Goal: Task Accomplishment & Management: Complete application form

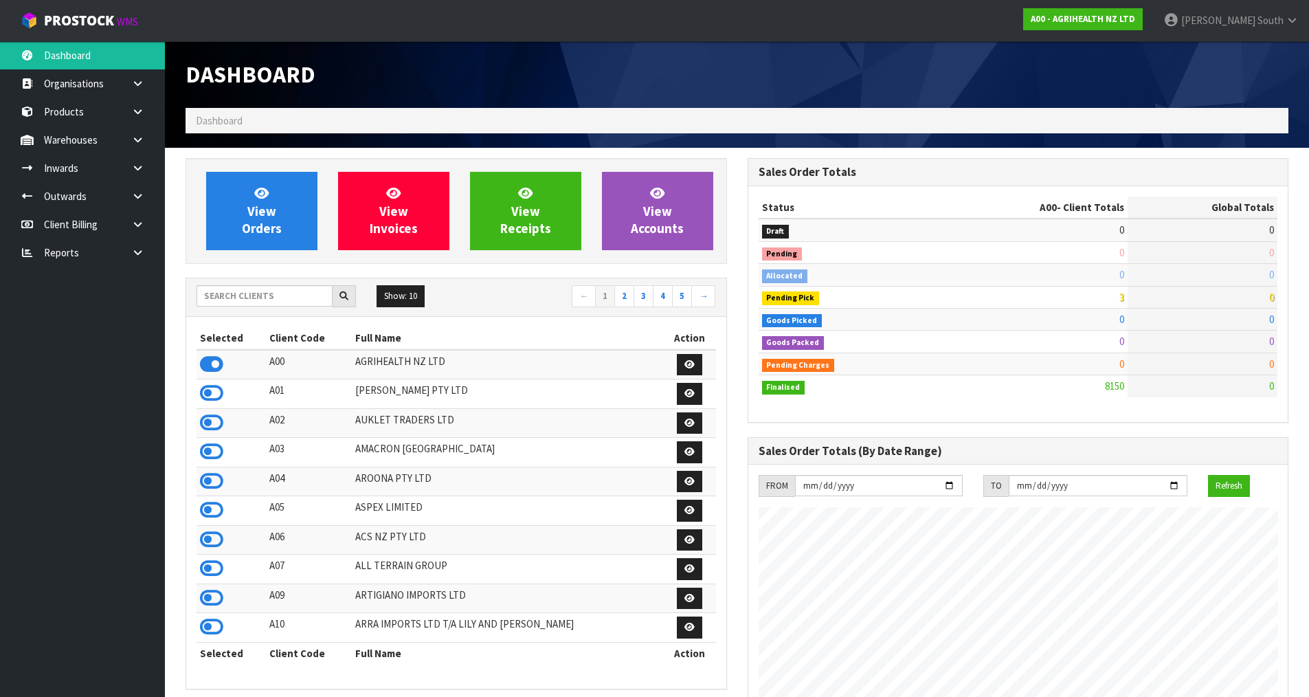
scroll to position [1041, 561]
click at [230, 301] on input "text" at bounding box center [265, 295] width 136 height 21
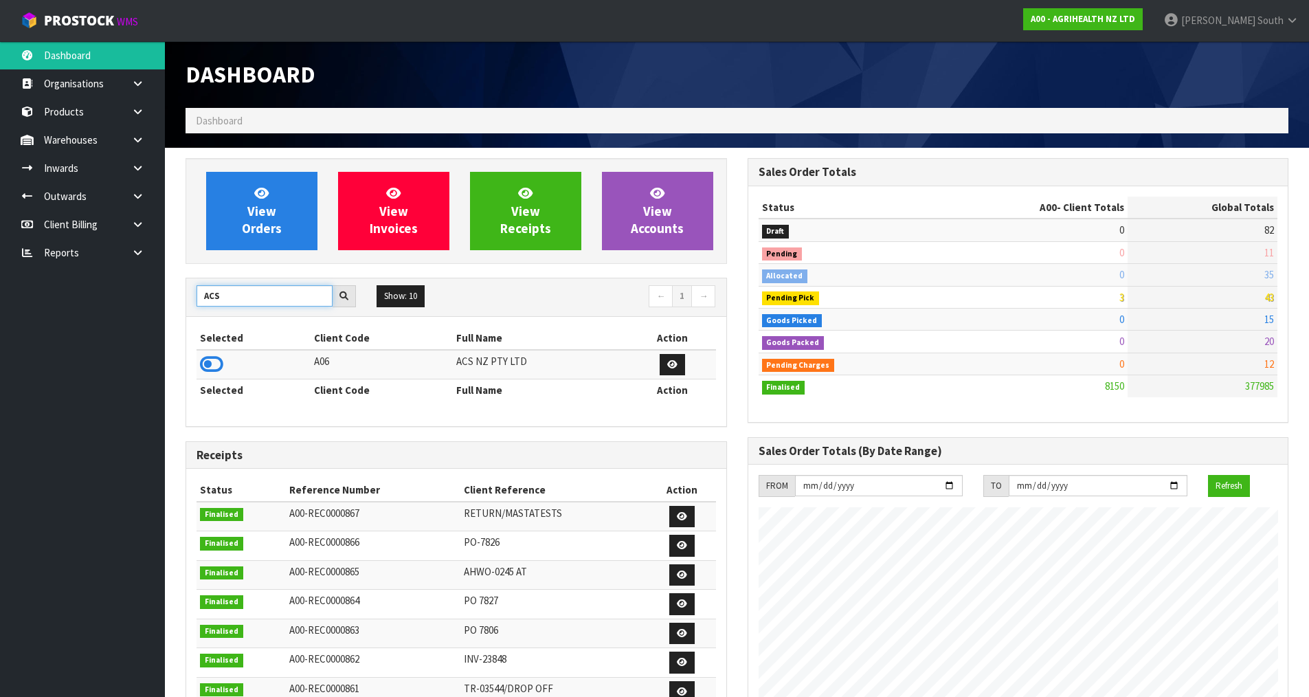
type input "ACS"
click at [197, 367] on td at bounding box center [254, 365] width 114 height 30
click at [201, 365] on icon at bounding box center [211, 364] width 23 height 21
click at [133, 170] on icon at bounding box center [137, 168] width 13 height 10
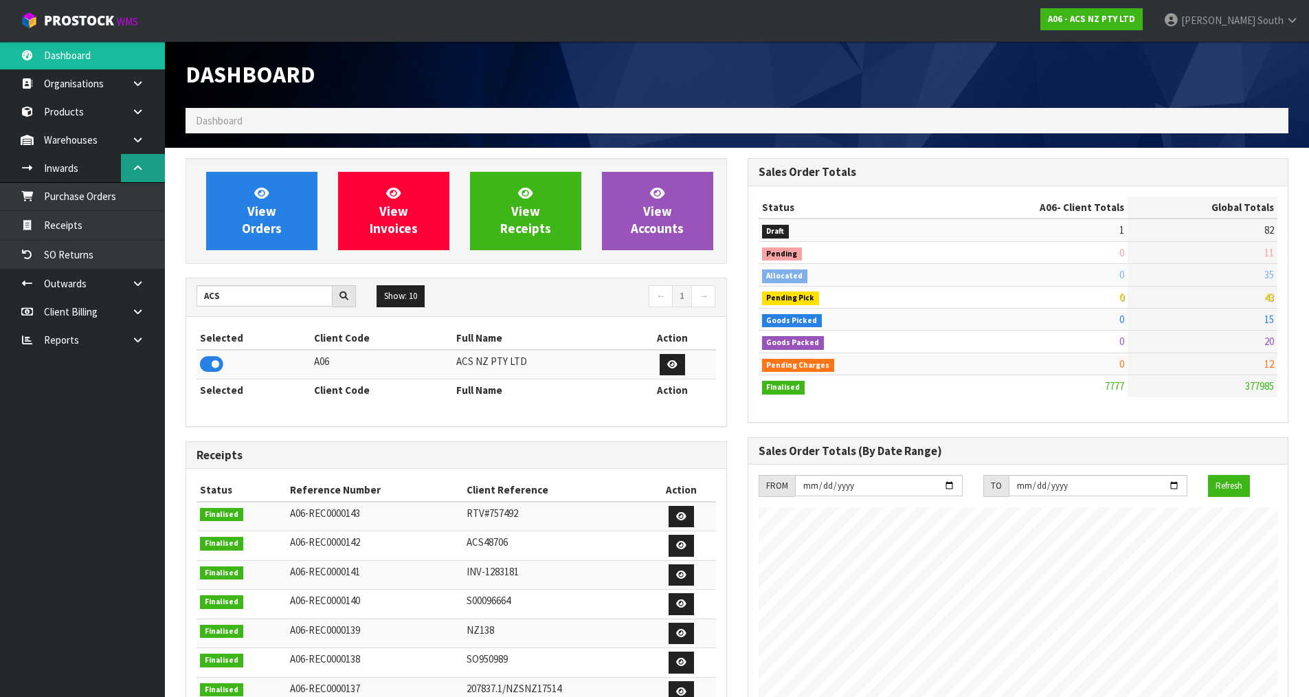
click at [133, 170] on icon at bounding box center [137, 168] width 13 height 10
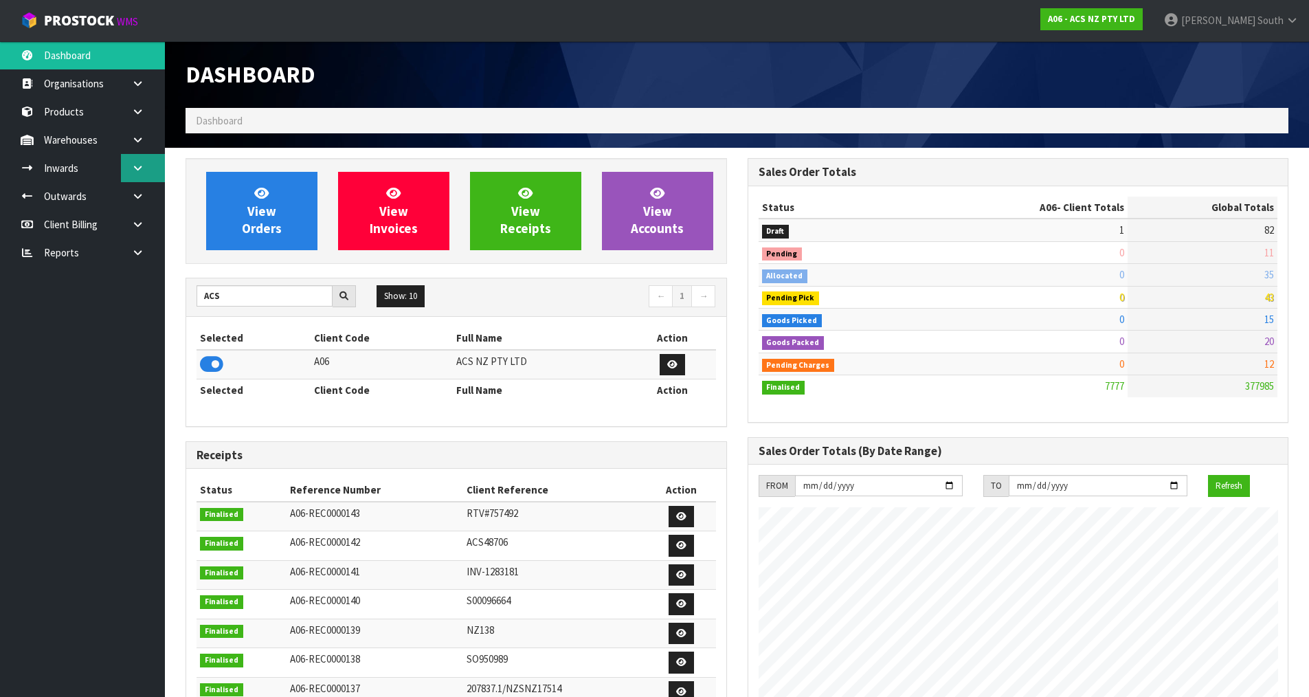
click at [133, 170] on icon at bounding box center [137, 168] width 13 height 10
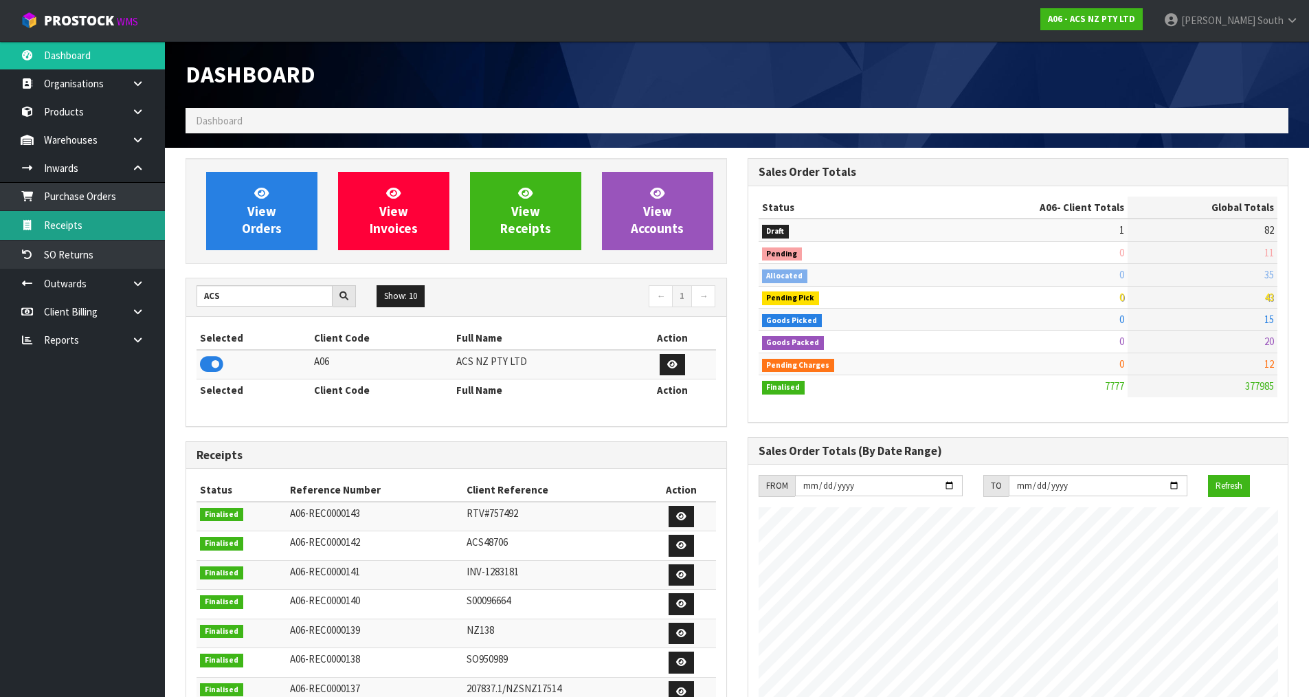
click at [103, 217] on link "Receipts" at bounding box center [82, 225] width 165 height 28
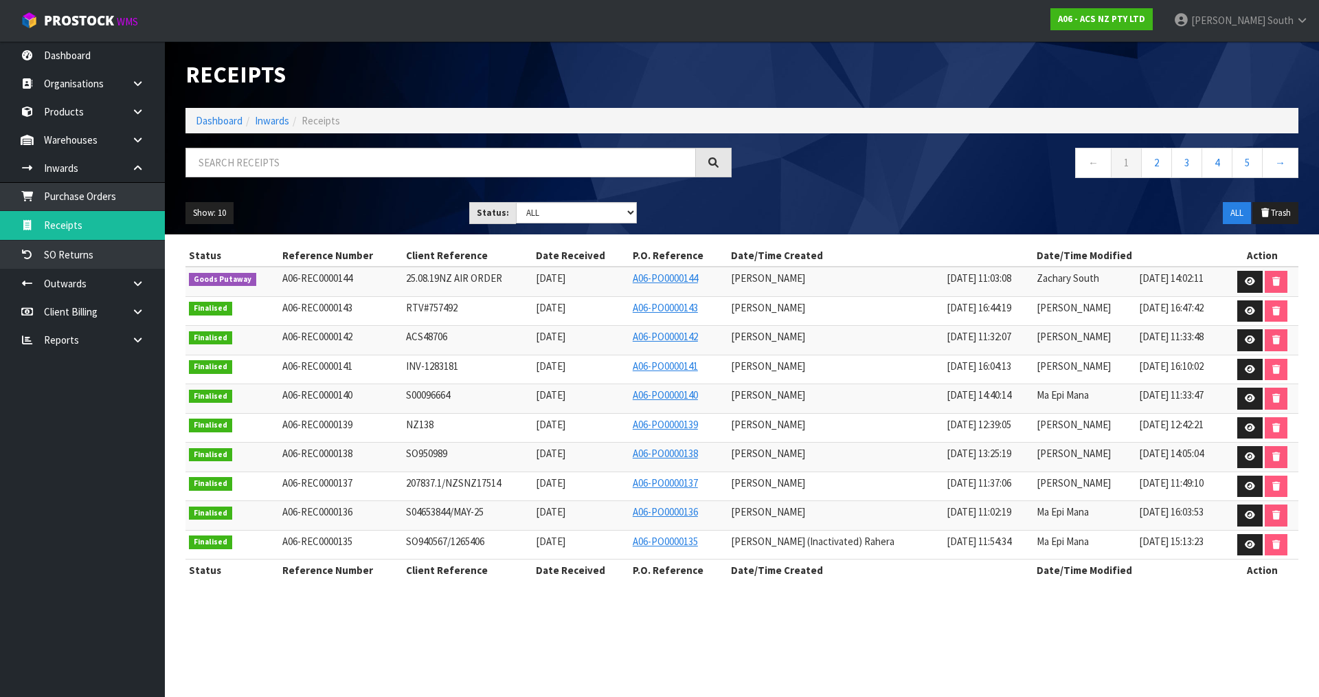
click at [1235, 283] on td at bounding box center [1263, 282] width 72 height 30
click at [1242, 282] on link at bounding box center [1250, 282] width 25 height 22
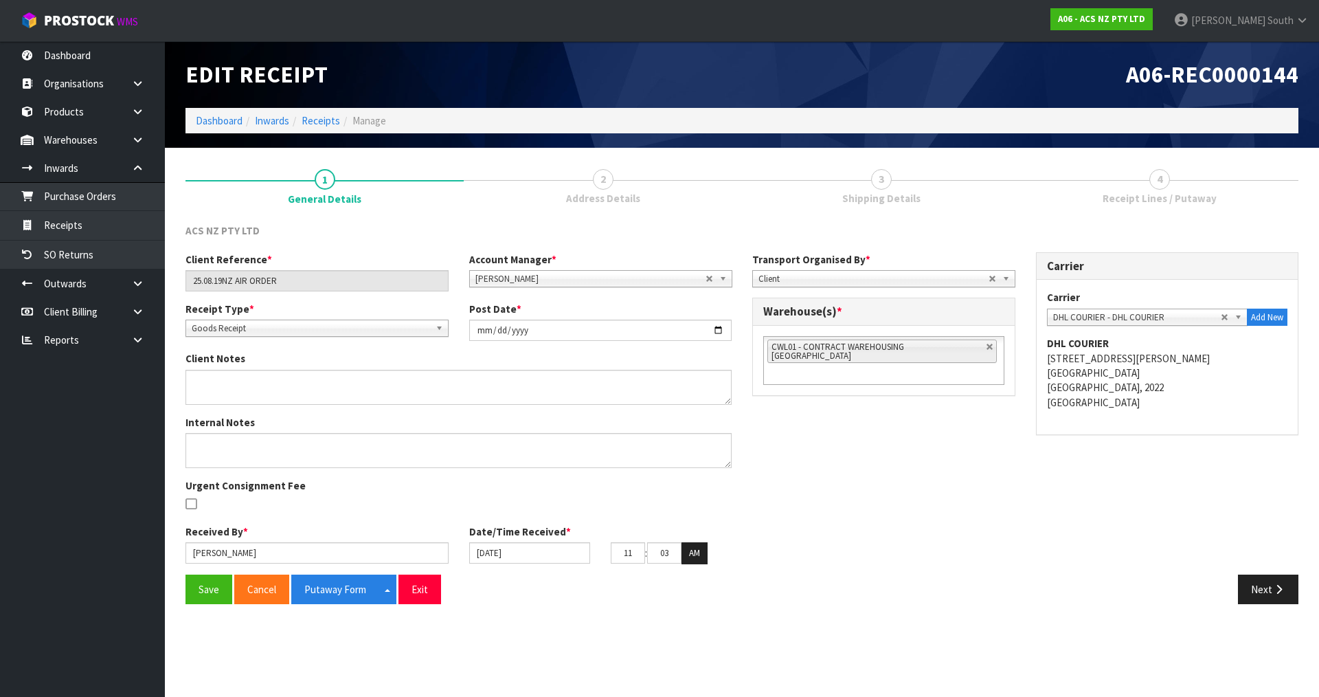
click at [1230, 585] on div "Next" at bounding box center [1025, 589] width 567 height 30
click at [1250, 589] on button "Next" at bounding box center [1268, 589] width 60 height 30
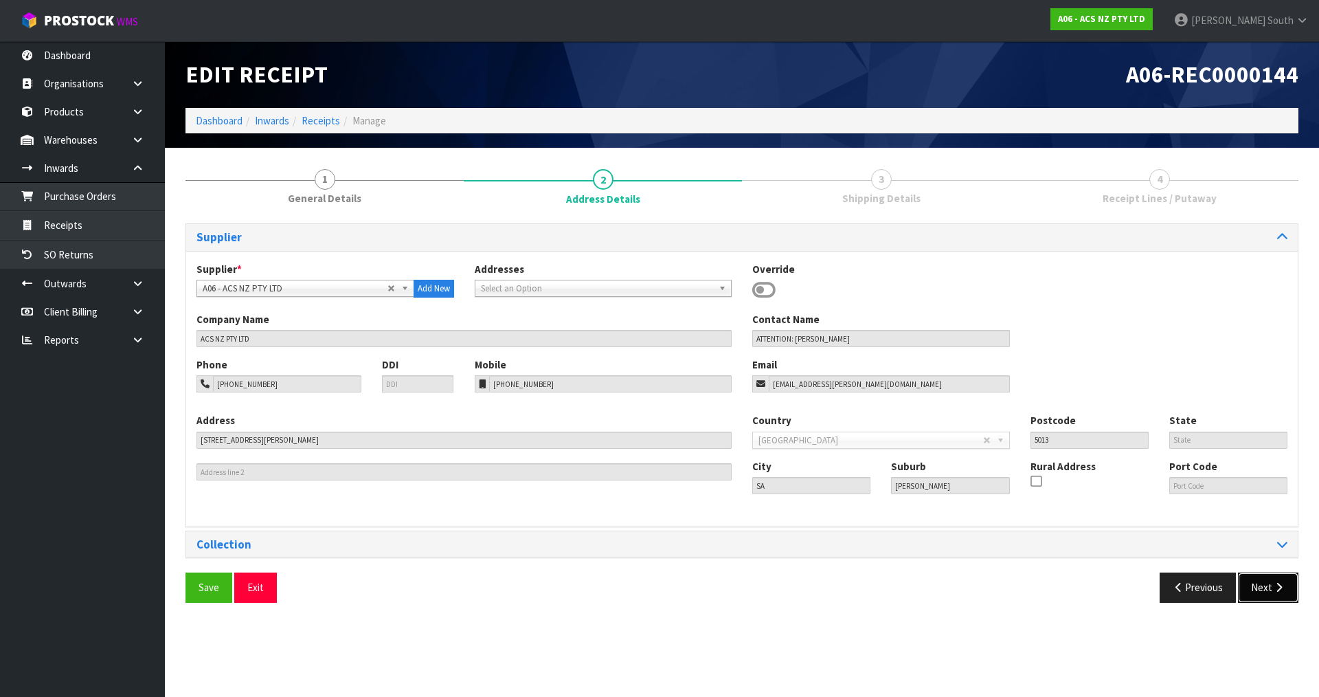
click at [1277, 594] on button "Next" at bounding box center [1268, 587] width 60 height 30
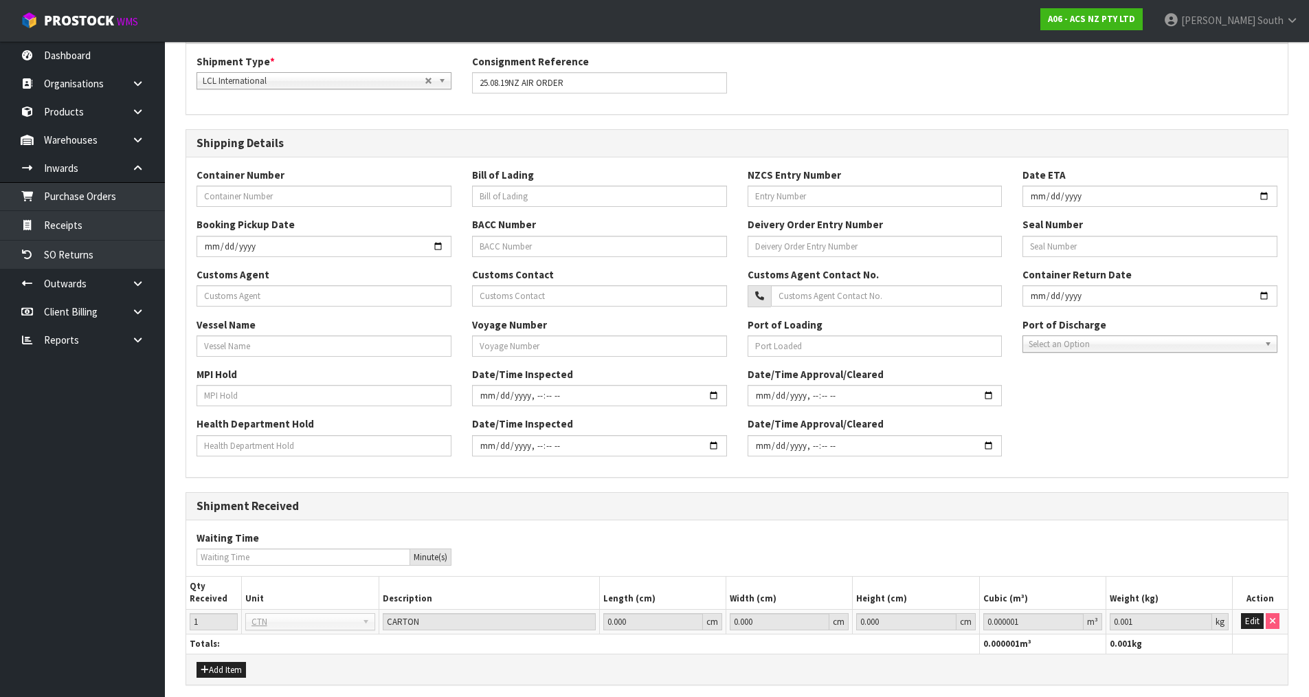
scroll to position [261, 0]
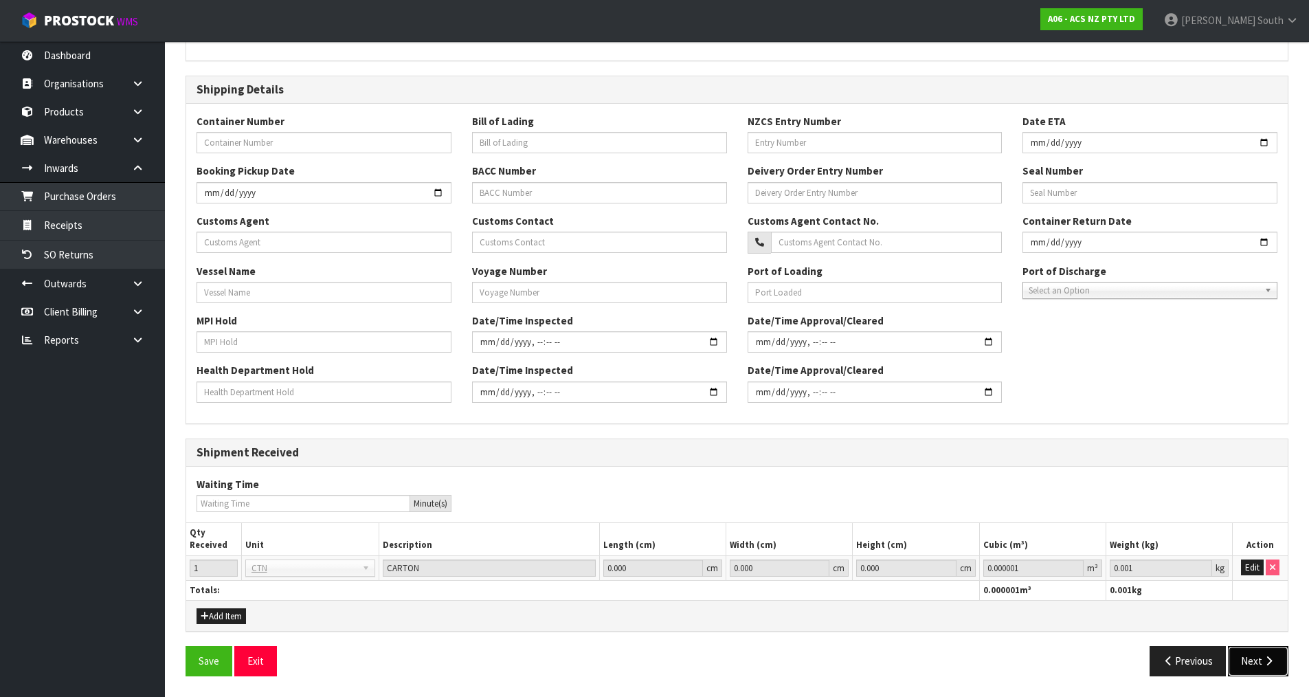
click at [1279, 656] on button "Next" at bounding box center [1258, 661] width 60 height 30
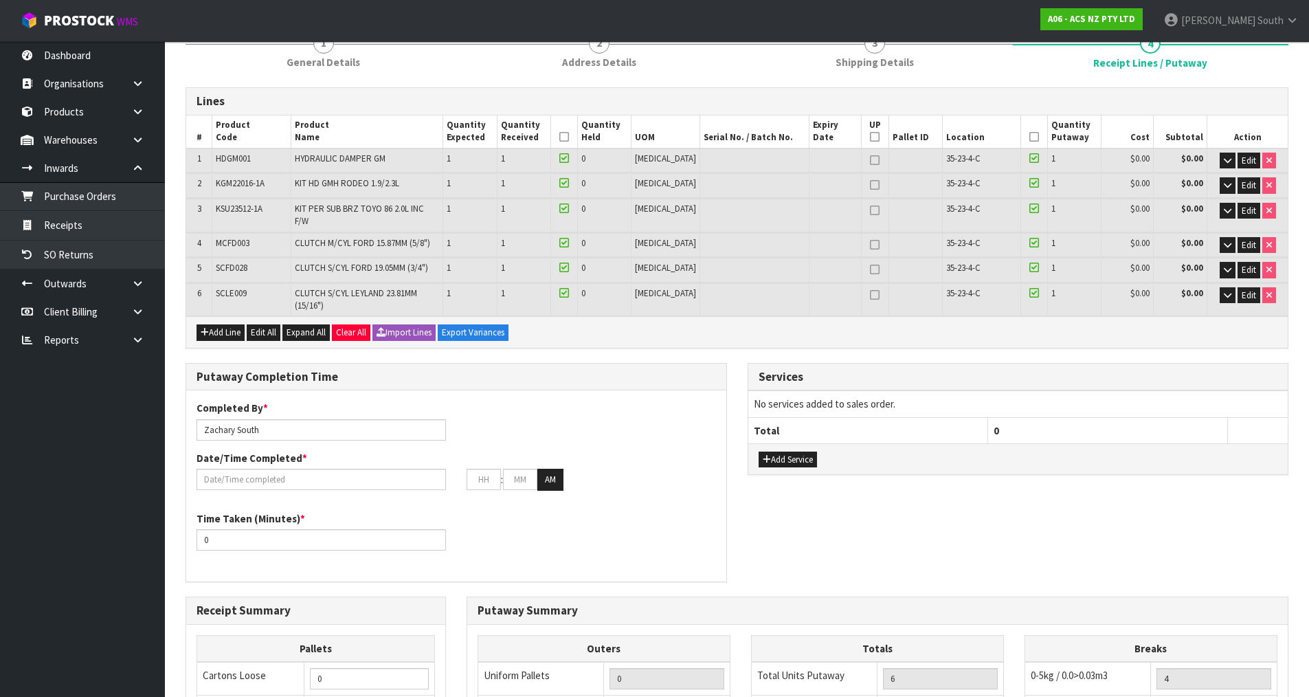
scroll to position [137, 0]
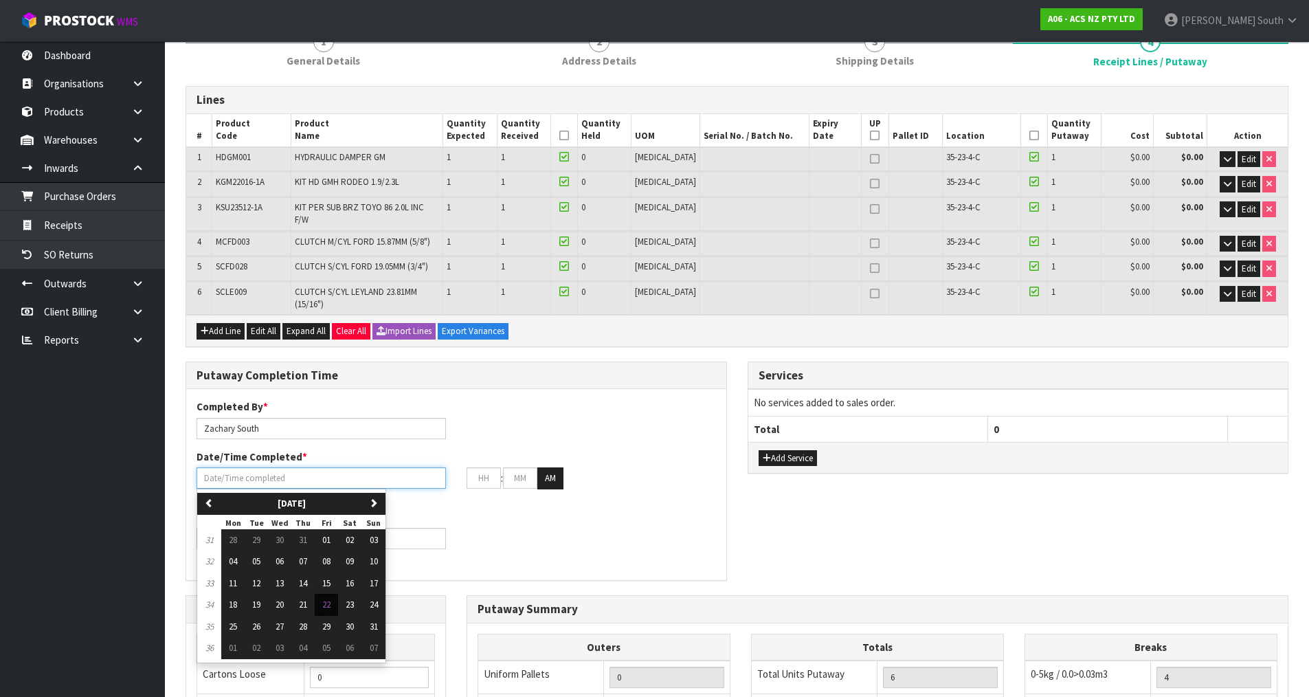
click at [284, 467] on input "text" at bounding box center [321, 477] width 249 height 21
click at [331, 599] on span "22" at bounding box center [326, 605] width 8 height 12
type input "[DATE]"
type input "12"
type input "00"
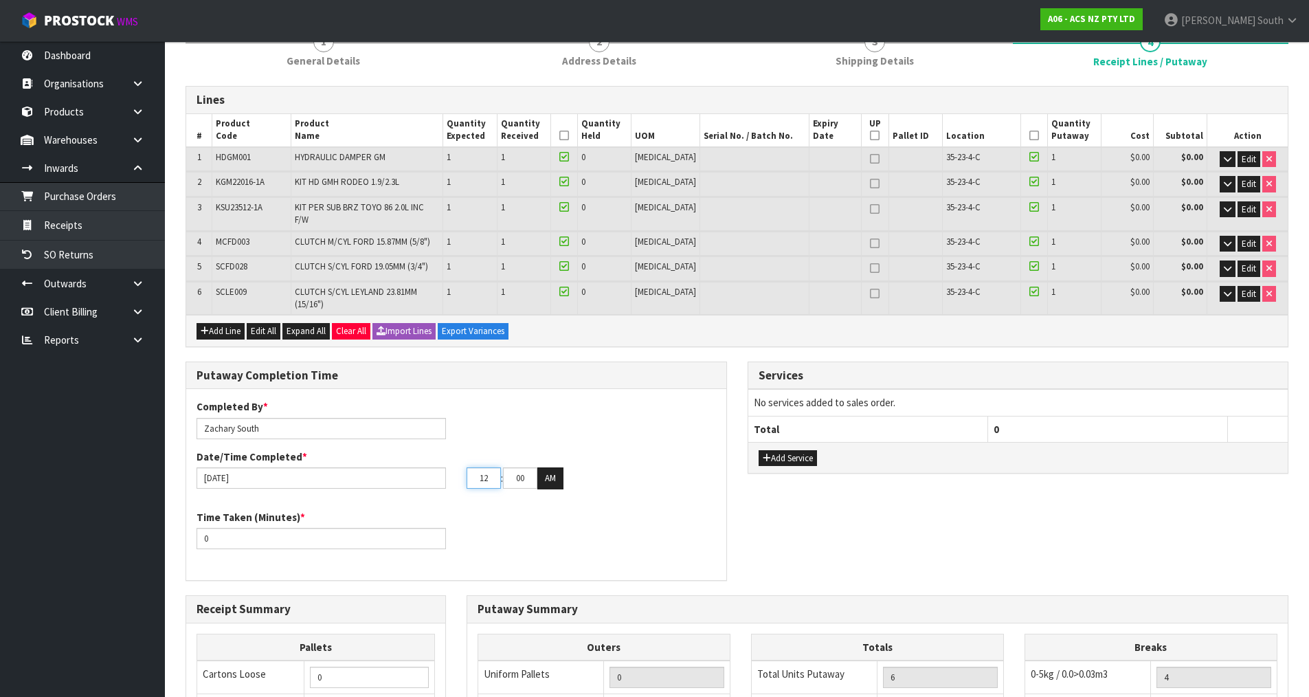
click at [487, 467] on input "12" at bounding box center [484, 477] width 34 height 21
drag, startPoint x: 487, startPoint y: 465, endPoint x: 463, endPoint y: 465, distance: 24.1
click at [463, 467] on div "12 : 00 : 00 AM" at bounding box center [591, 478] width 270 height 22
type input "02"
click at [523, 467] on input "00" at bounding box center [520, 477] width 34 height 21
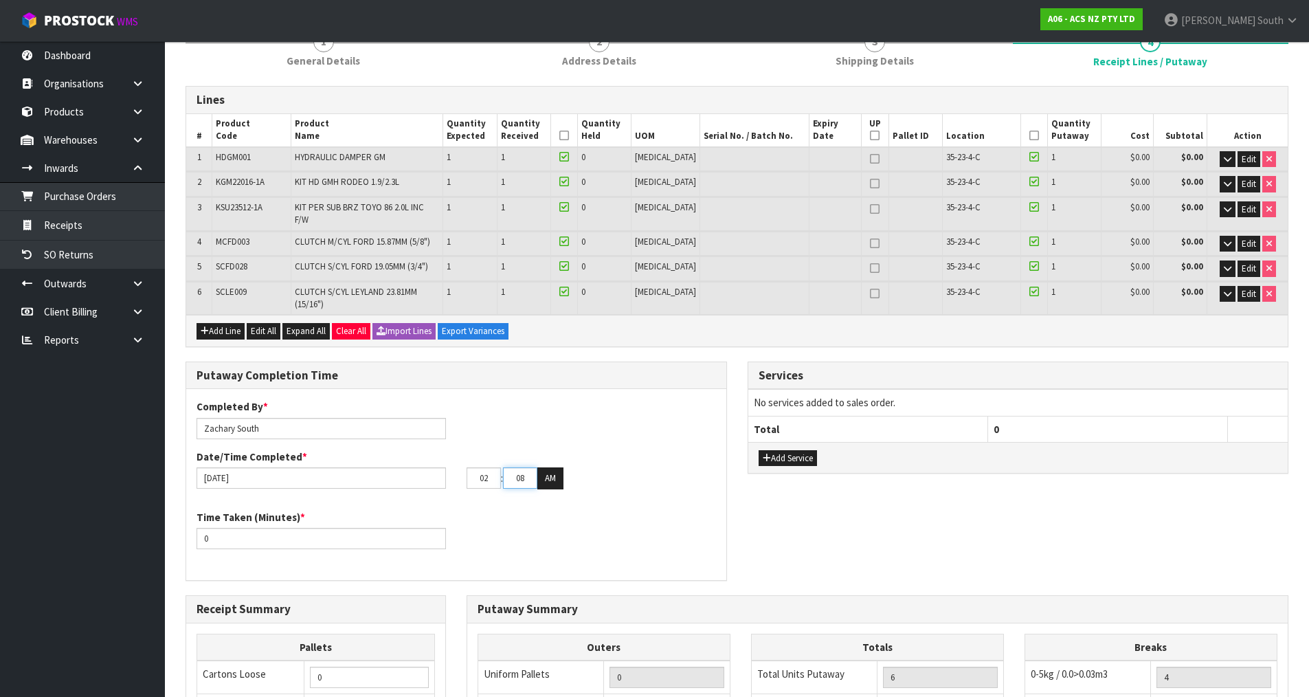
type input "08"
click at [555, 517] on div "Time Taken (Minutes) * 0" at bounding box center [456, 534] width 540 height 49
drag, startPoint x: 238, startPoint y: 515, endPoint x: 148, endPoint y: 513, distance: 90.0
click at [148, 513] on body "Toggle navigation ProStock WMS A06 - ACS NZ PTY LTD [PERSON_NAME] South Logout …" at bounding box center [654, 211] width 1309 height 697
type input "30"
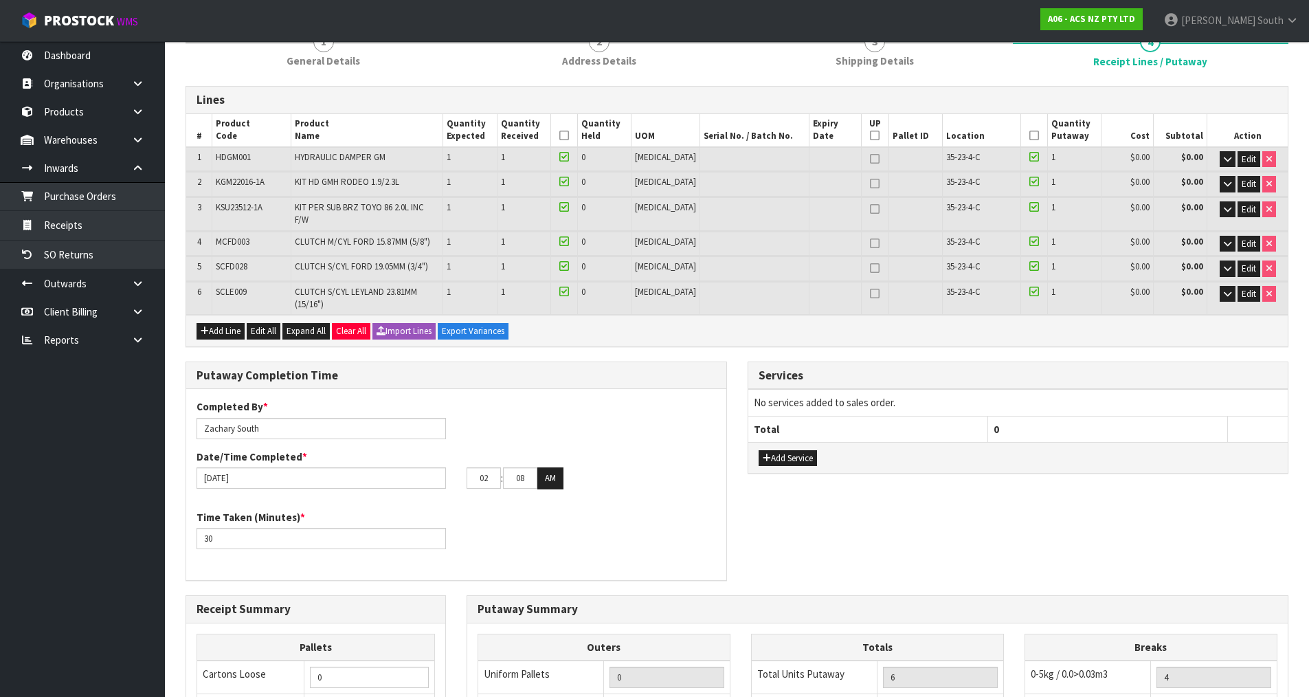
click at [501, 510] on div "Time Taken (Minutes) * 30" at bounding box center [456, 534] width 540 height 49
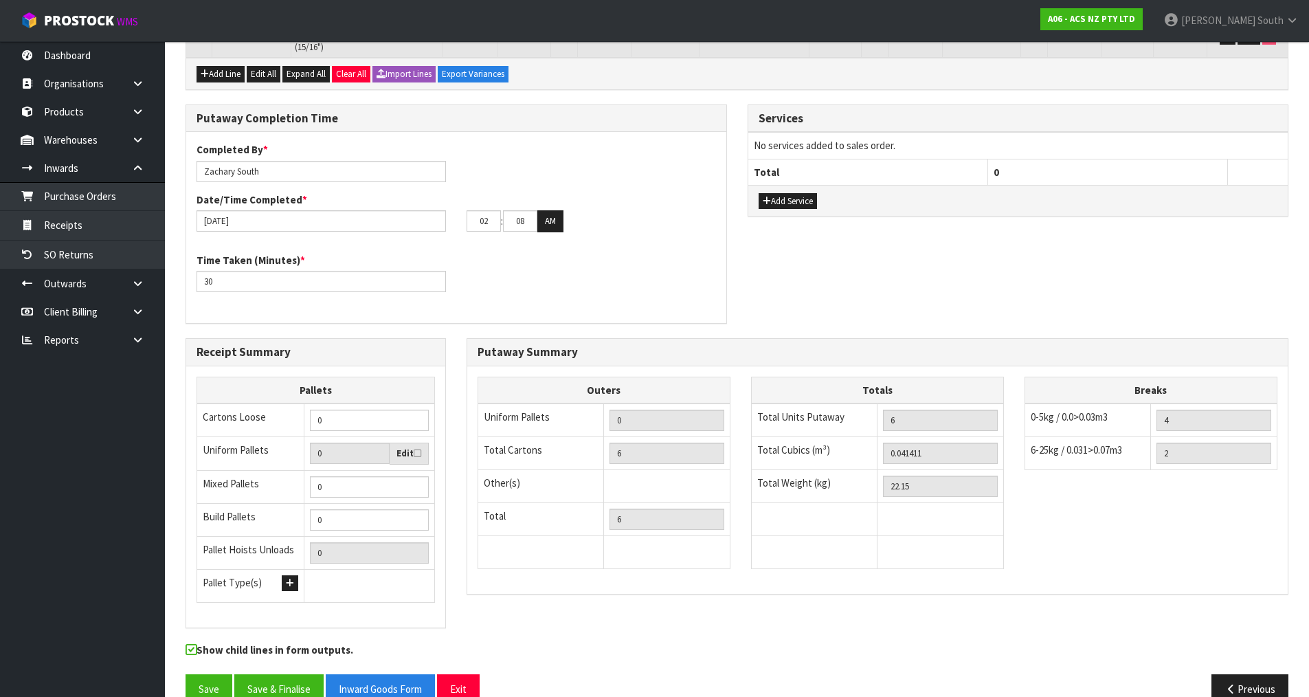
scroll to position [404, 0]
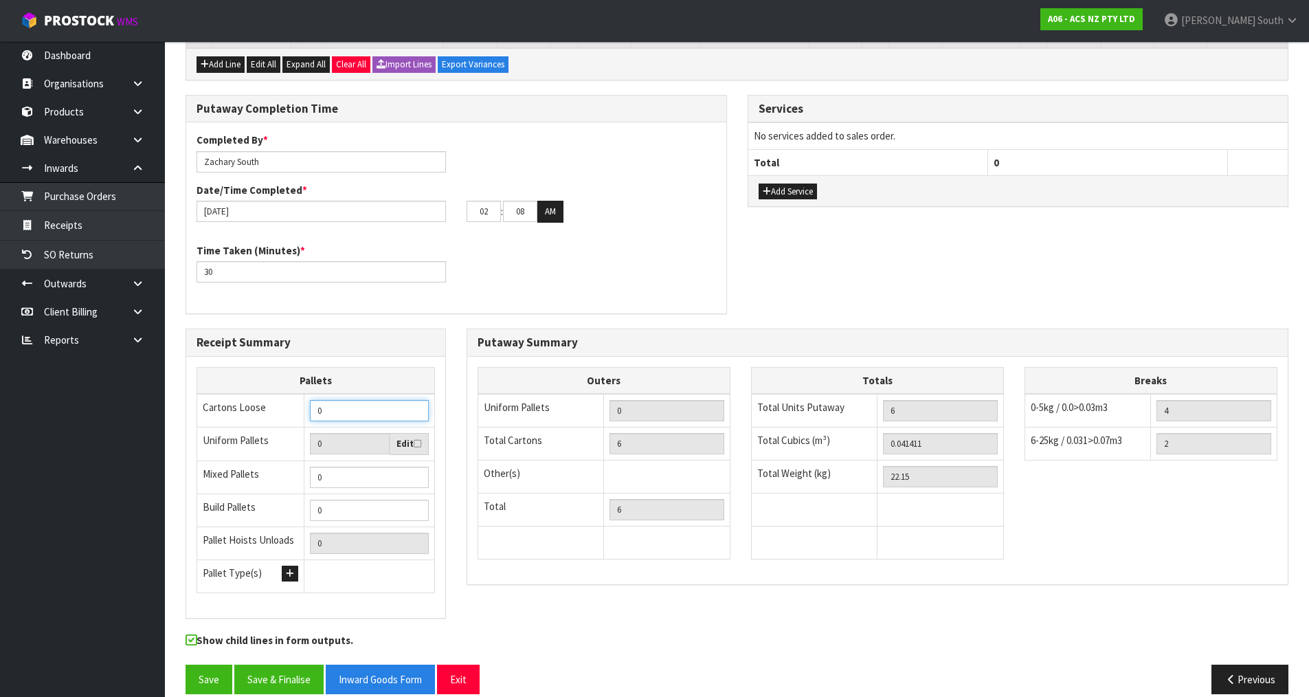
drag, startPoint x: 375, startPoint y: 394, endPoint x: 214, endPoint y: 378, distance: 161.6
click at [215, 394] on tr "Cartons Loose 0" at bounding box center [316, 411] width 238 height 34
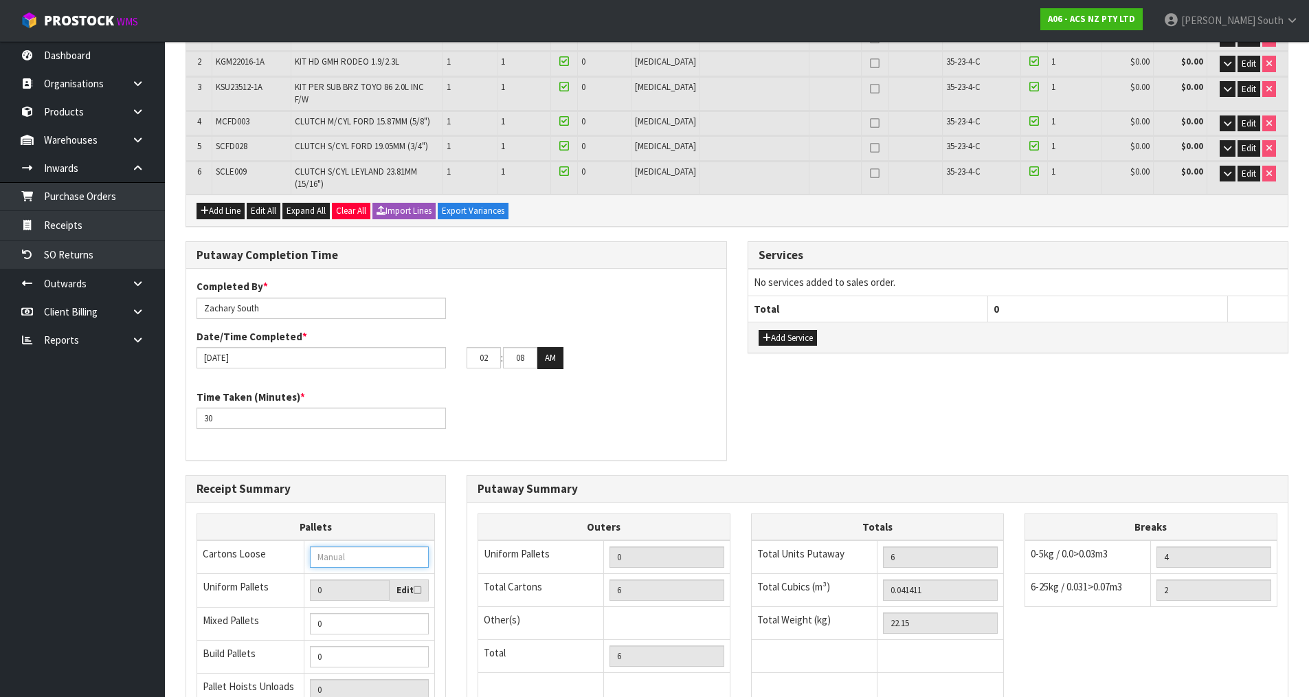
scroll to position [335, 0]
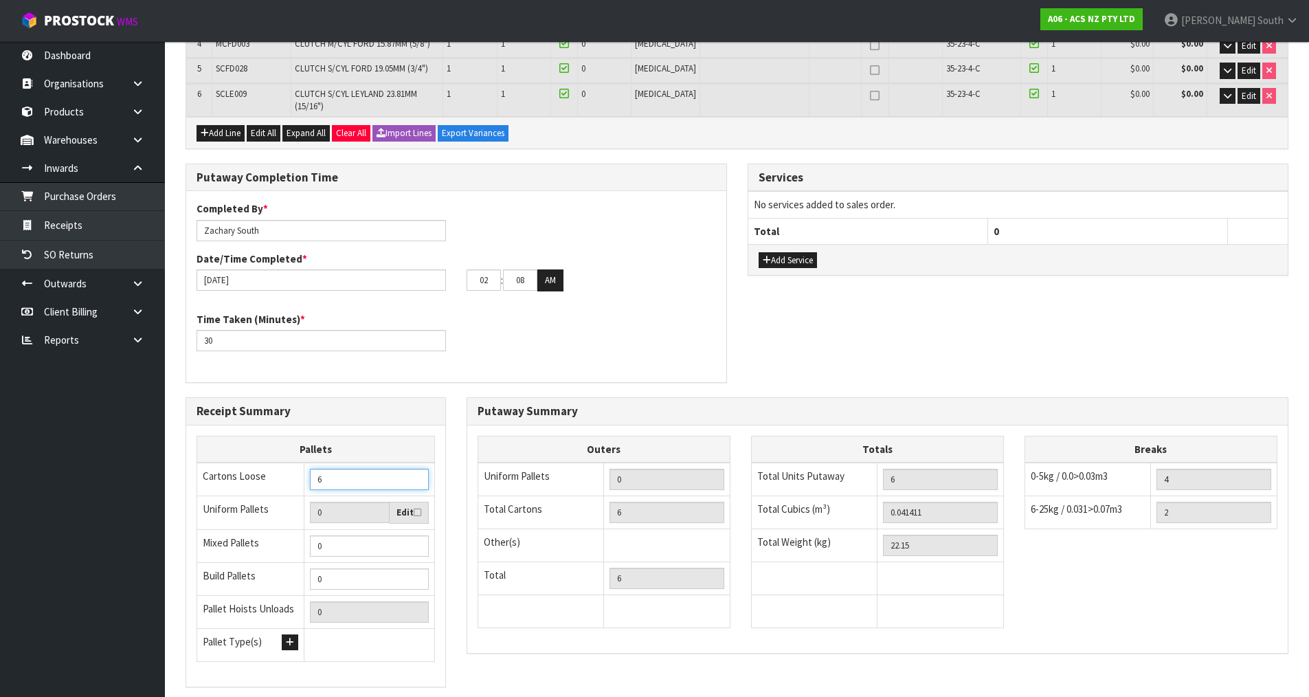
type input "6"
click at [618, 368] on div "Putaway Completion Time Completed By * [PERSON_NAME] Date/Time Completed * [DAT…" at bounding box center [456, 281] width 562 height 234
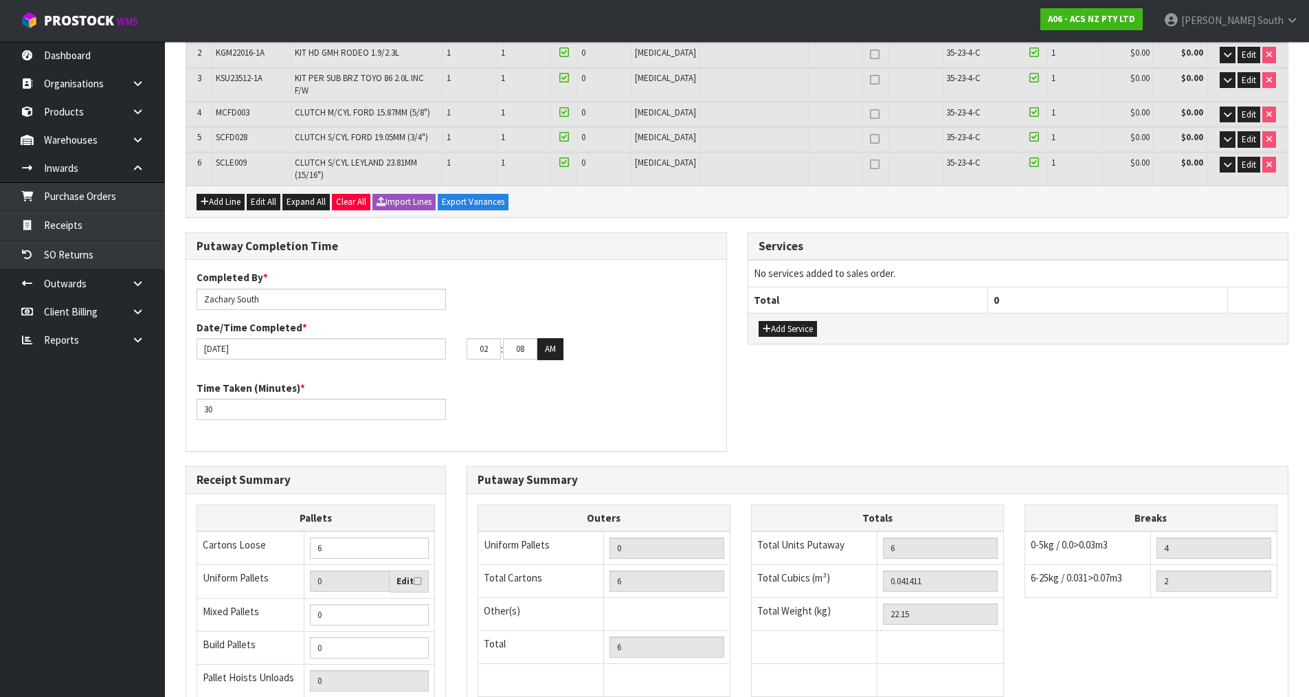
click at [734, 467] on div "Putaway Summary" at bounding box center [877, 480] width 820 height 27
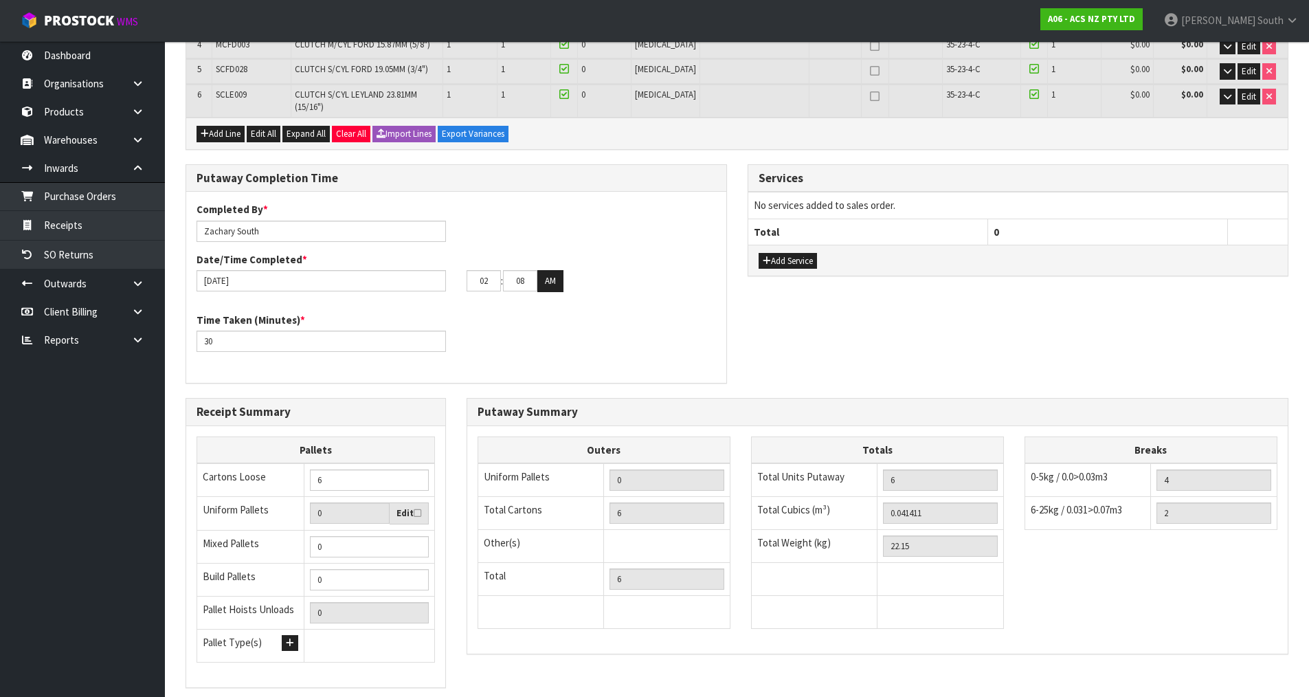
scroll to position [335, 0]
drag, startPoint x: 348, startPoint y: 459, endPoint x: 298, endPoint y: 454, distance: 50.5
click at [298, 462] on tr "Cartons Loose 6" at bounding box center [316, 479] width 238 height 34
click at [518, 377] on div "Putaway Completion Time Completed By * [PERSON_NAME] Date/Time Completed * [DAT…" at bounding box center [456, 281] width 562 height 234
click at [370, 469] on input "number" at bounding box center [369, 479] width 119 height 21
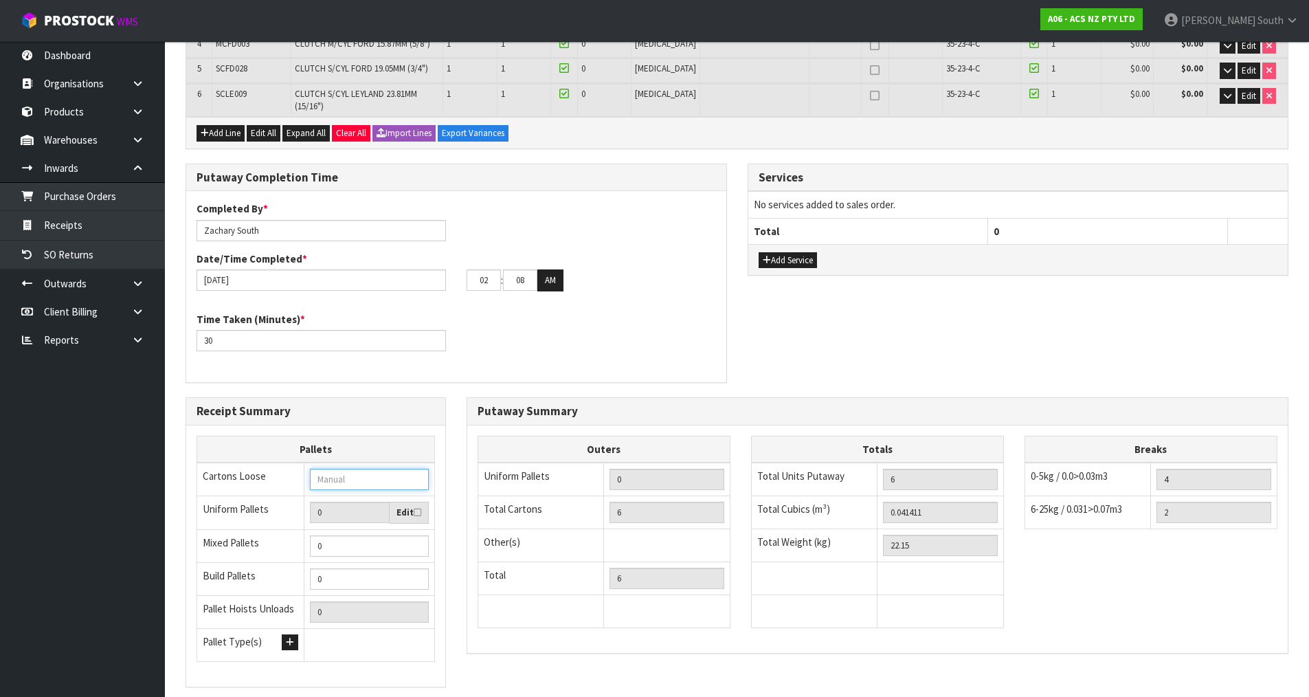
click at [370, 469] on input "number" at bounding box center [369, 479] width 119 height 21
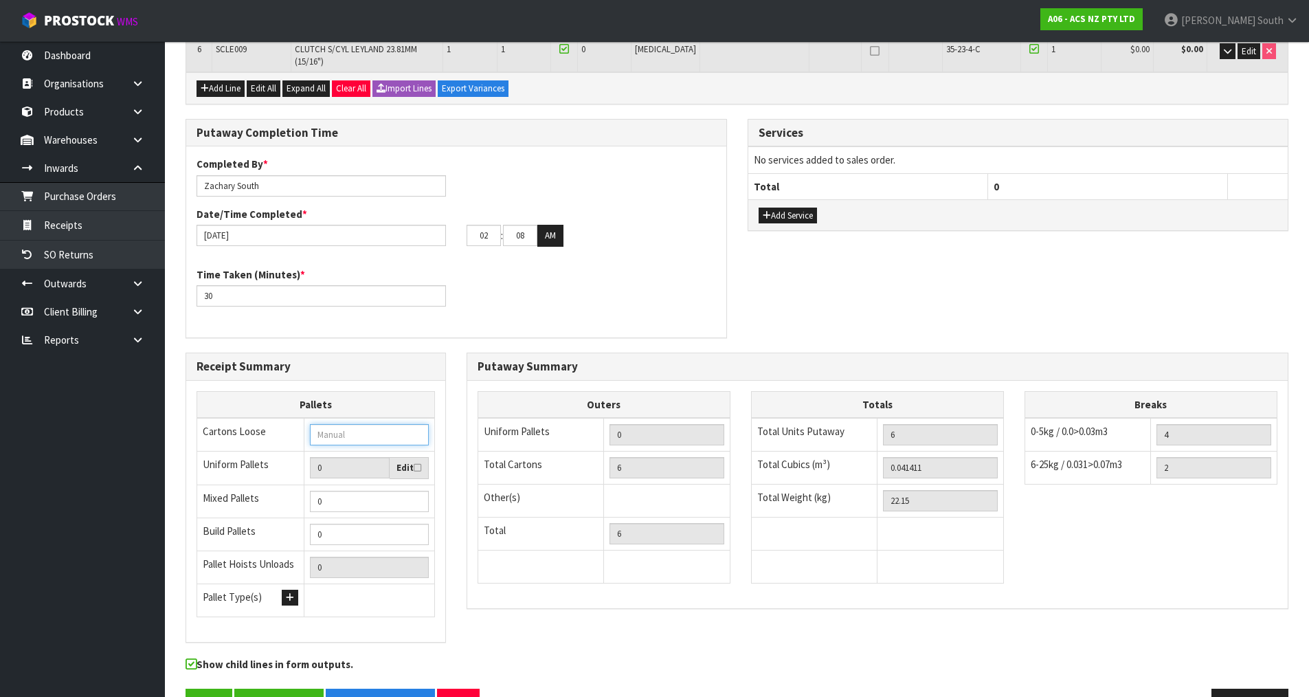
scroll to position [404, 0]
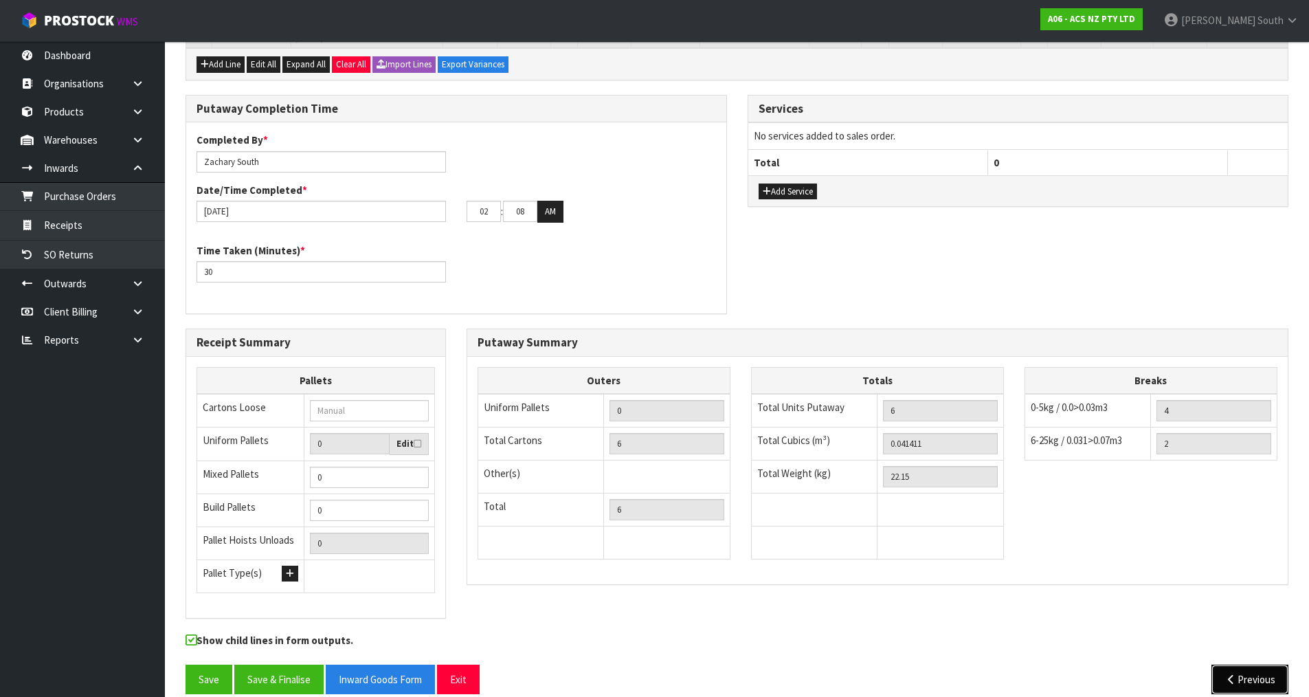
click at [1240, 665] on button "Previous" at bounding box center [1250, 680] width 77 height 30
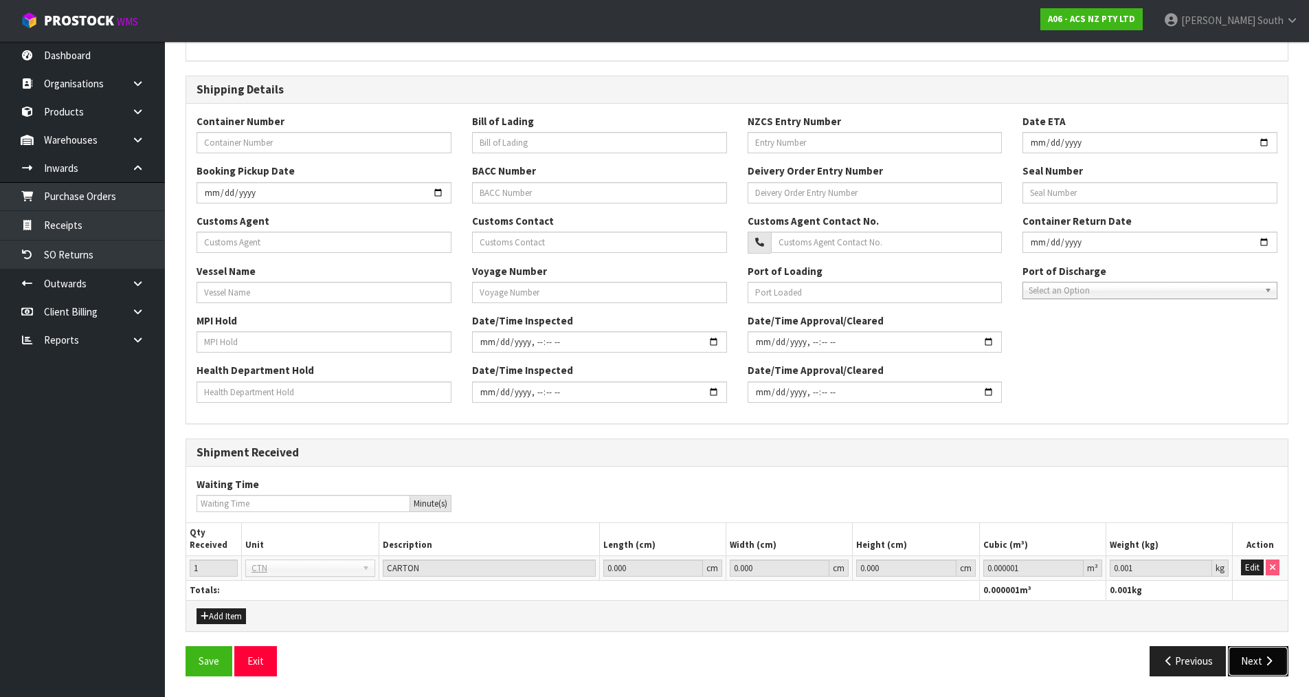
click at [1249, 660] on button "Next" at bounding box center [1258, 661] width 60 height 30
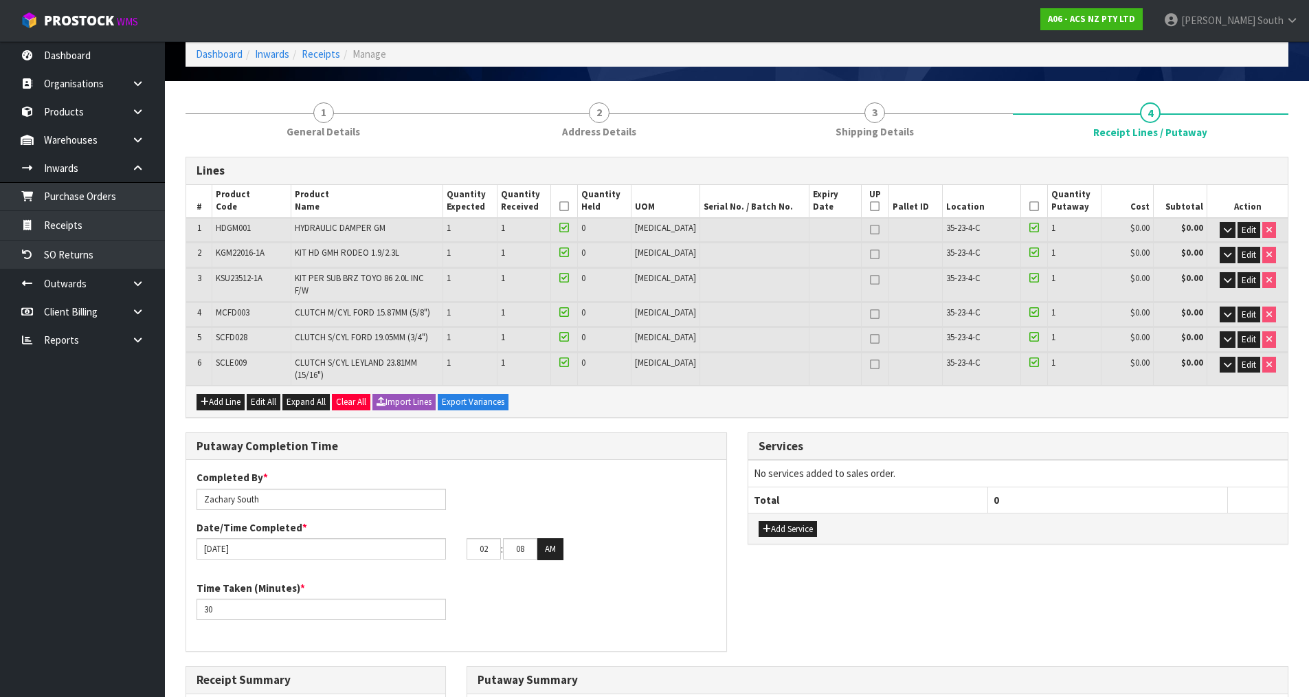
scroll to position [404, 0]
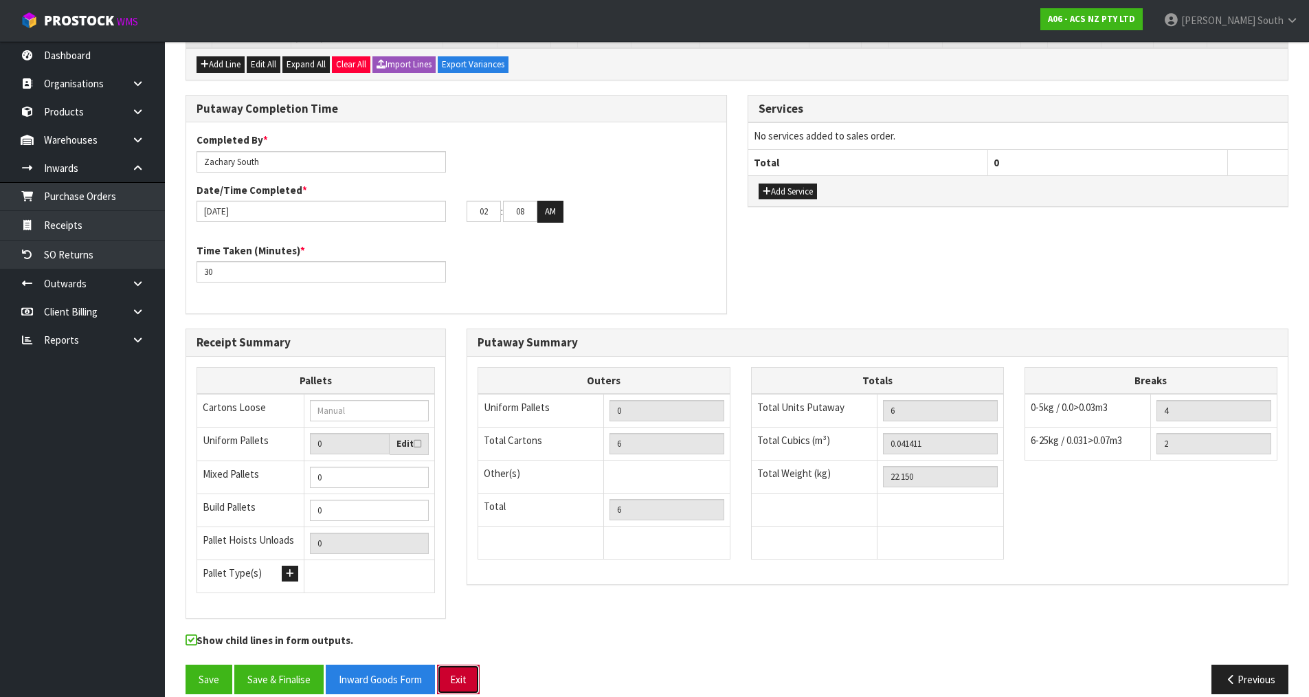
click at [460, 665] on button "Exit" at bounding box center [458, 680] width 43 height 30
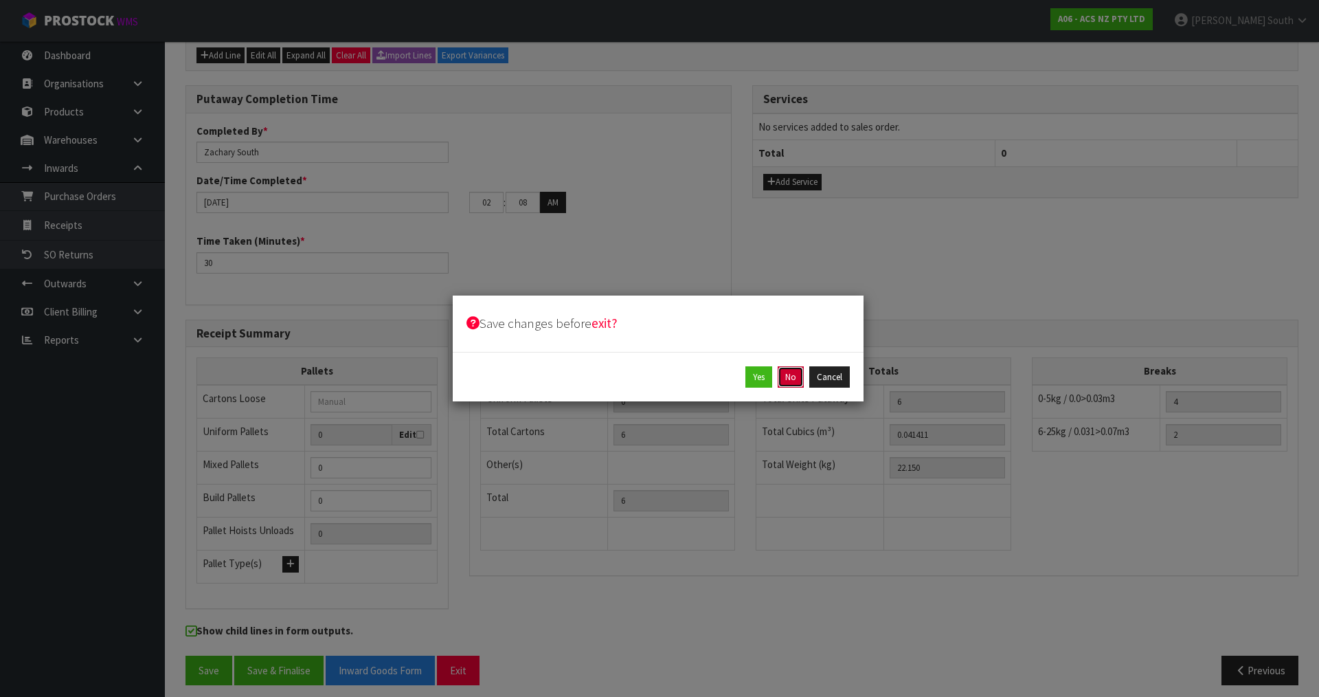
click at [799, 377] on button "No" at bounding box center [791, 377] width 26 height 22
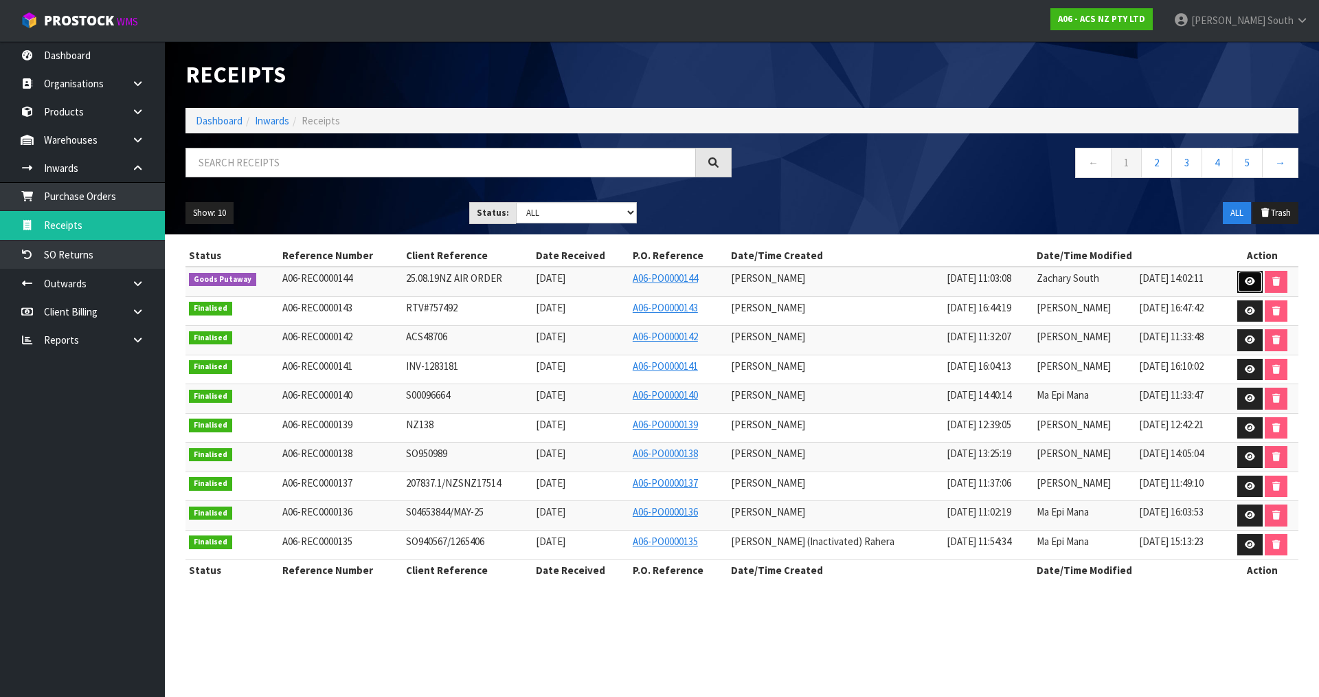
click at [1240, 281] on link at bounding box center [1250, 282] width 25 height 22
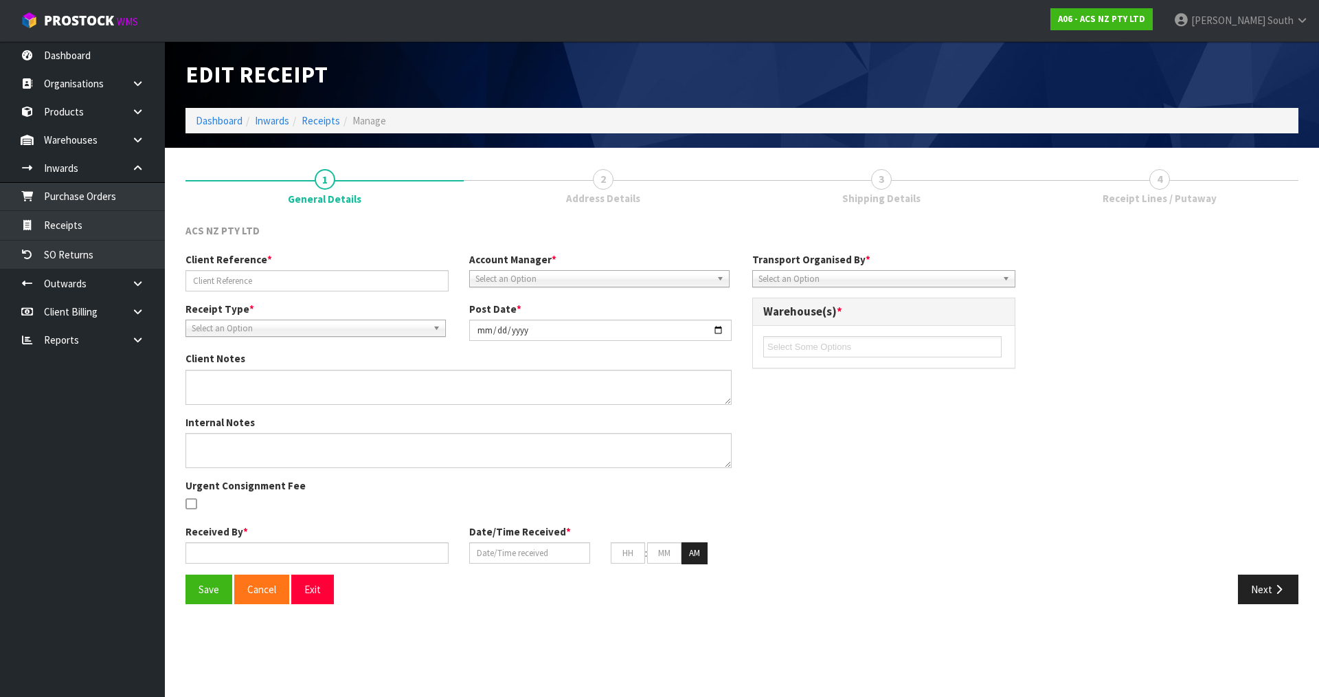
type input "25.08.19NZ AIR ORDER"
type input "[DATE]"
type input "[PERSON_NAME]"
type input "[DATE]"
type input "11"
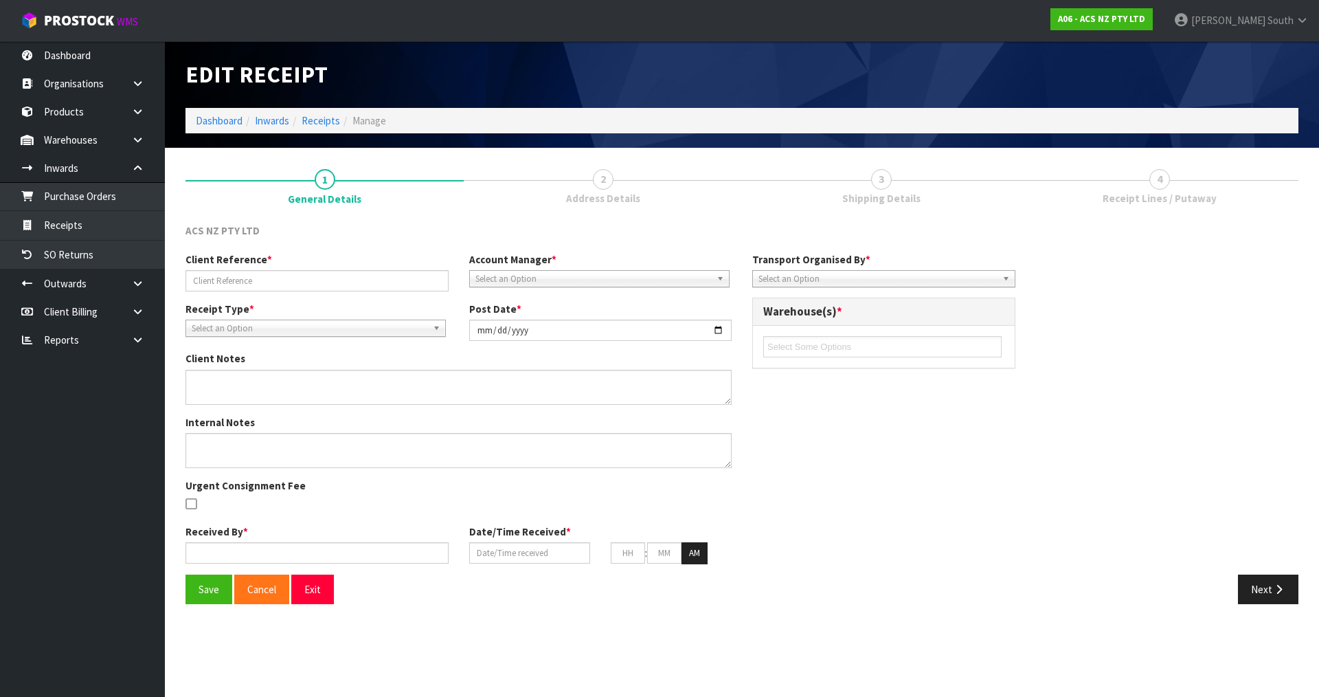
type input "03"
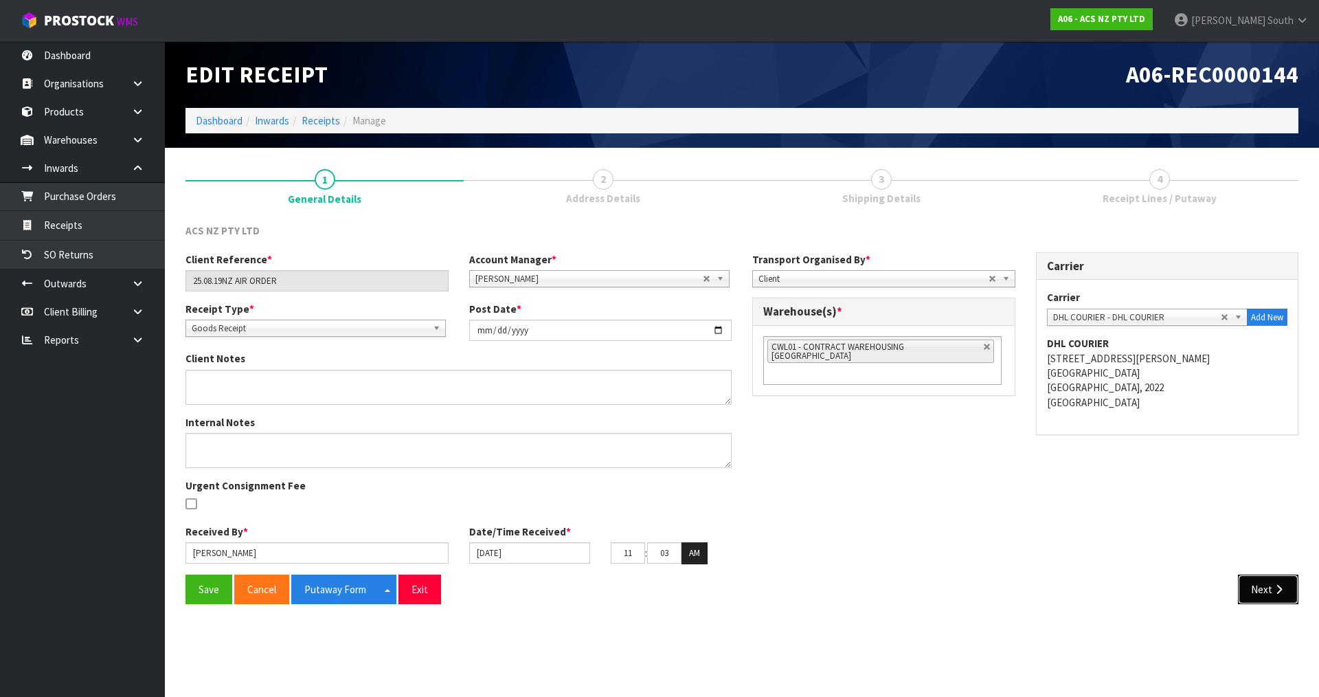
click at [1246, 587] on button "Next" at bounding box center [1268, 589] width 60 height 30
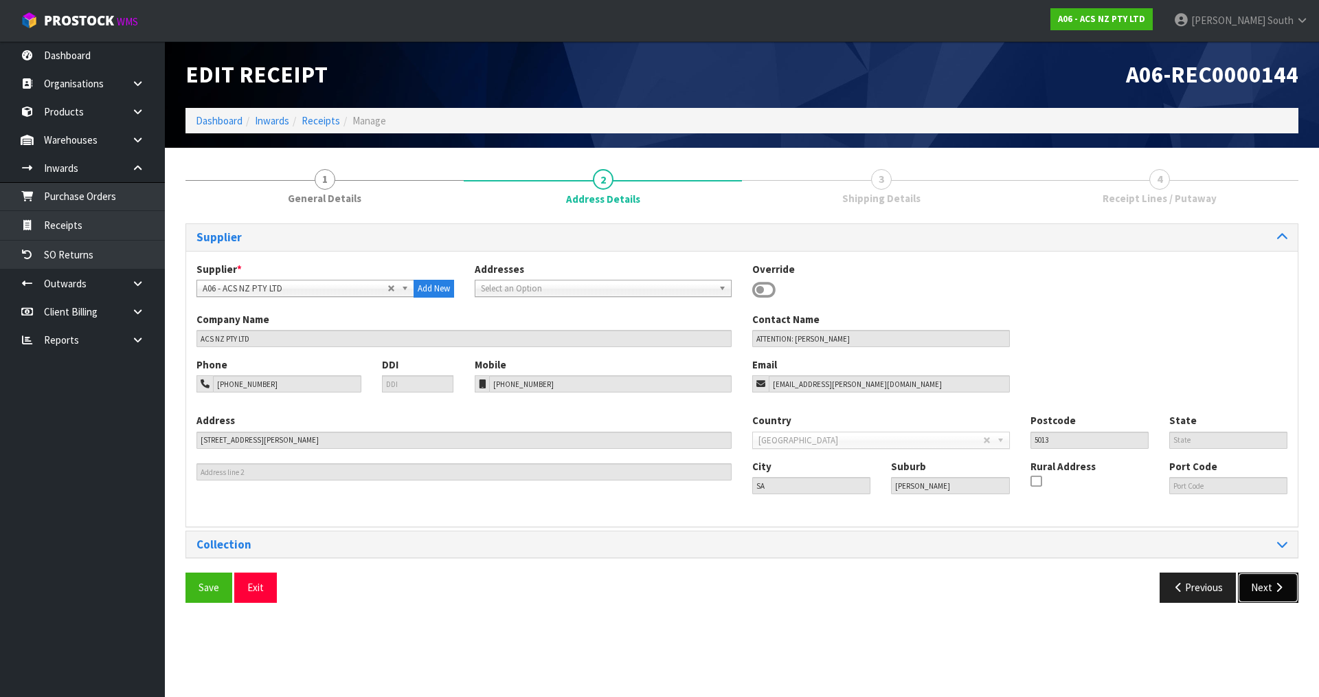
click at [1268, 588] on button "Next" at bounding box center [1268, 587] width 60 height 30
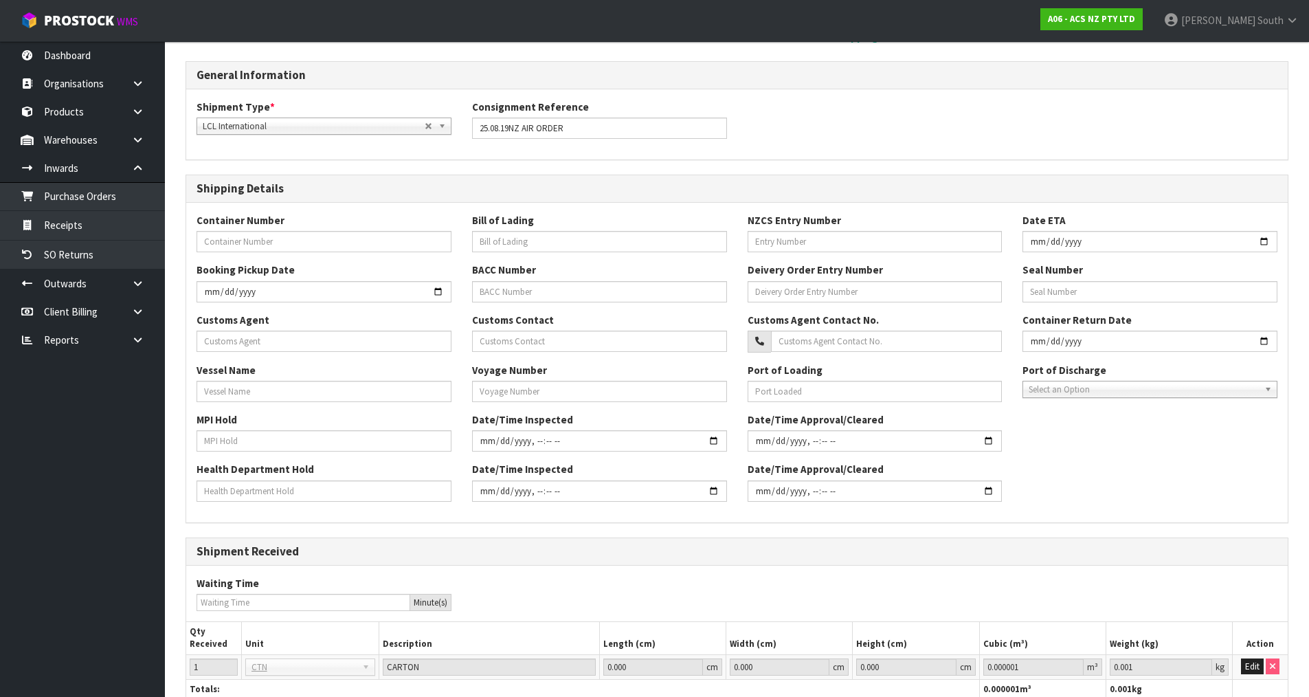
scroll to position [261, 0]
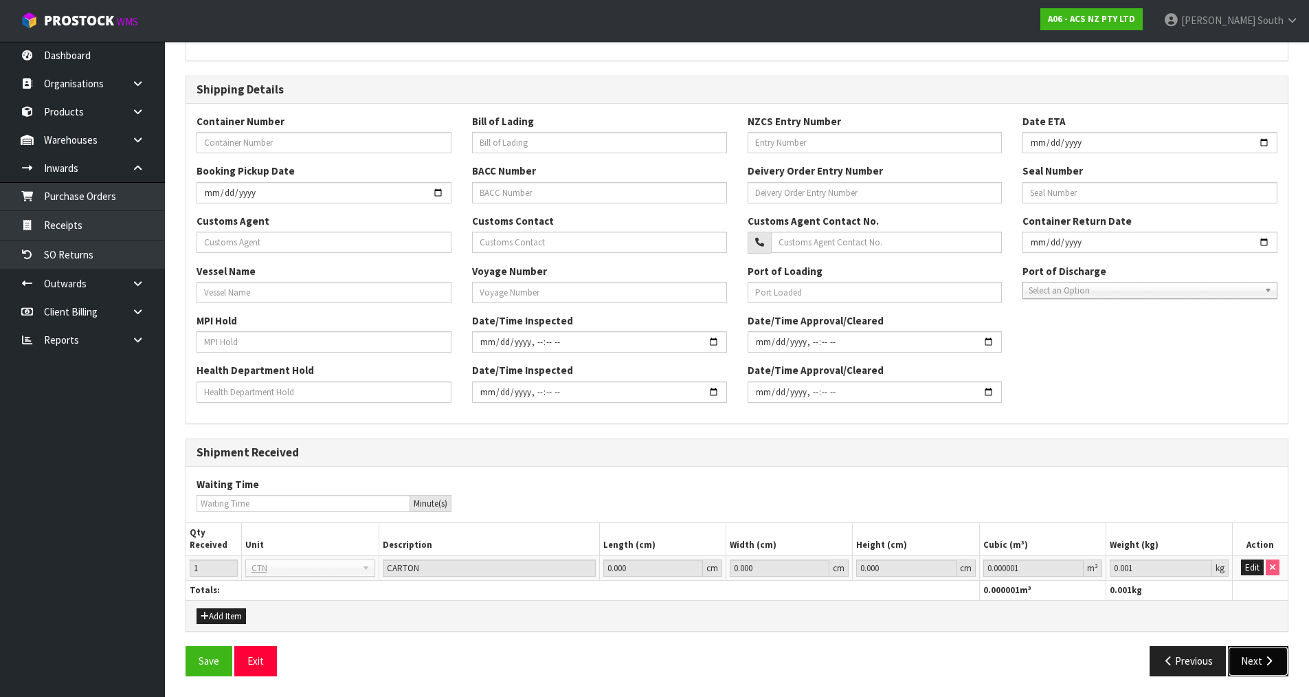
click at [1256, 656] on button "Next" at bounding box center [1258, 661] width 60 height 30
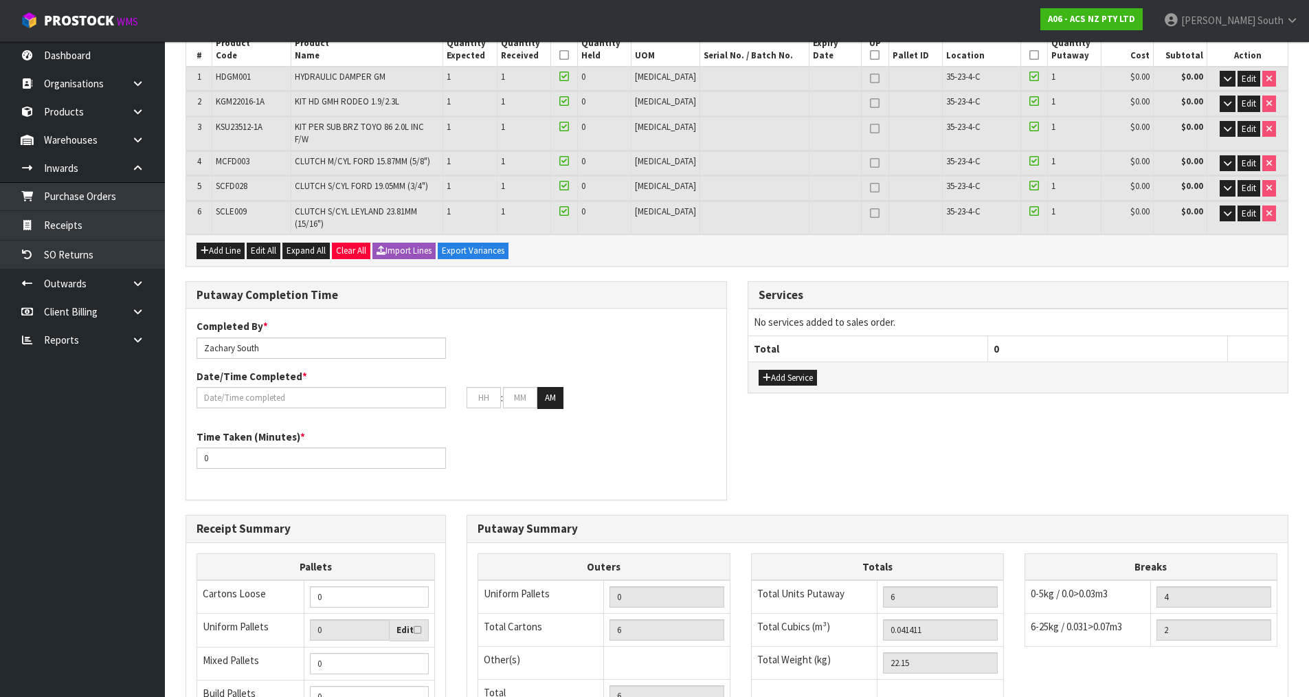
scroll to position [344, 0]
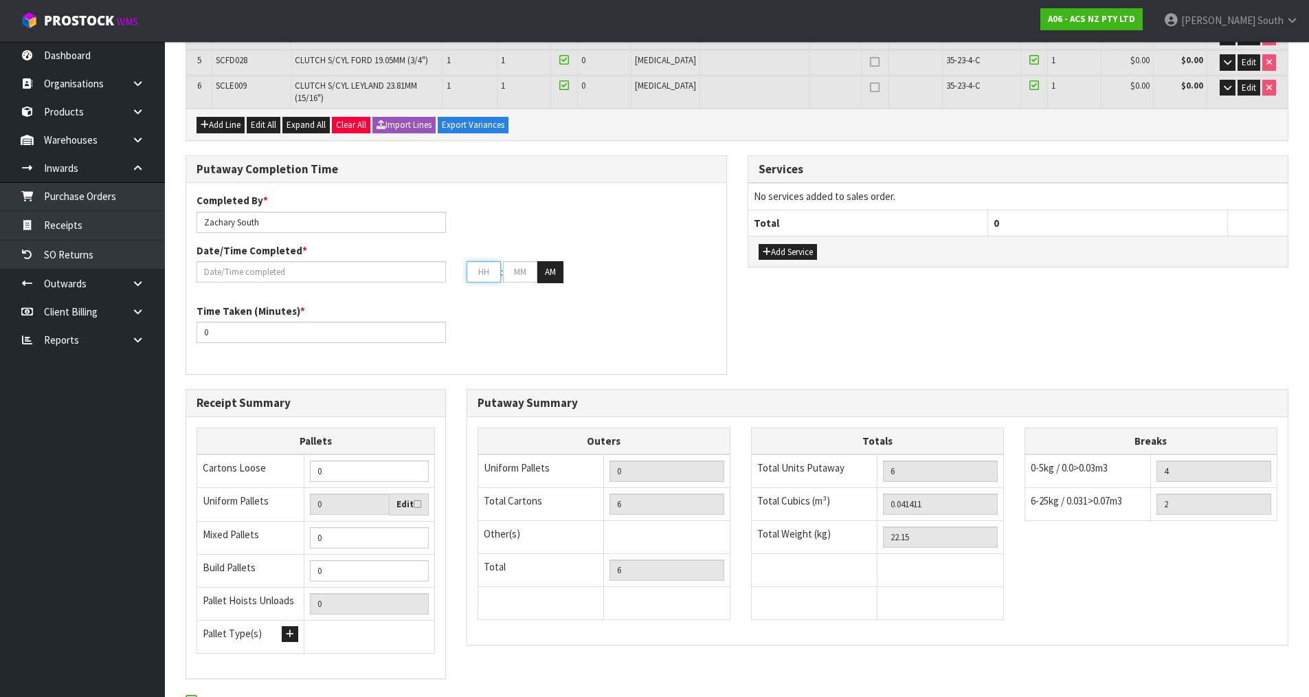
click at [497, 261] on input "text" at bounding box center [484, 271] width 34 height 21
type input "0"
type input "[DATE]"
type input "2"
type input "00"
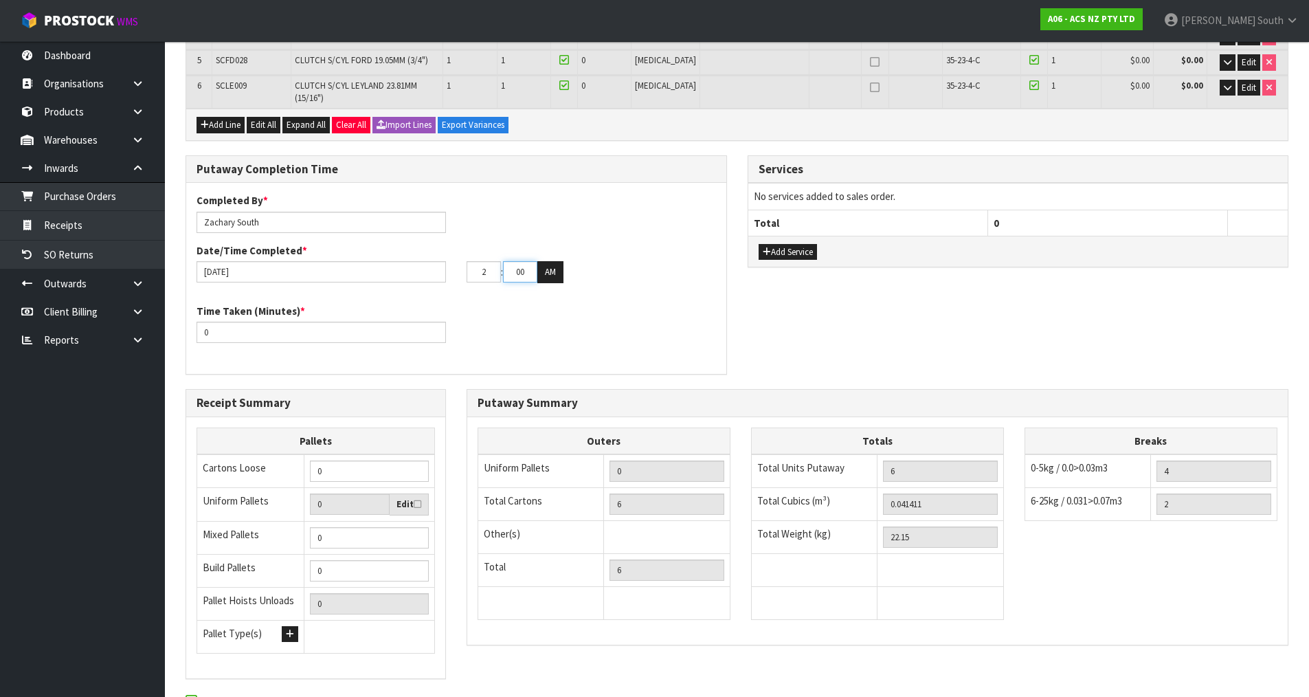
type input "02"
drag, startPoint x: 531, startPoint y: 256, endPoint x: 506, endPoint y: 258, distance: 24.1
click at [506, 261] on input "00" at bounding box center [520, 271] width 34 height 21
type input "08"
click at [523, 335] on div "Completed By * [PERSON_NAME] Date/Time Completed * [DATE] 02 : 08 : 51 AM Time …" at bounding box center [456, 278] width 540 height 170
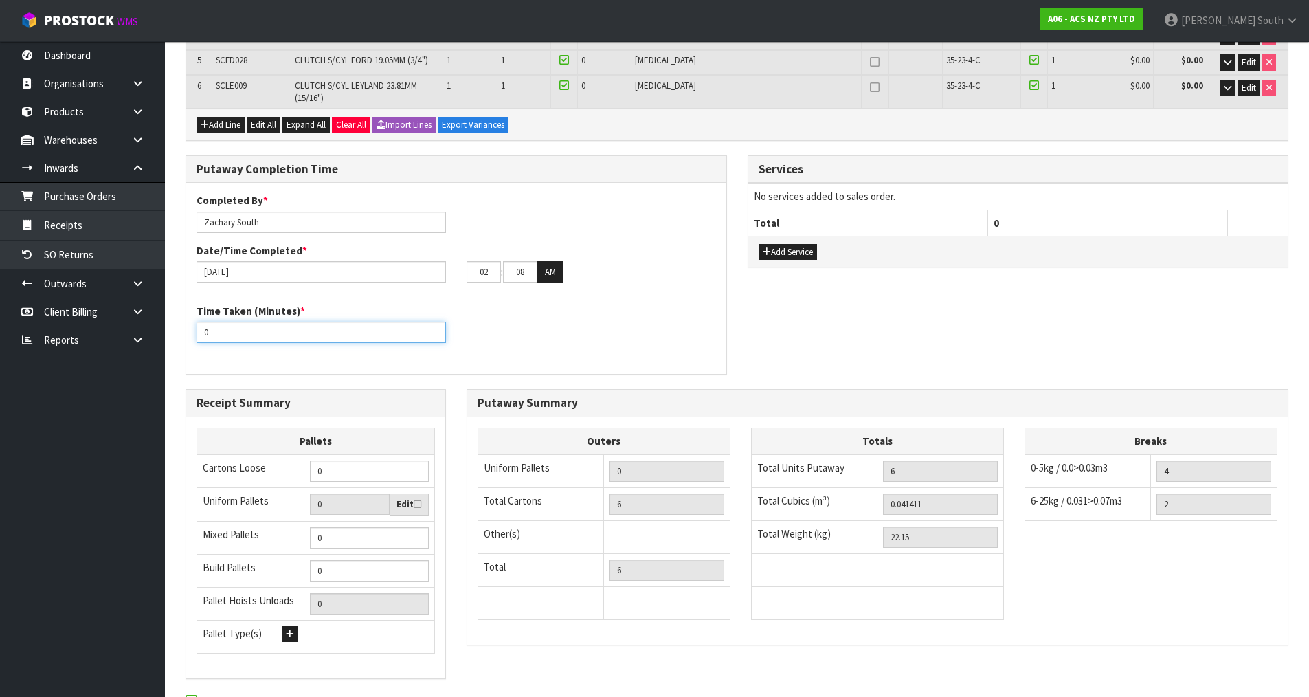
drag, startPoint x: 271, startPoint y: 319, endPoint x: 206, endPoint y: 320, distance: 64.6
click at [206, 322] on input "0" at bounding box center [321, 332] width 249 height 21
drag, startPoint x: 206, startPoint y: 320, endPoint x: 253, endPoint y: 315, distance: 47.0
click at [248, 322] on input "0" at bounding box center [321, 332] width 249 height 21
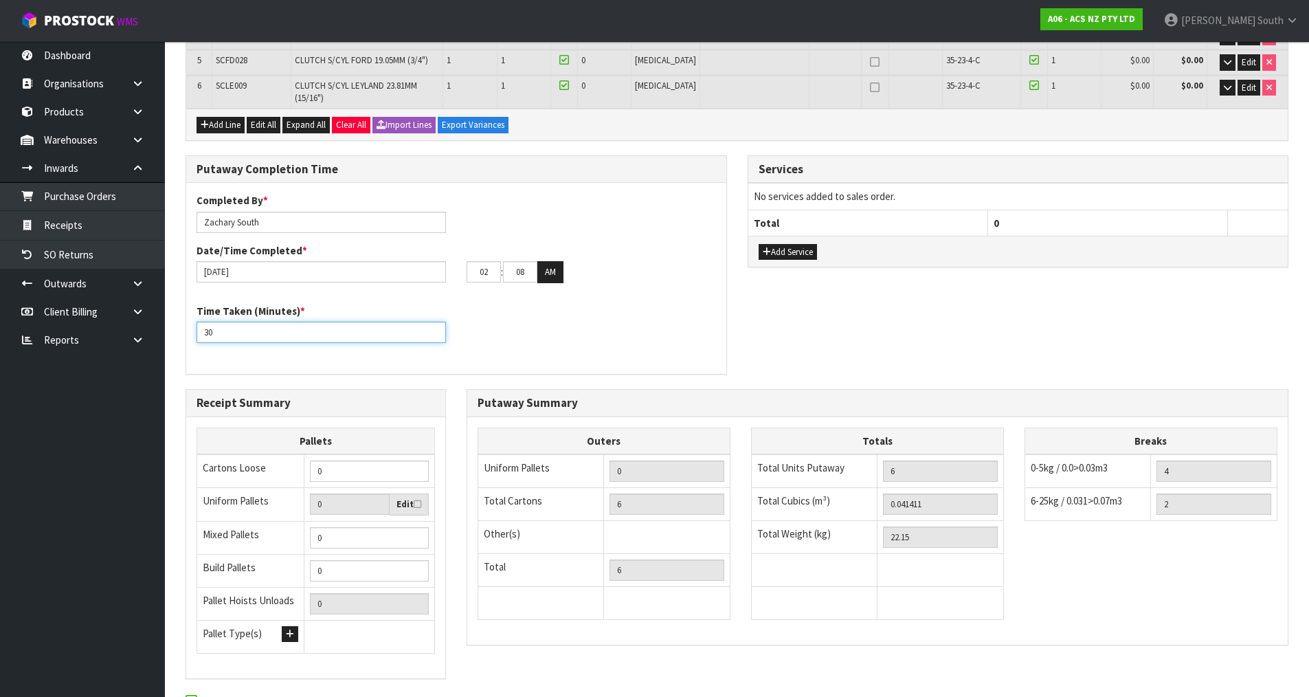
type input "30"
click at [519, 311] on div "Time Taken (Minutes) * 30" at bounding box center [456, 328] width 540 height 49
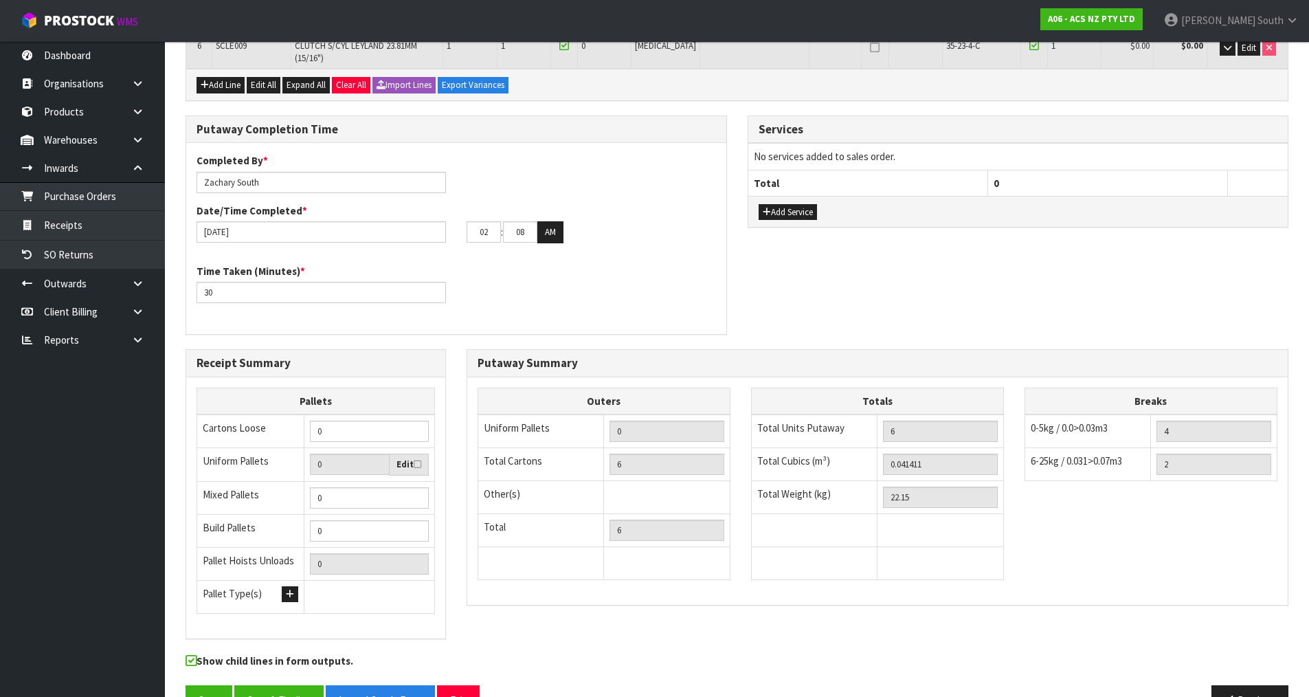
scroll to position [404, 0]
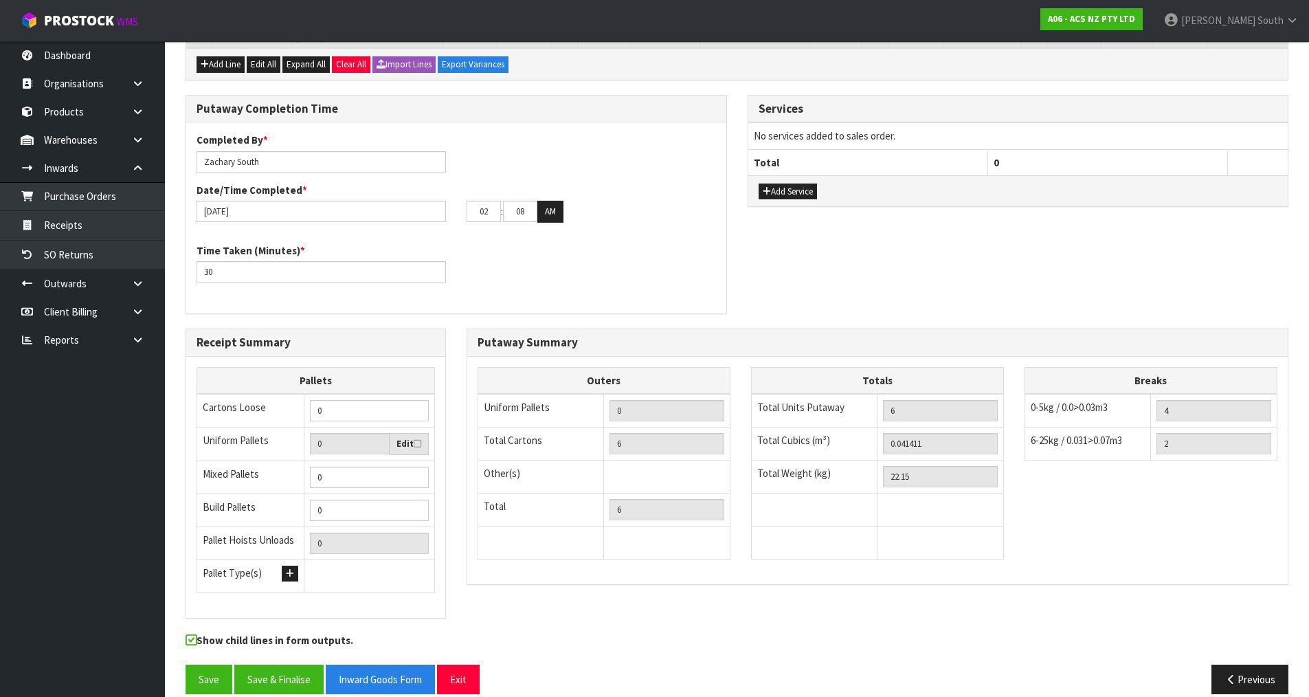
click at [711, 299] on div "Putaway Completion Time Completed By * [PERSON_NAME] Date/Time Completed * [DAT…" at bounding box center [456, 212] width 562 height 234
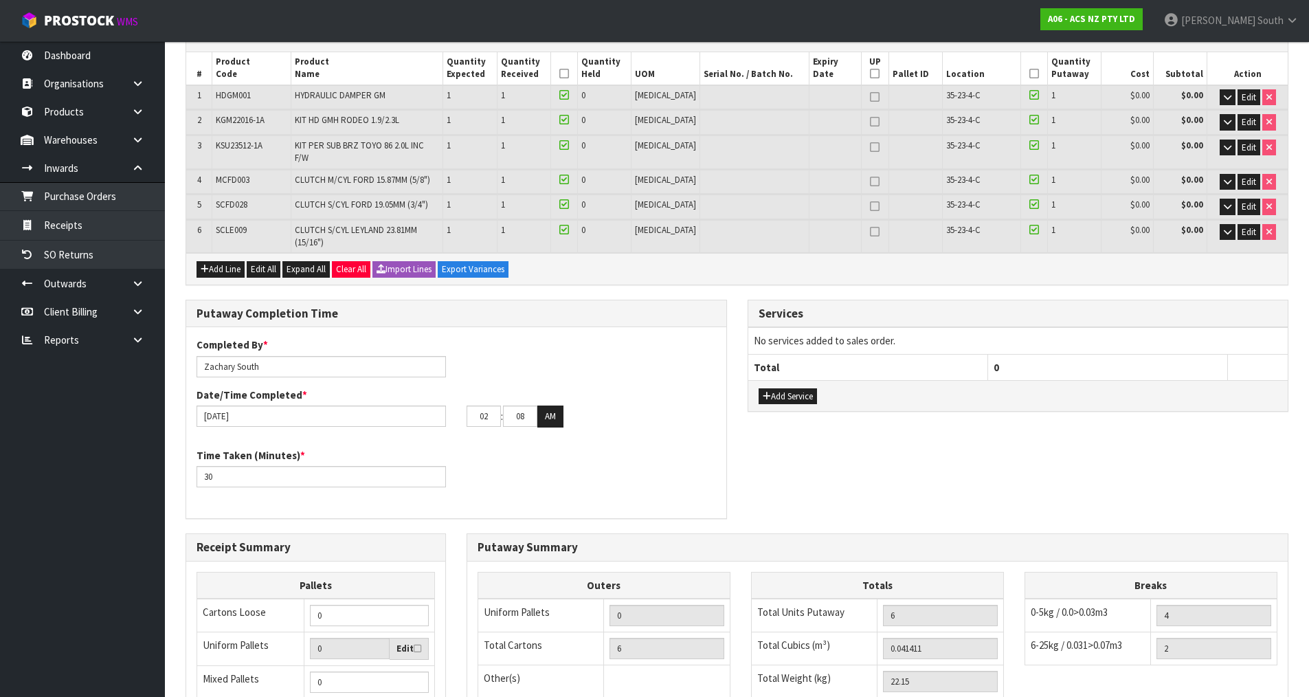
scroll to position [198, 0]
click at [263, 263] on button "Edit All" at bounding box center [264, 271] width 34 height 16
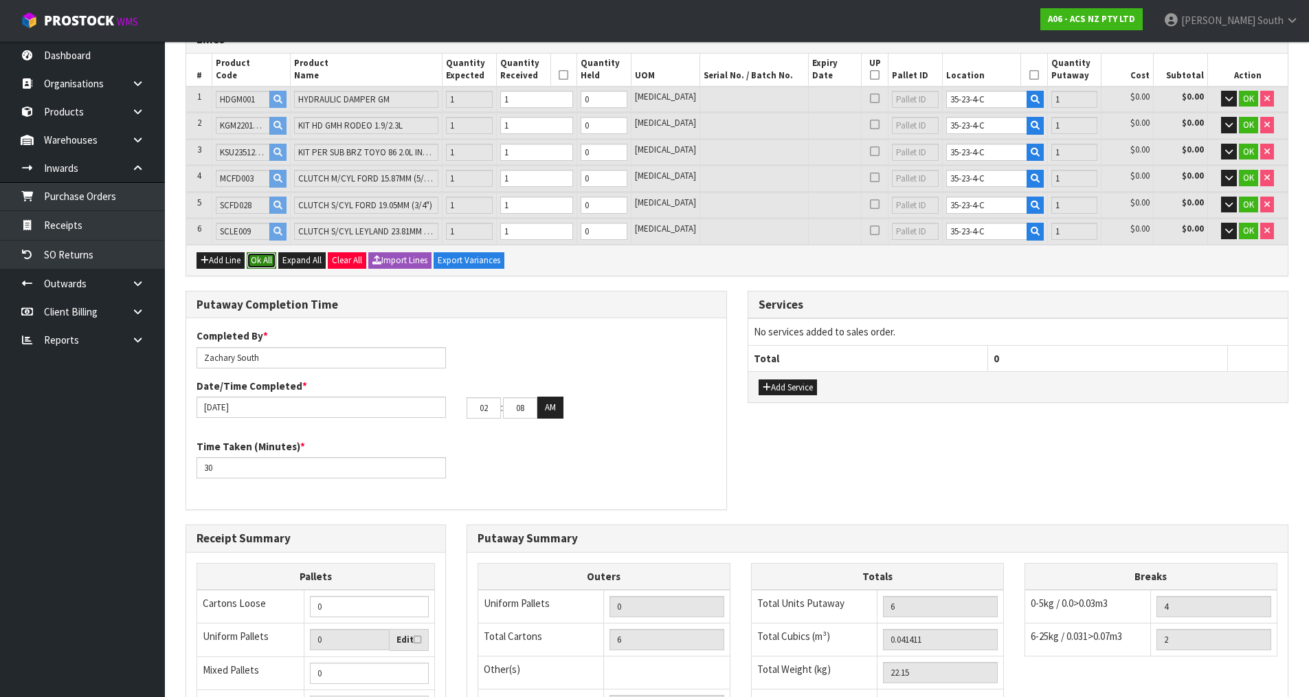
click at [263, 261] on button "Ok All" at bounding box center [262, 260] width 30 height 16
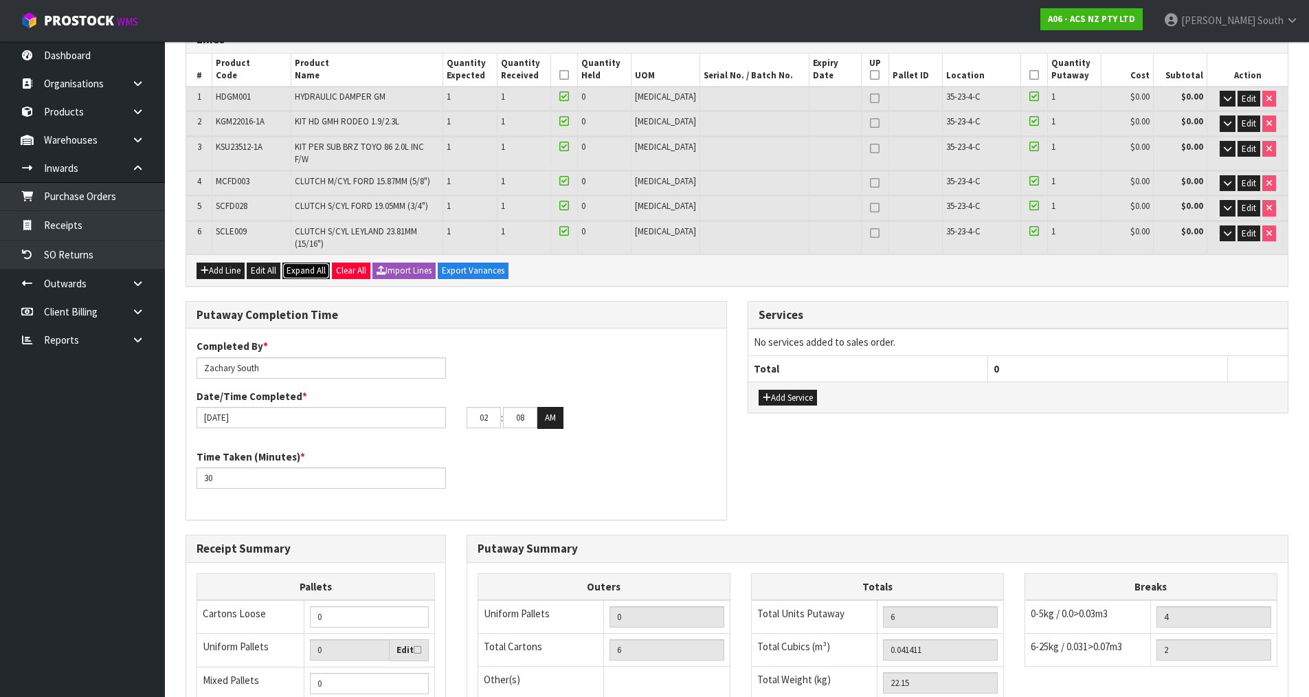
click at [294, 265] on span "Expand All" at bounding box center [306, 271] width 39 height 12
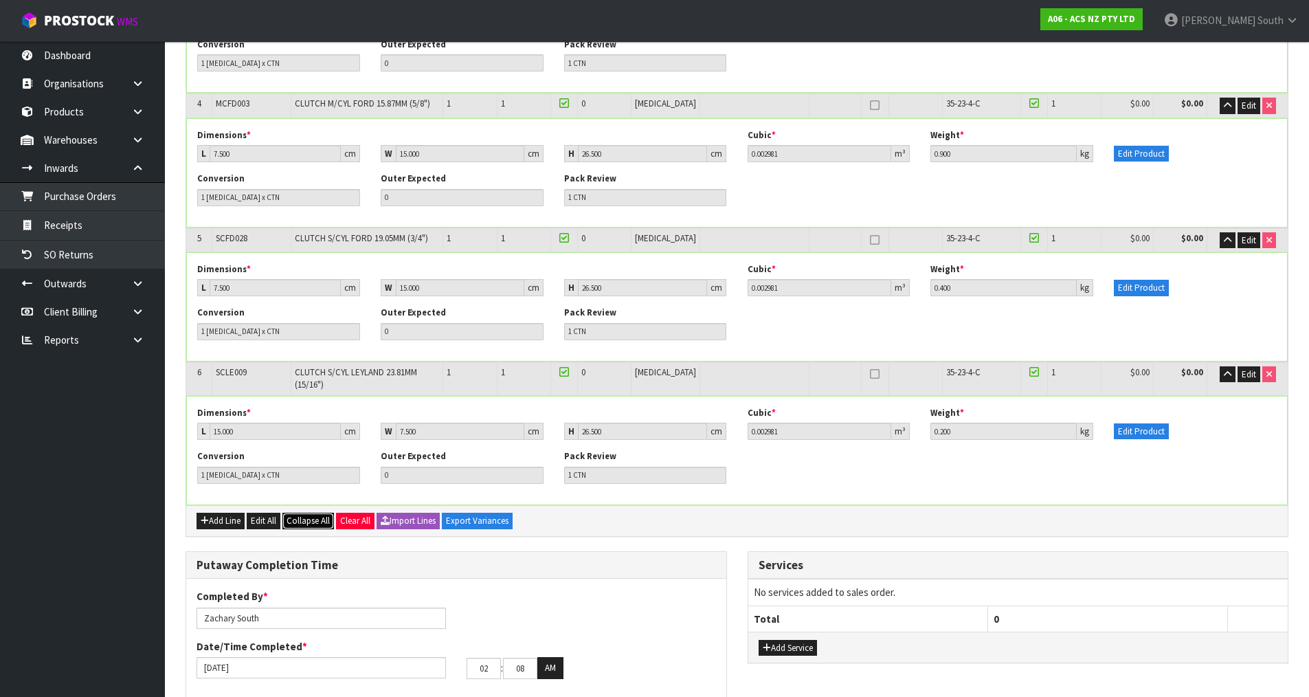
scroll to position [679, 0]
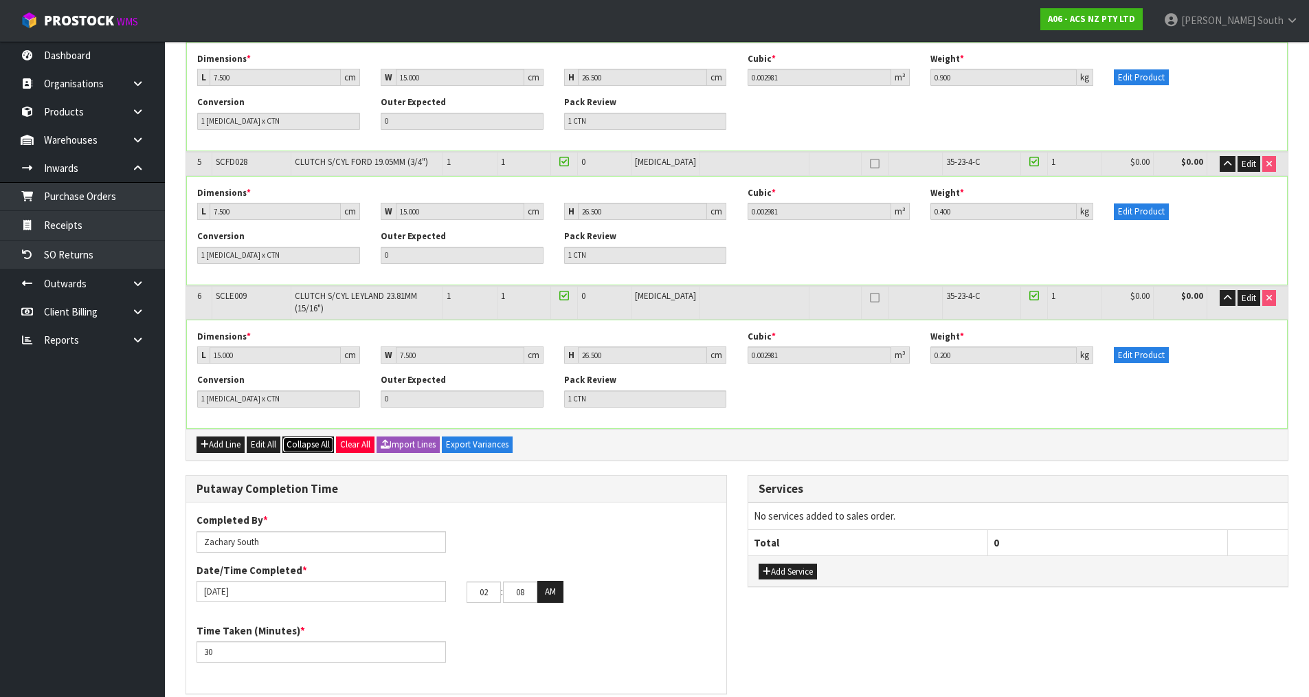
click at [300, 436] on button "Collapse All" at bounding box center [308, 444] width 52 height 16
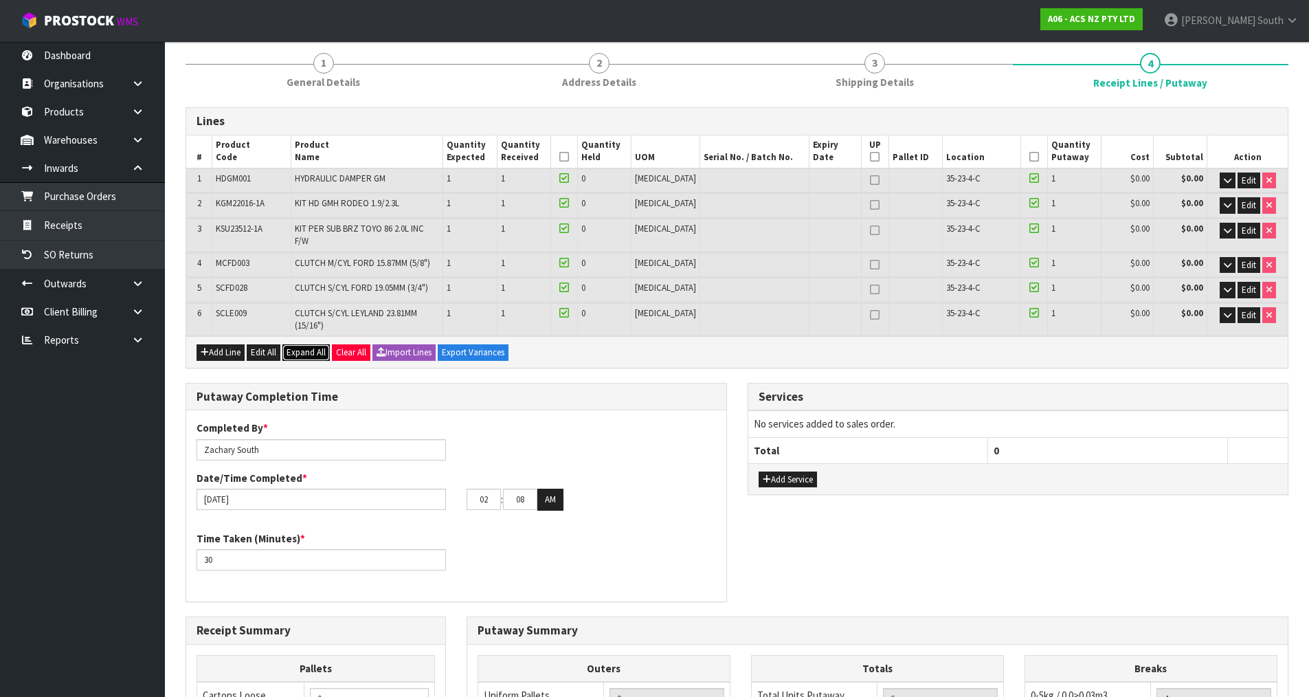
scroll to position [0, 0]
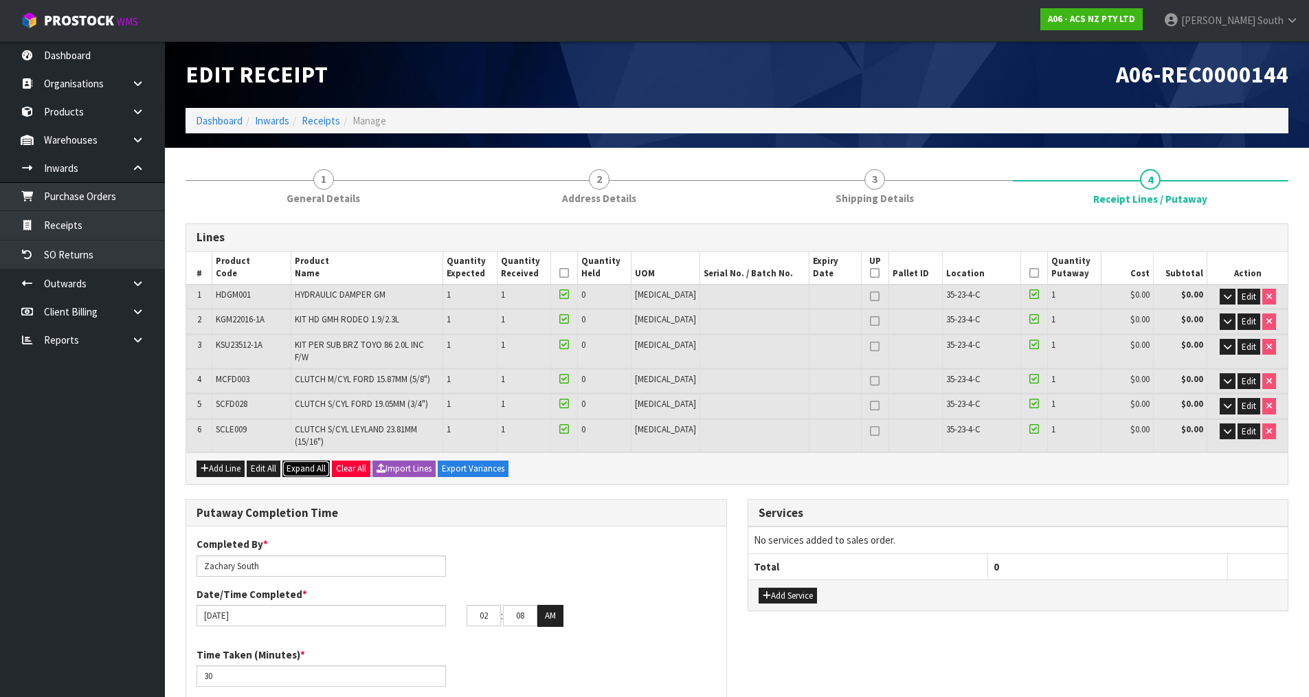
click at [302, 462] on span "Expand All" at bounding box center [306, 468] width 39 height 12
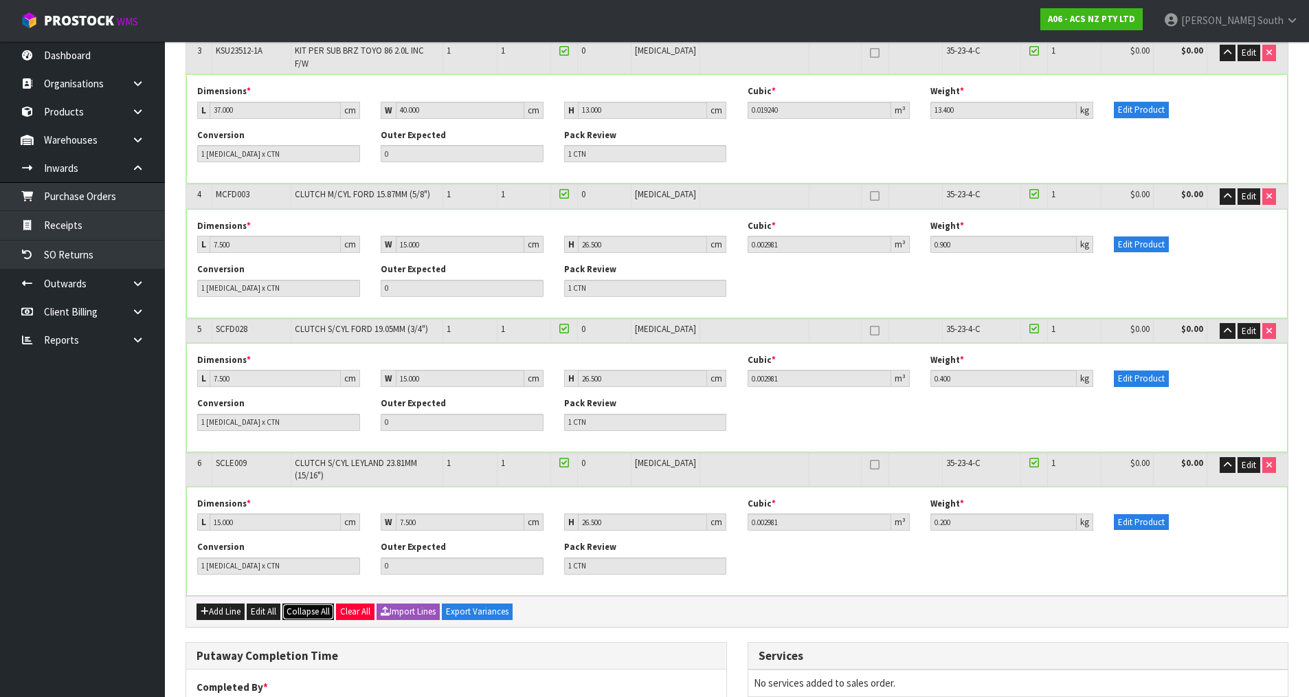
scroll to position [550, 0]
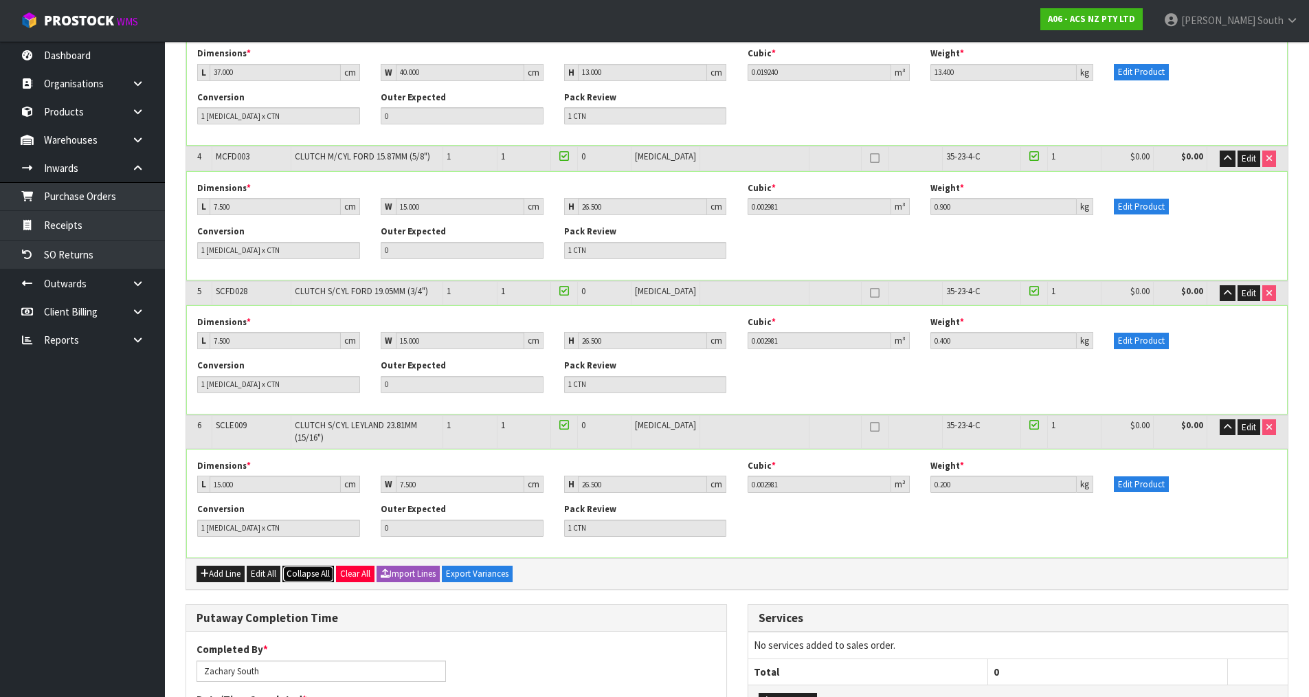
click at [294, 568] on span "Collapse All" at bounding box center [308, 574] width 43 height 12
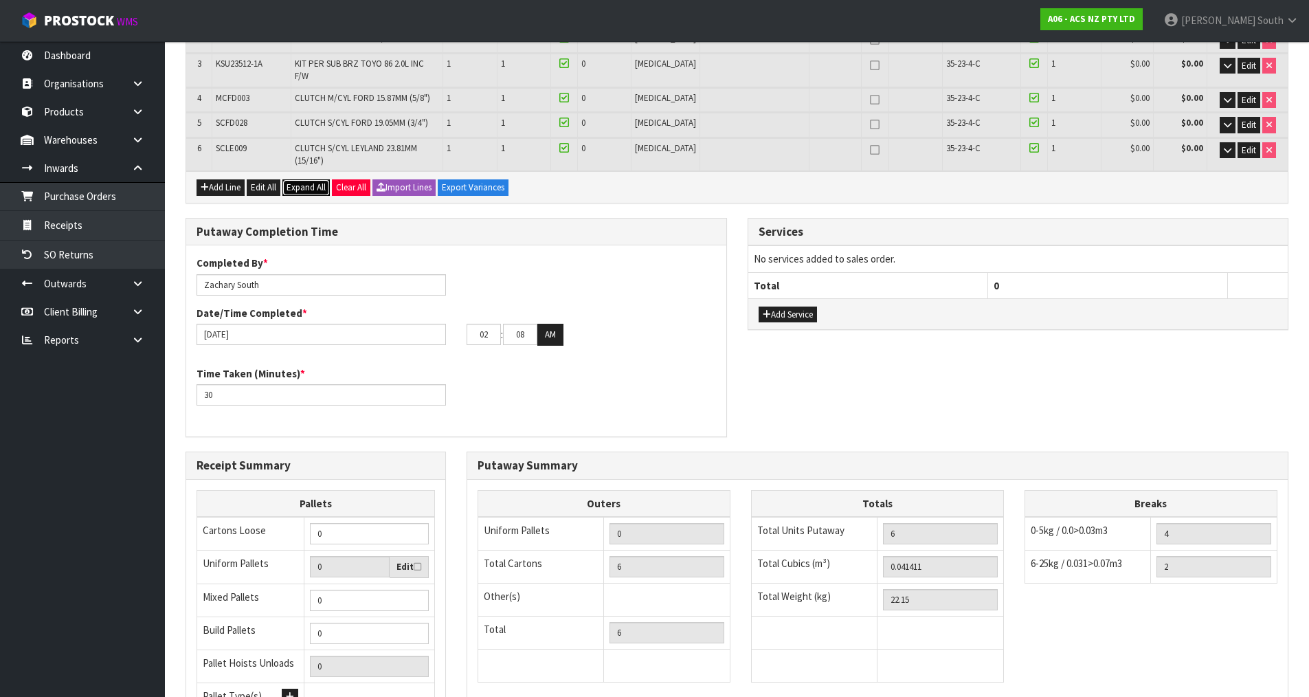
scroll to position [205, 0]
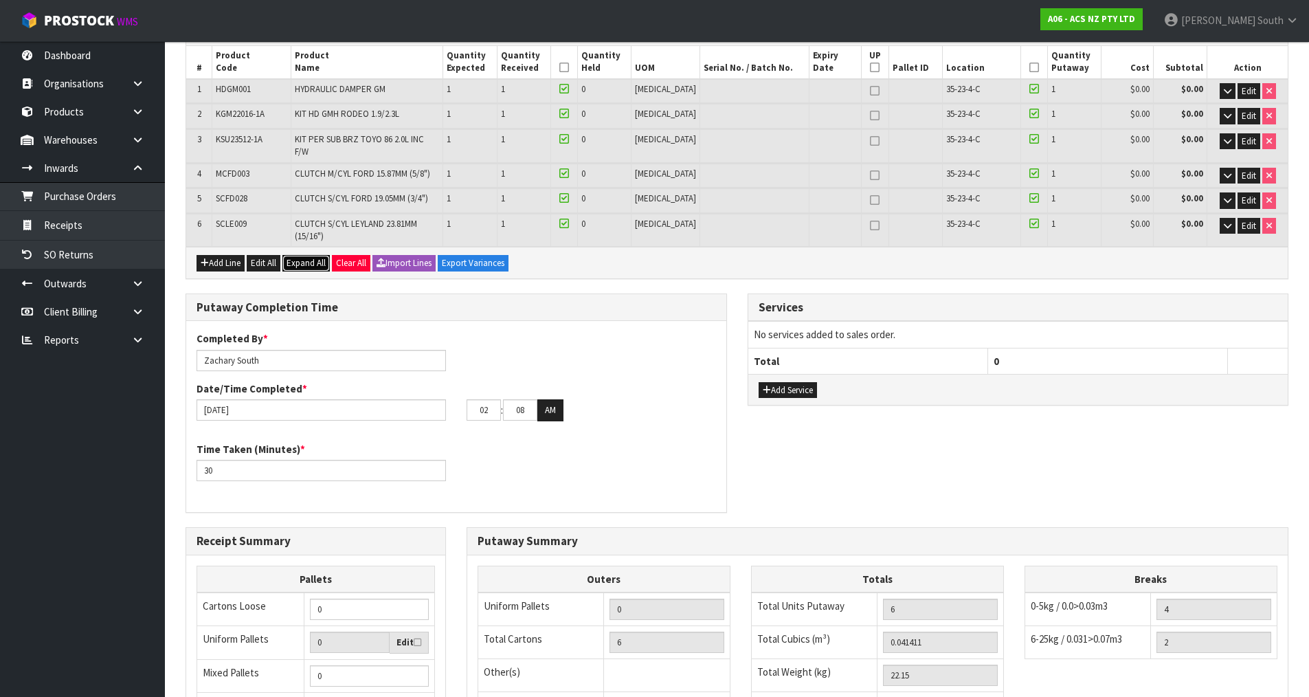
click at [308, 257] on span "Expand All" at bounding box center [306, 263] width 39 height 12
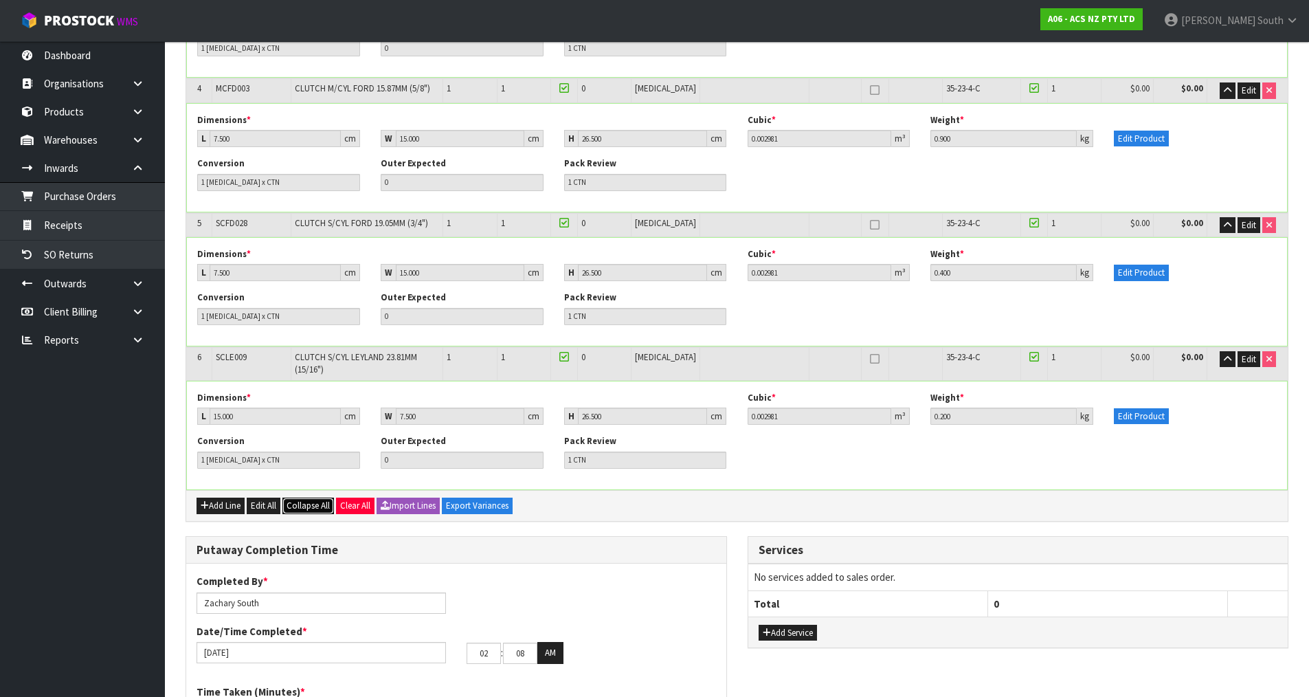
click at [321, 500] on span "Collapse All" at bounding box center [308, 506] width 43 height 12
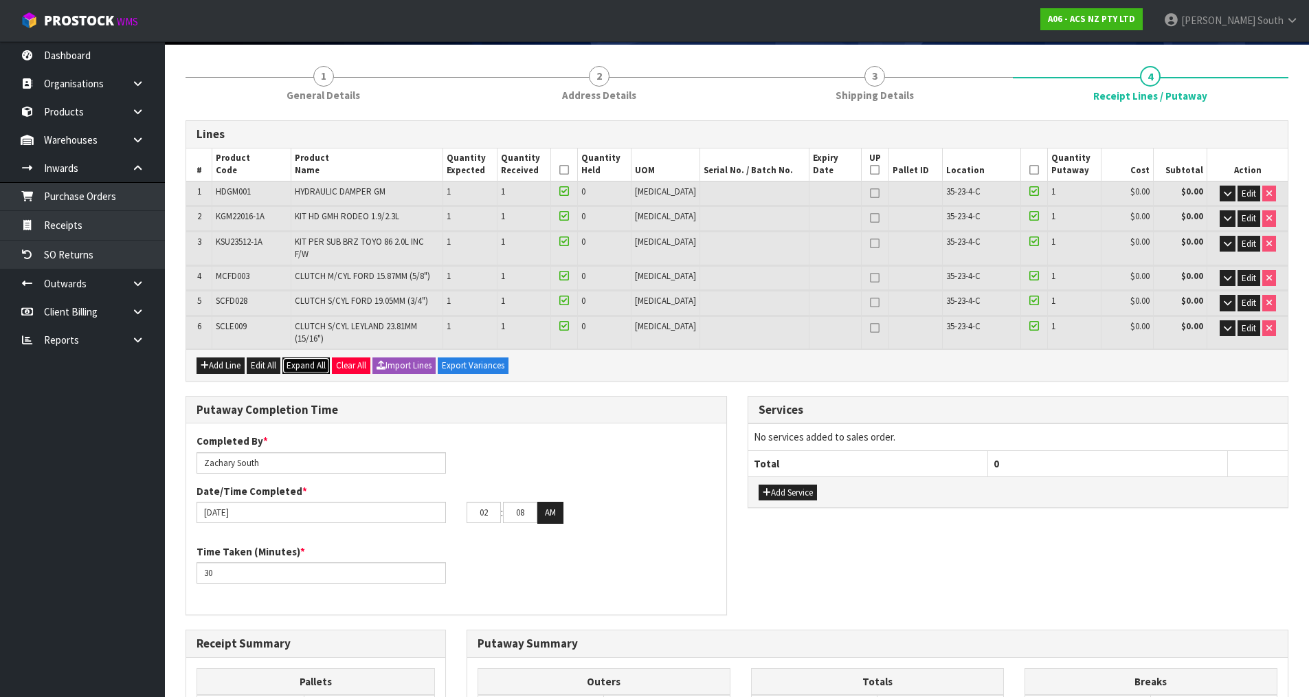
scroll to position [94, 0]
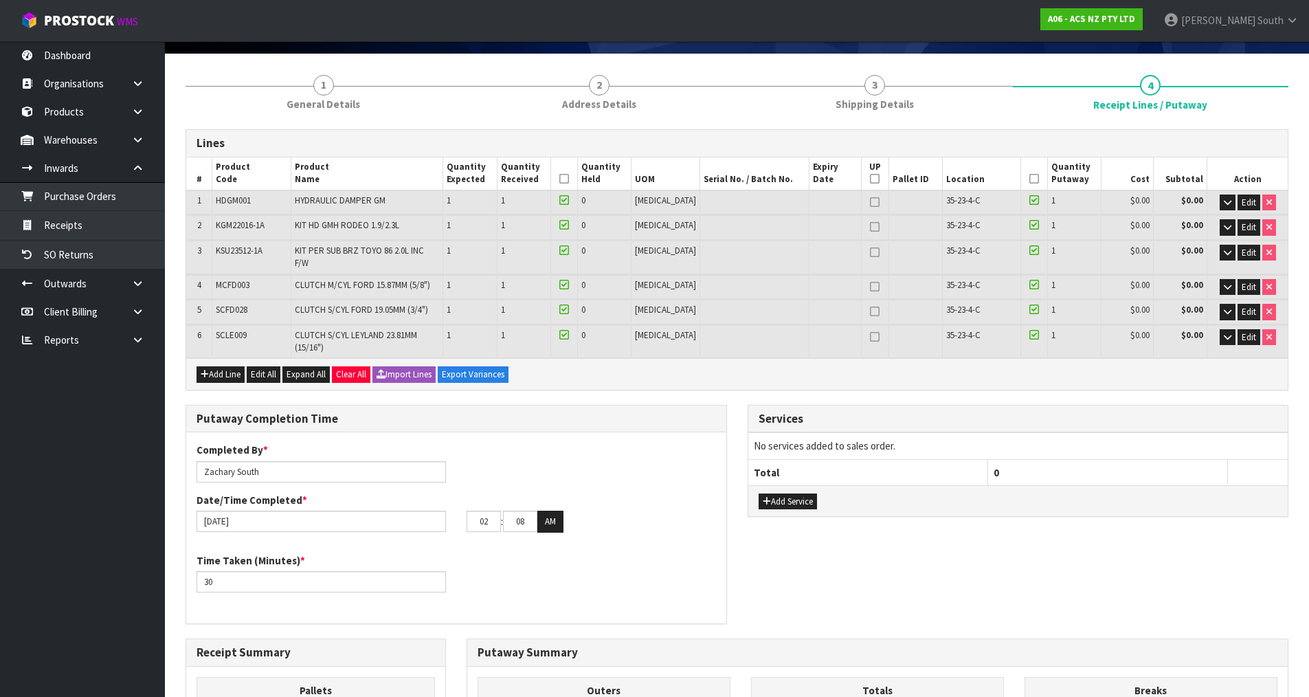
click at [1062, 368] on div "Add Line Edit All Expand All Clear All Import Lines Export Variances" at bounding box center [737, 373] width 1102 height 31
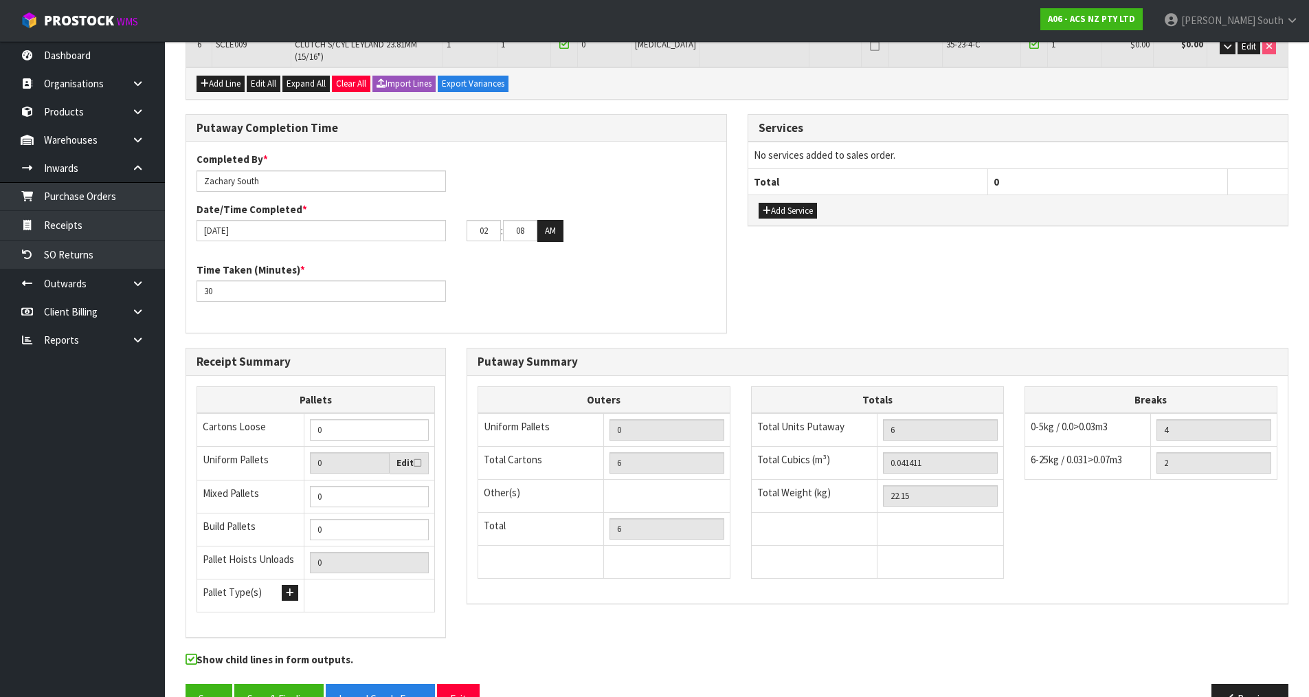
scroll to position [404, 0]
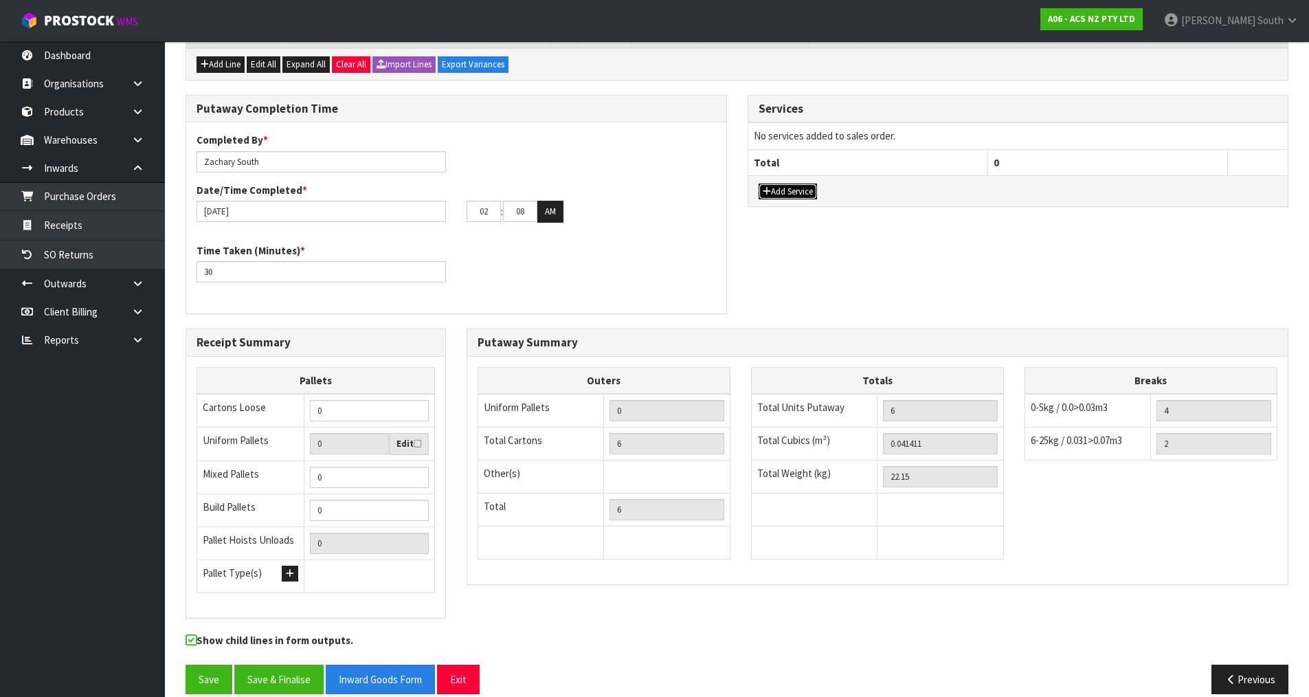
click at [801, 183] on button "Add Service" at bounding box center [788, 191] width 58 height 16
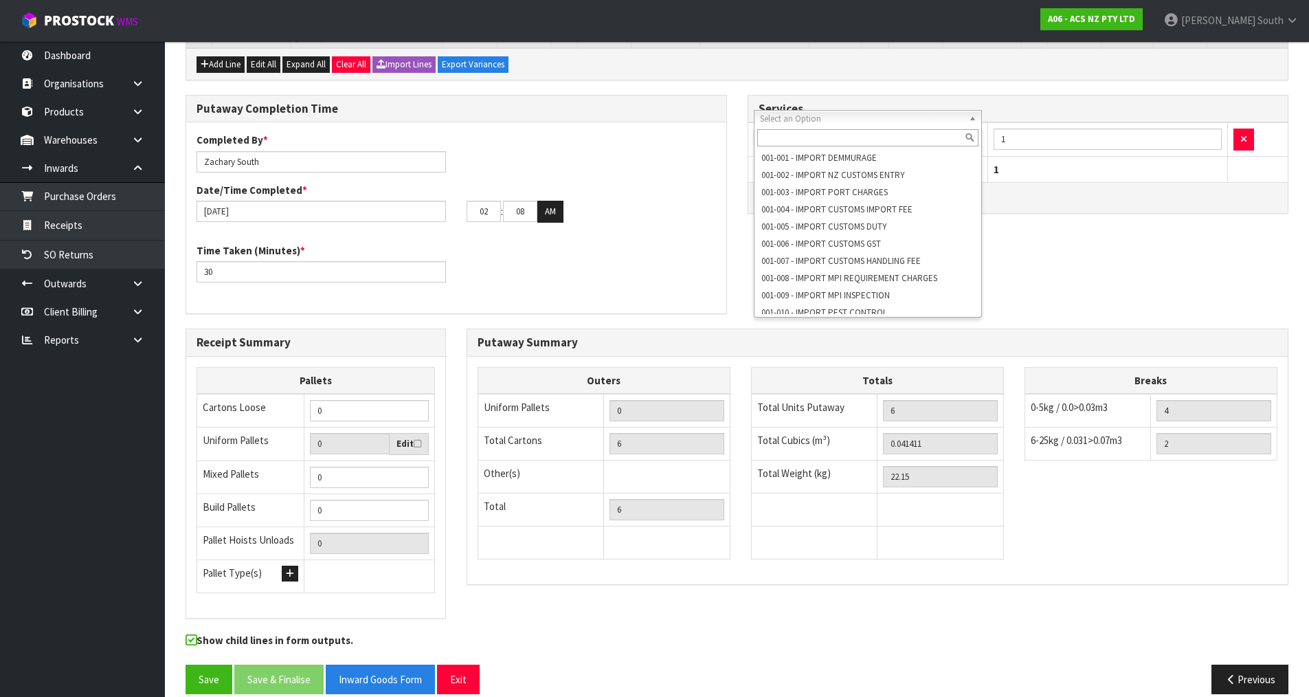
click at [943, 142] on input "text" at bounding box center [868, 137] width 222 height 17
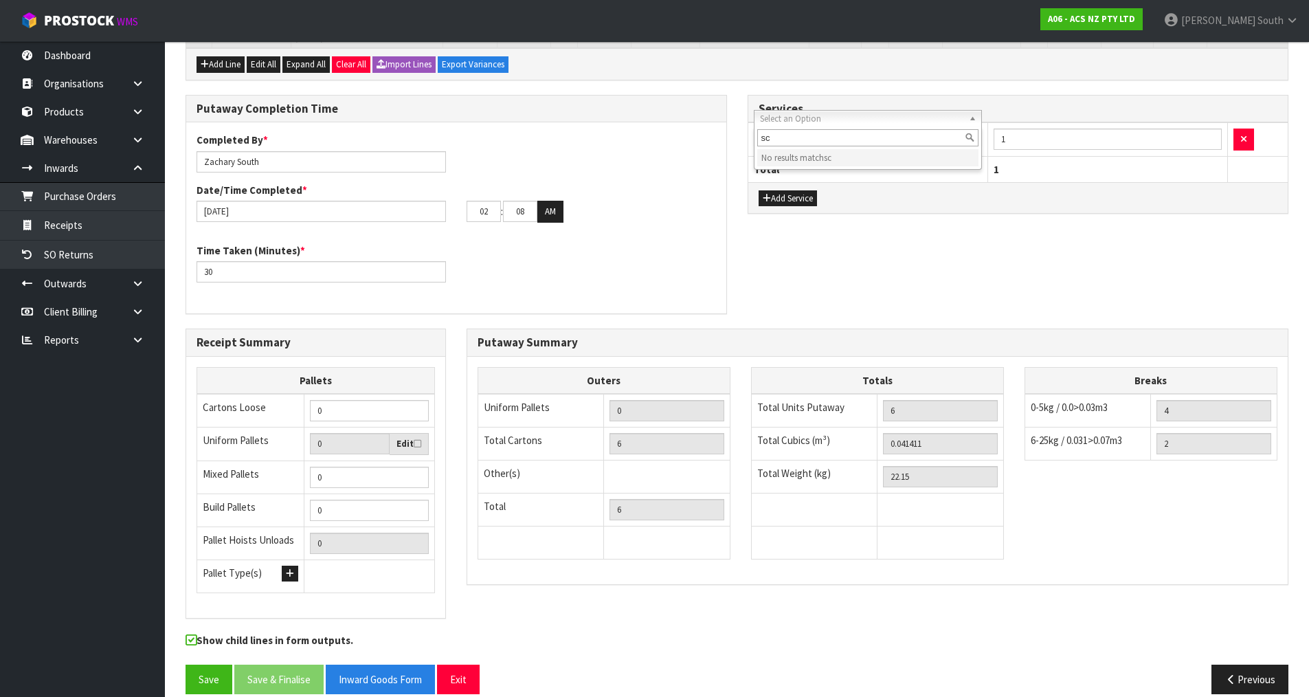
type input "s"
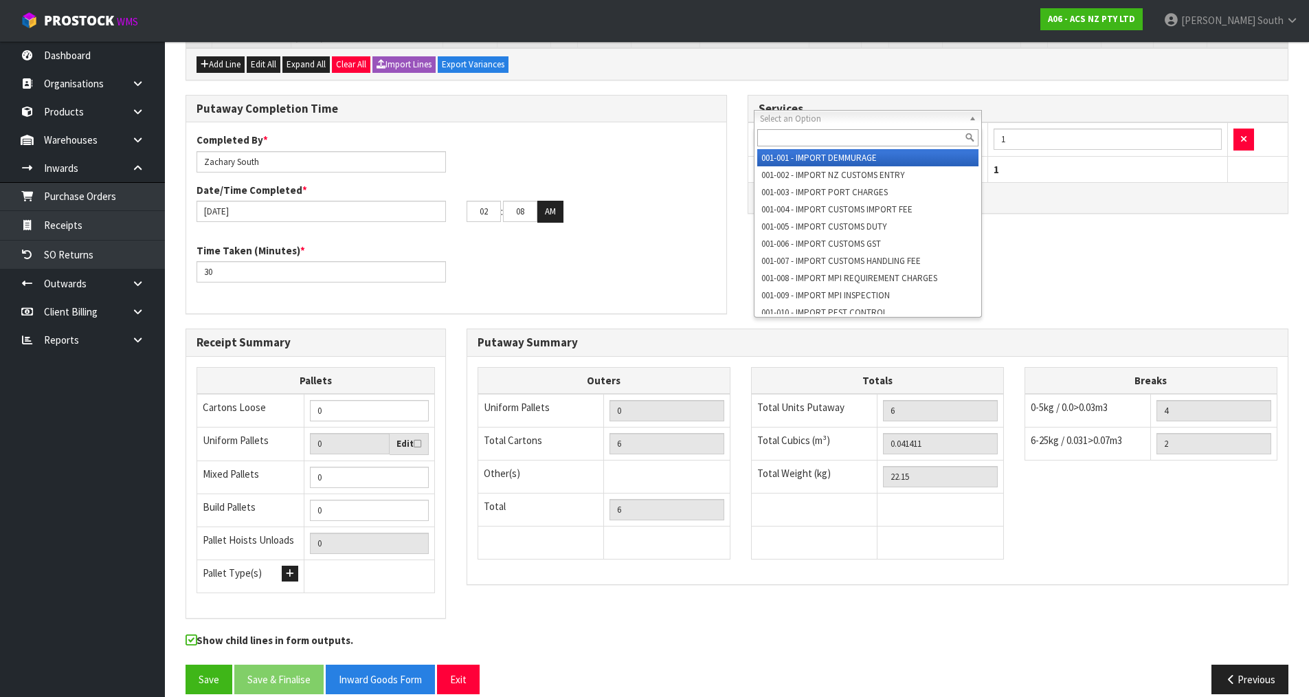
type input "a"
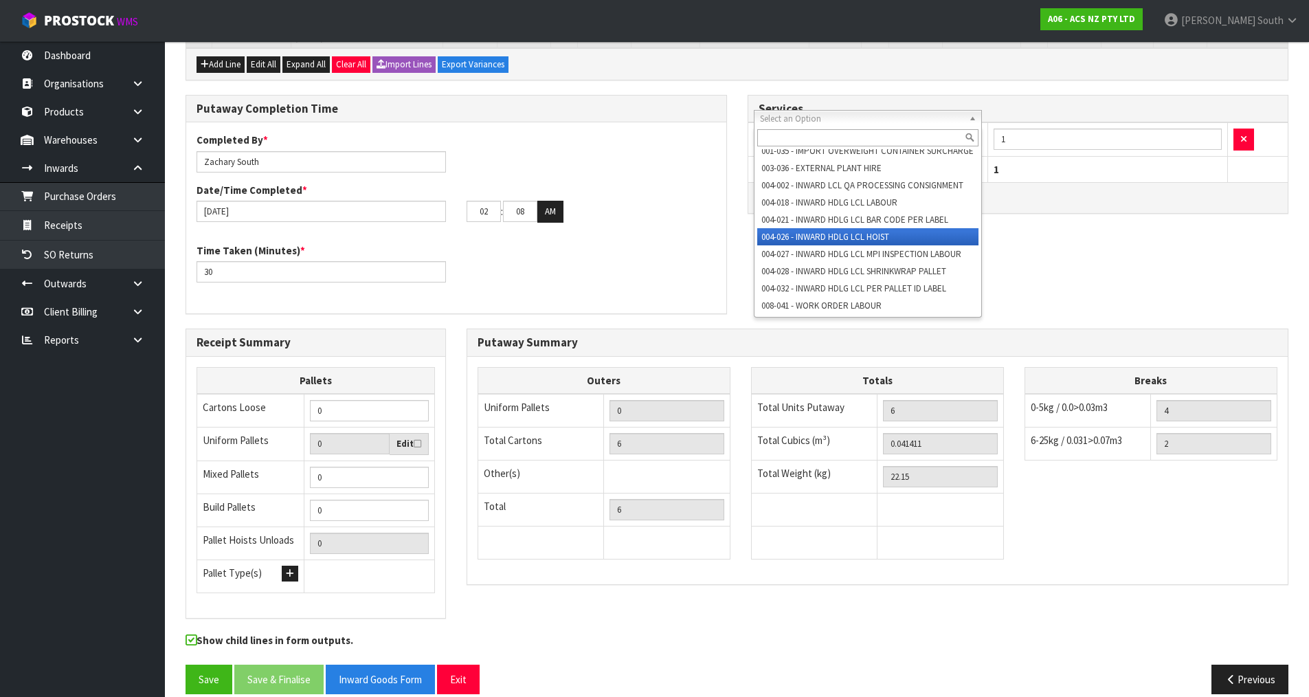
scroll to position [340, 0]
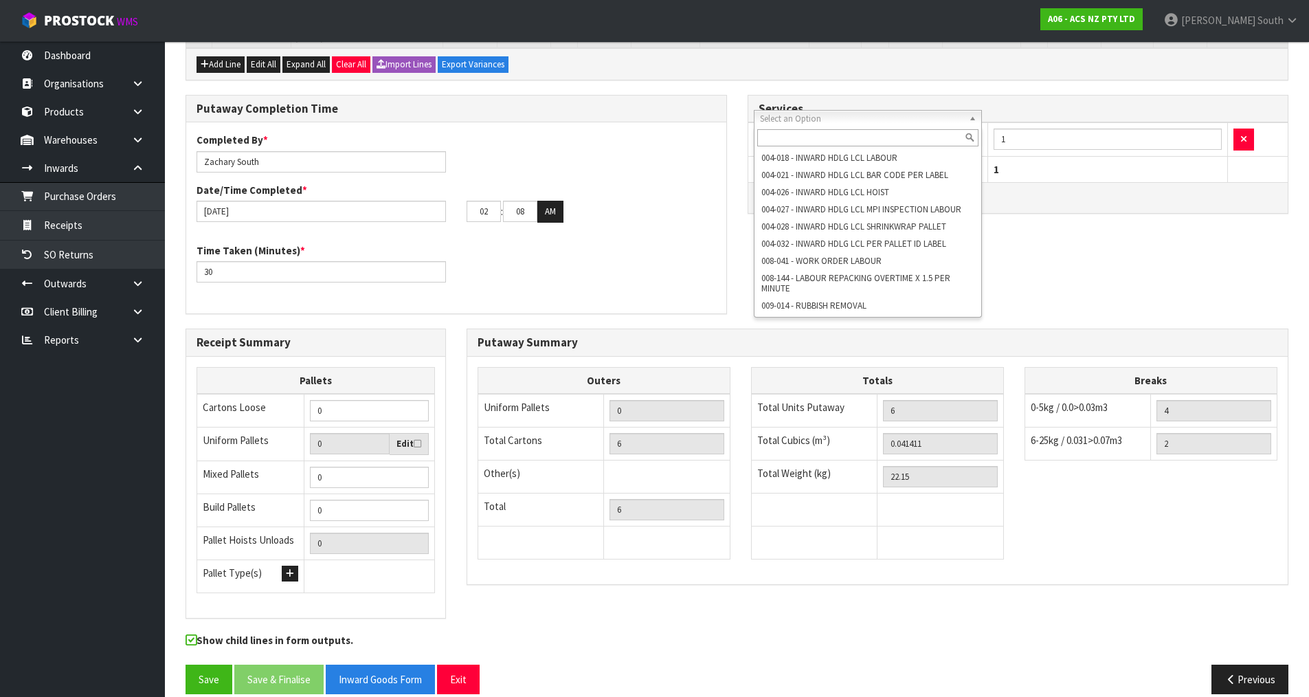
click at [1132, 254] on div "Putaway Completion Time Completed By * [PERSON_NAME] Date/Time Completed * [DAT…" at bounding box center [737, 212] width 1124 height 234
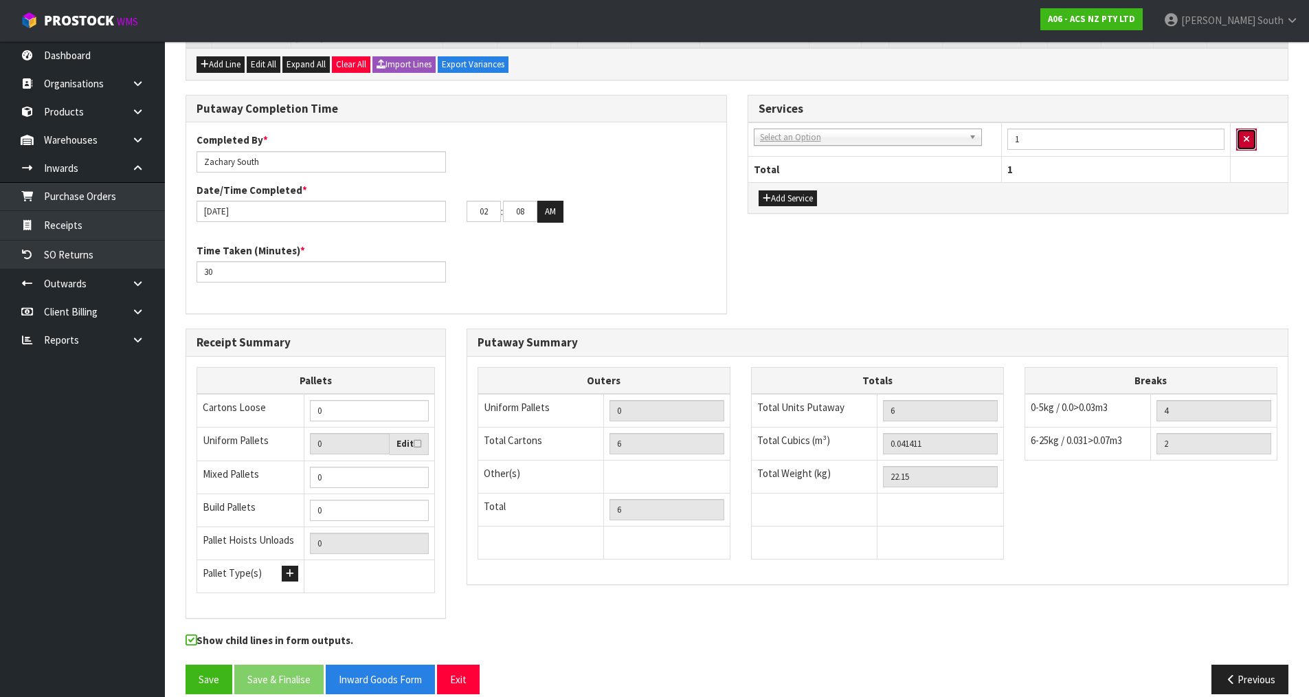
click at [1241, 129] on button "button" at bounding box center [1246, 140] width 21 height 22
click at [1052, 181] on div "Add Service" at bounding box center [1018, 190] width 540 height 31
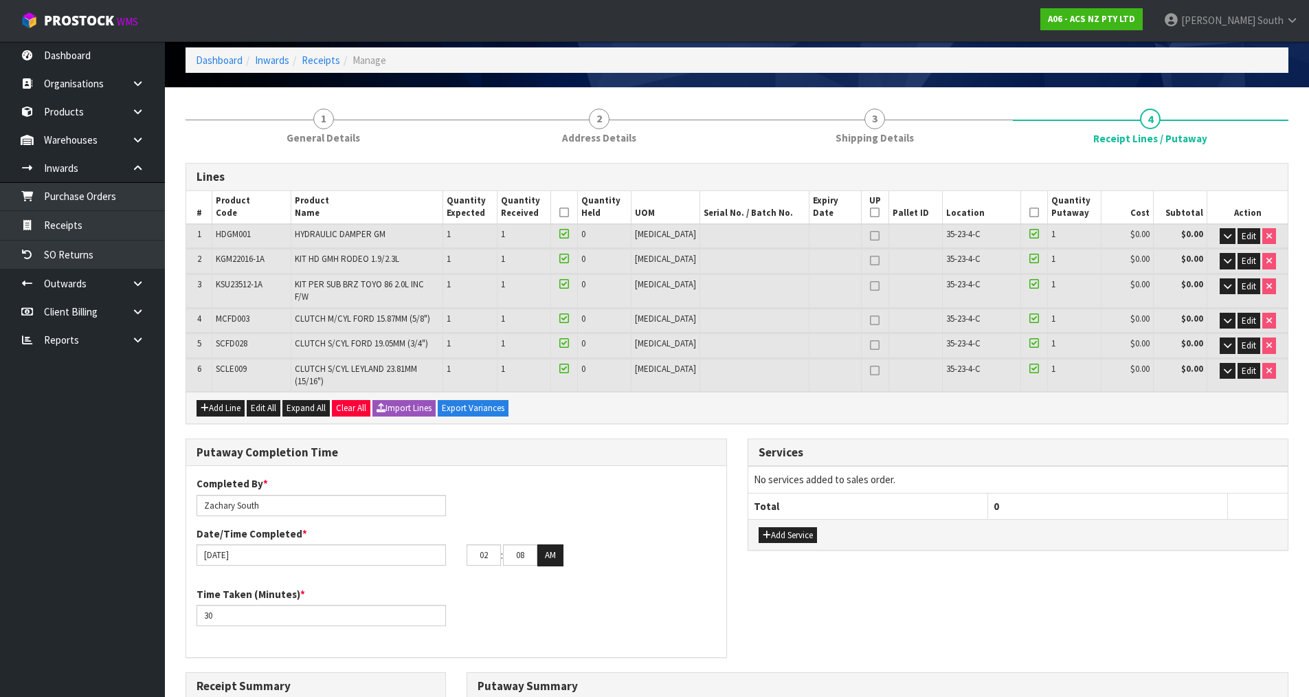
scroll to position [404, 0]
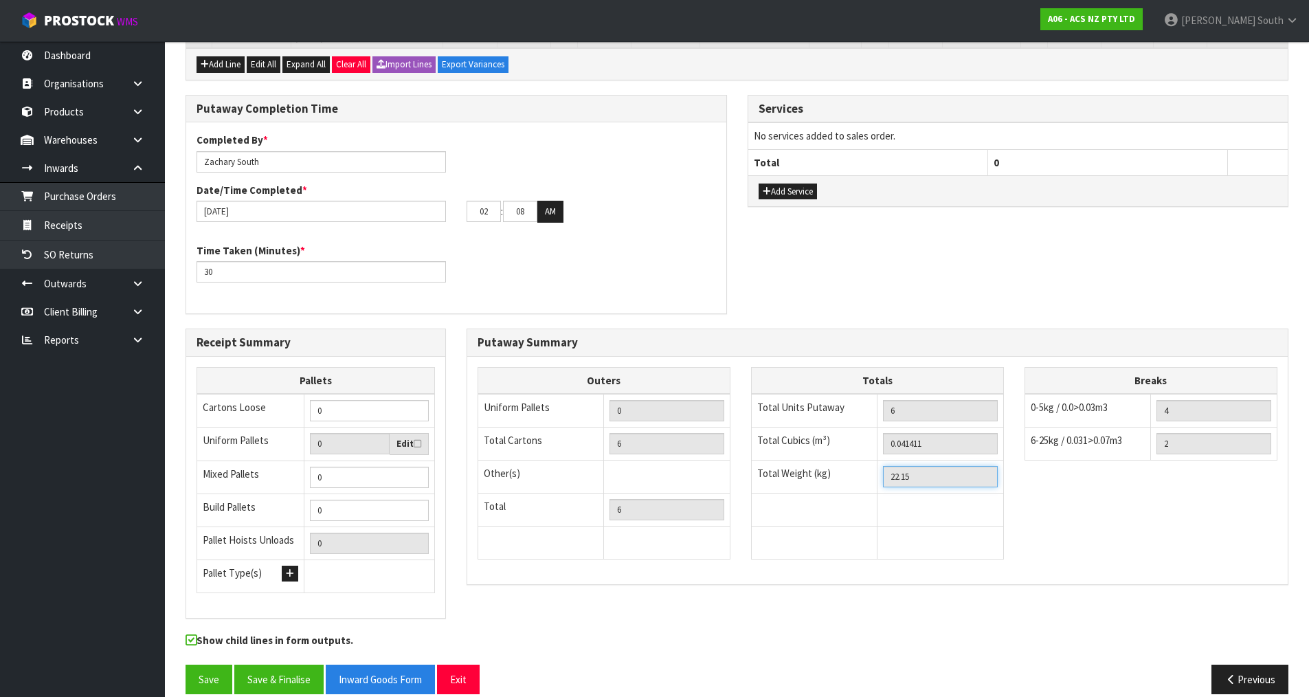
drag, startPoint x: 956, startPoint y: 458, endPoint x: 886, endPoint y: 462, distance: 70.2
click at [886, 466] on input "22.15" at bounding box center [940, 476] width 115 height 21
drag, startPoint x: 961, startPoint y: 430, endPoint x: 860, endPoint y: 425, distance: 101.8
click at [863, 427] on tr "Total Cubics (m³) 0.041411" at bounding box center [877, 443] width 252 height 33
click at [1229, 665] on button "Previous" at bounding box center [1250, 680] width 77 height 30
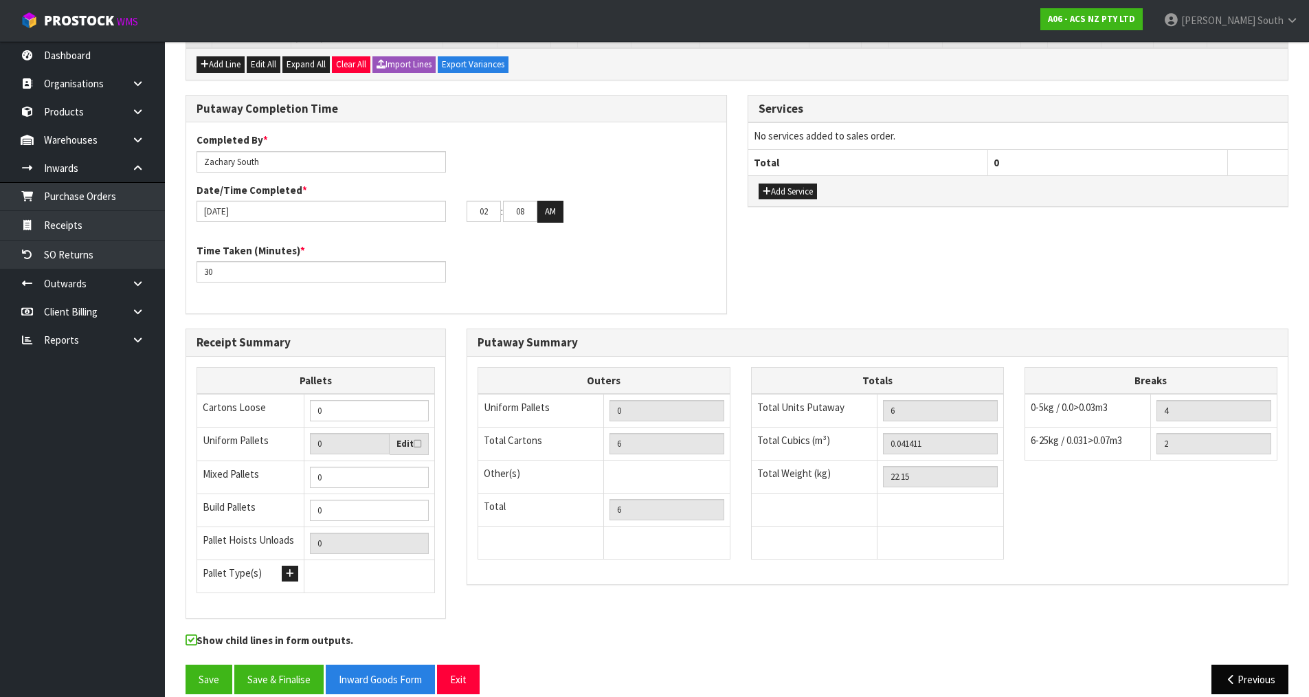
scroll to position [261, 0]
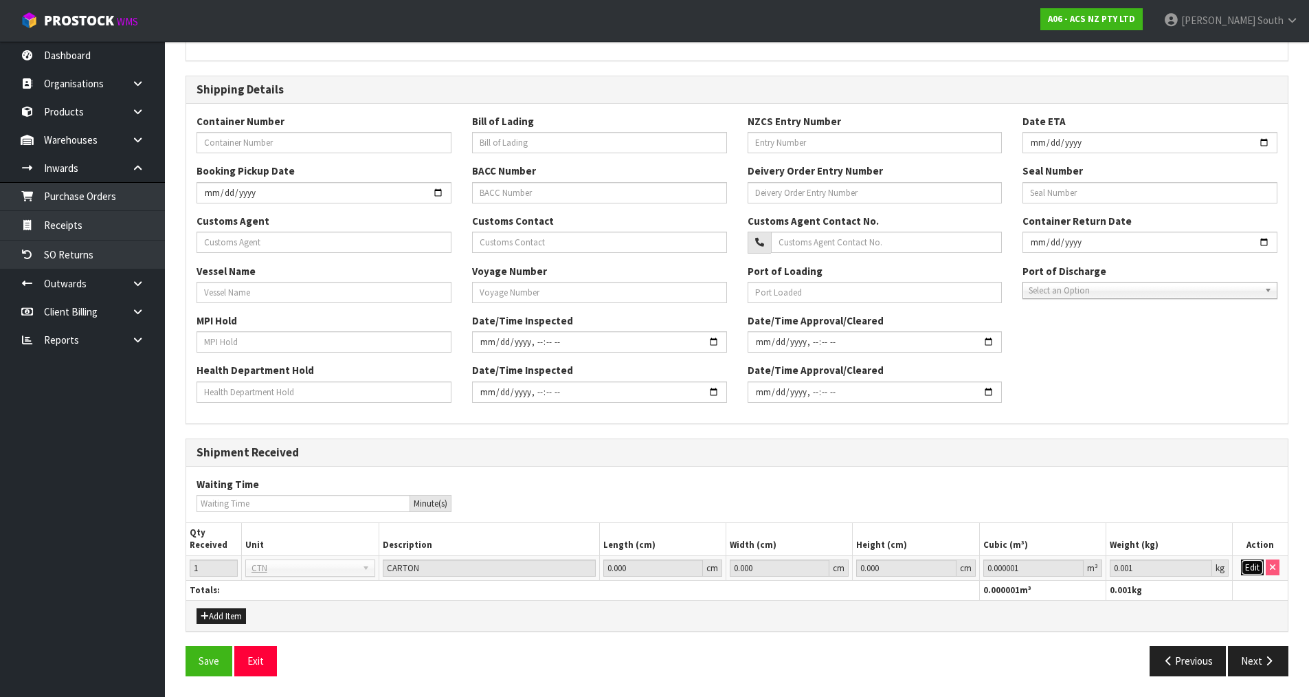
click at [1255, 572] on button "Edit" at bounding box center [1252, 567] width 23 height 16
drag, startPoint x: 1040, startPoint y: 562, endPoint x: 820, endPoint y: 573, distance: 219.5
click at [825, 573] on tr "1 BAG BAR BSK BIN BTL BOX BDL CAB CGE CTN CSE COI CRA CRT CBE CYL DRM JAR MTR P…" at bounding box center [737, 567] width 1102 height 25
paste input "4141"
type input "0.041411"
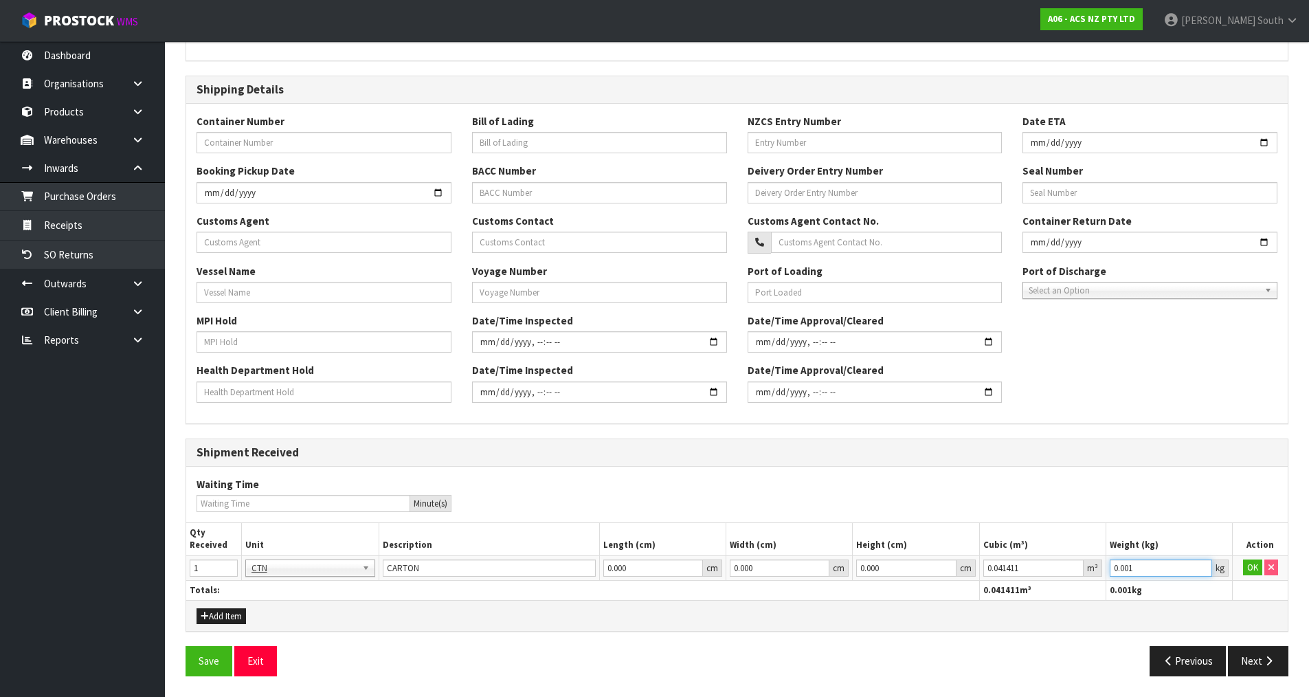
drag, startPoint x: 1161, startPoint y: 568, endPoint x: 1048, endPoint y: 572, distance: 112.8
click at [1048, 572] on tr "1 BAG BAR BSK BIN BTL BOX BDL CAB CGE CTN CSE COI CRA CRT CBE CYL DRM JAR MTR P…" at bounding box center [737, 567] width 1102 height 25
drag, startPoint x: 1135, startPoint y: 563, endPoint x: 1058, endPoint y: 573, distance: 77.6
click at [1058, 573] on tr "1 BAG BAR BSK BIN BTL BOX BDL CAB CGE CTN CSE COI CRA CRT CBE CYL DRM JAR MTR P…" at bounding box center [737, 567] width 1102 height 25
paste input "22.15"
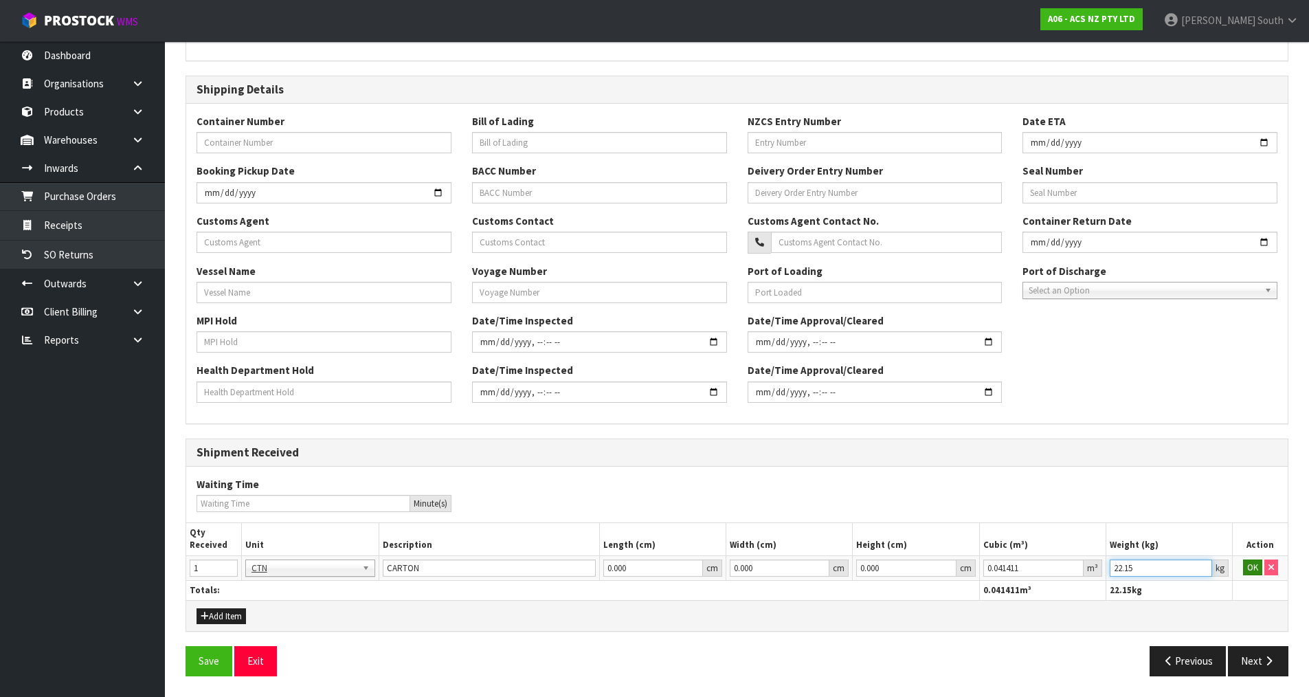
type input "22.15"
click at [1249, 566] on button "OK" at bounding box center [1252, 567] width 19 height 16
click at [1238, 654] on button "Next" at bounding box center [1258, 661] width 60 height 30
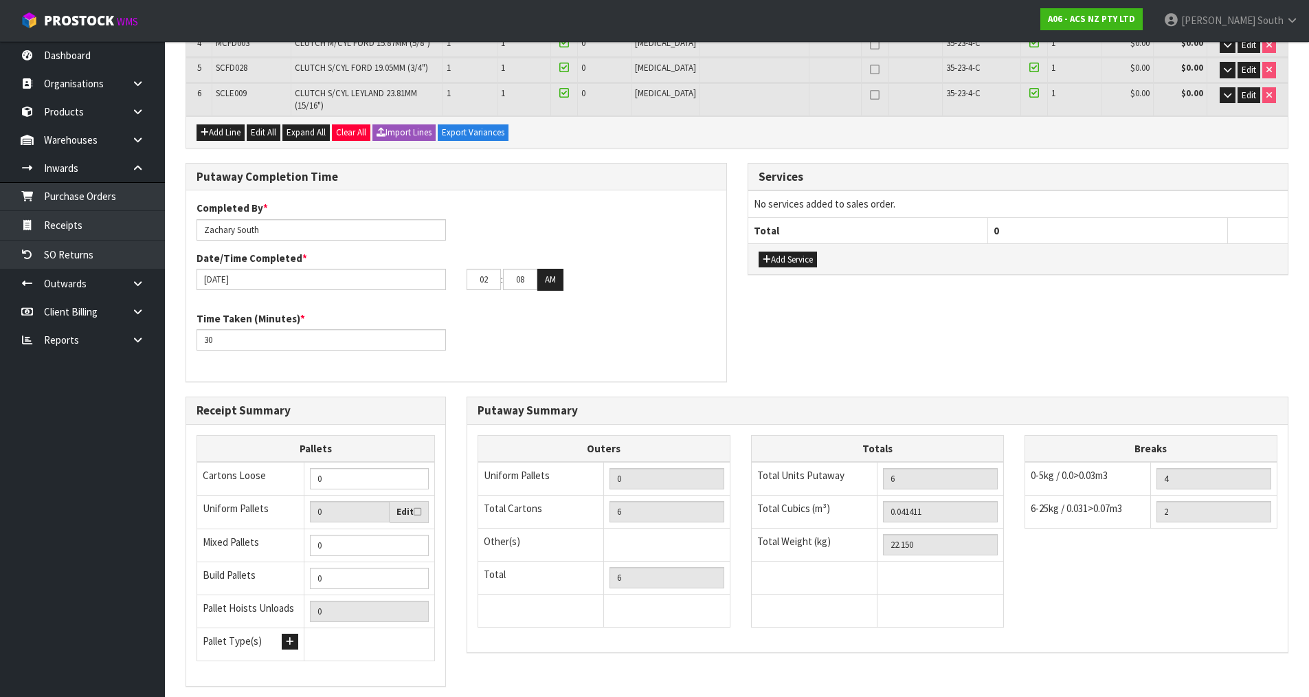
scroll to position [404, 0]
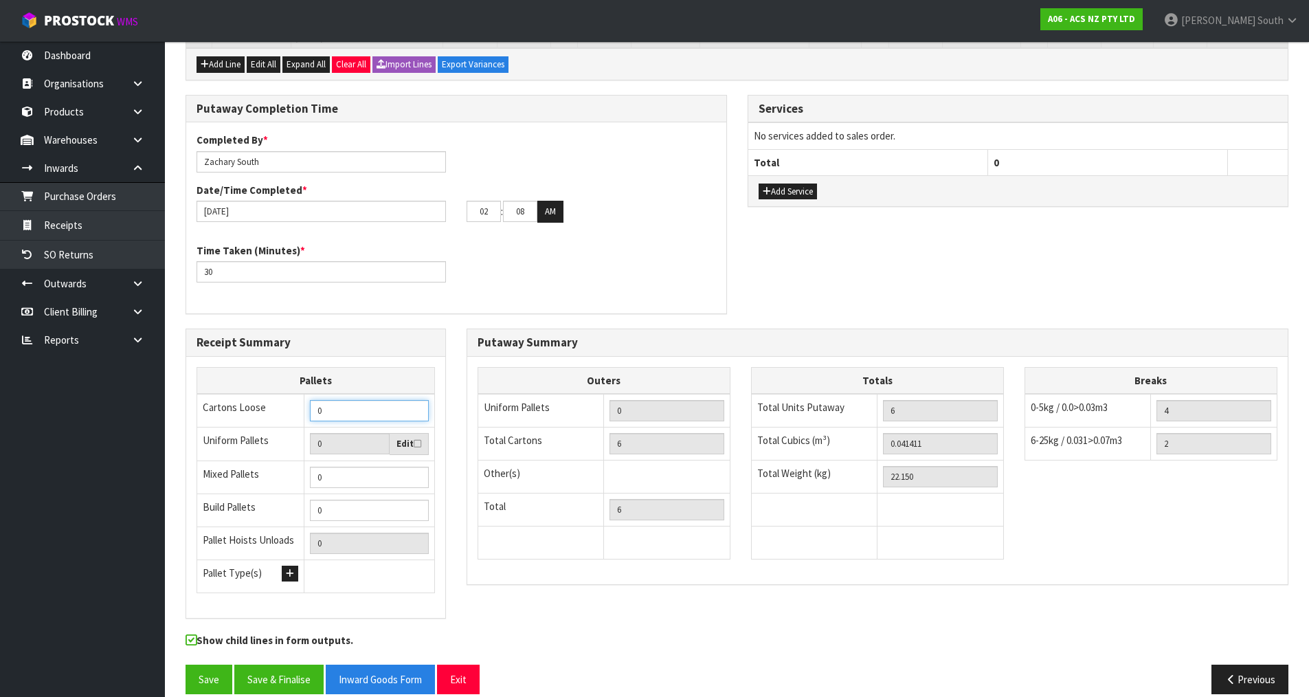
drag, startPoint x: 331, startPoint y: 392, endPoint x: 295, endPoint y: 392, distance: 36.4
click at [295, 394] on tr "Cartons Loose 0" at bounding box center [316, 411] width 238 height 34
type input "1"
click at [452, 550] on div "Receipt Summary Pallets Cartons Loose 1 Uniform Pallets 0 Edit Mixed Pallets 0 …" at bounding box center [315, 480] width 281 height 304
click at [212, 665] on button "Save" at bounding box center [209, 680] width 47 height 30
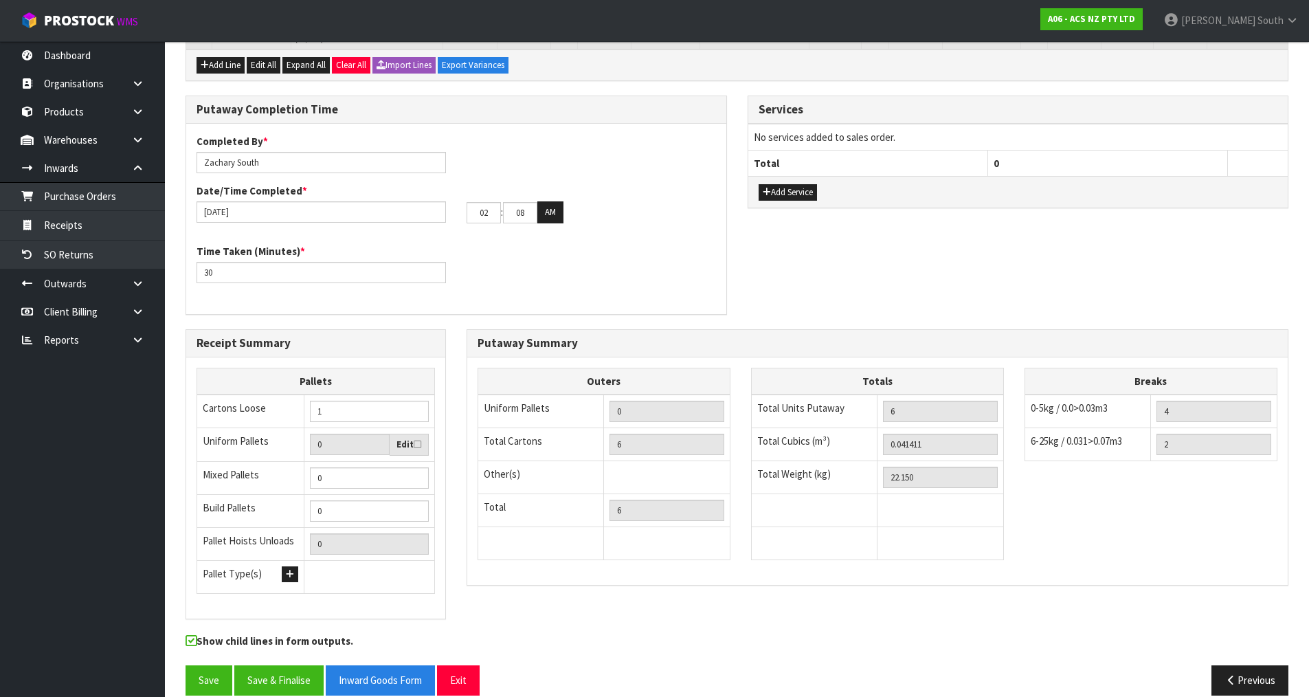
scroll to position [454, 0]
click at [247, 665] on button "Save & Finalise" at bounding box center [278, 680] width 89 height 30
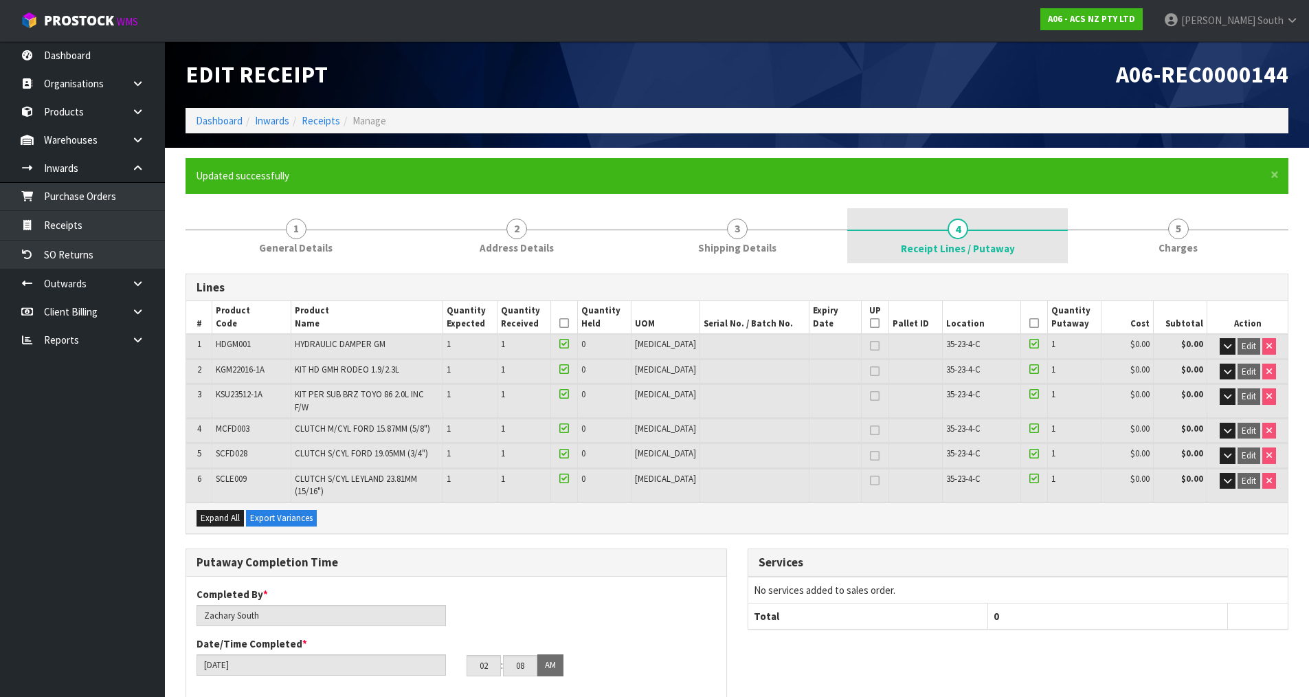
click at [1010, 220] on link "4 Receipt Lines / Putaway" at bounding box center [957, 235] width 221 height 55
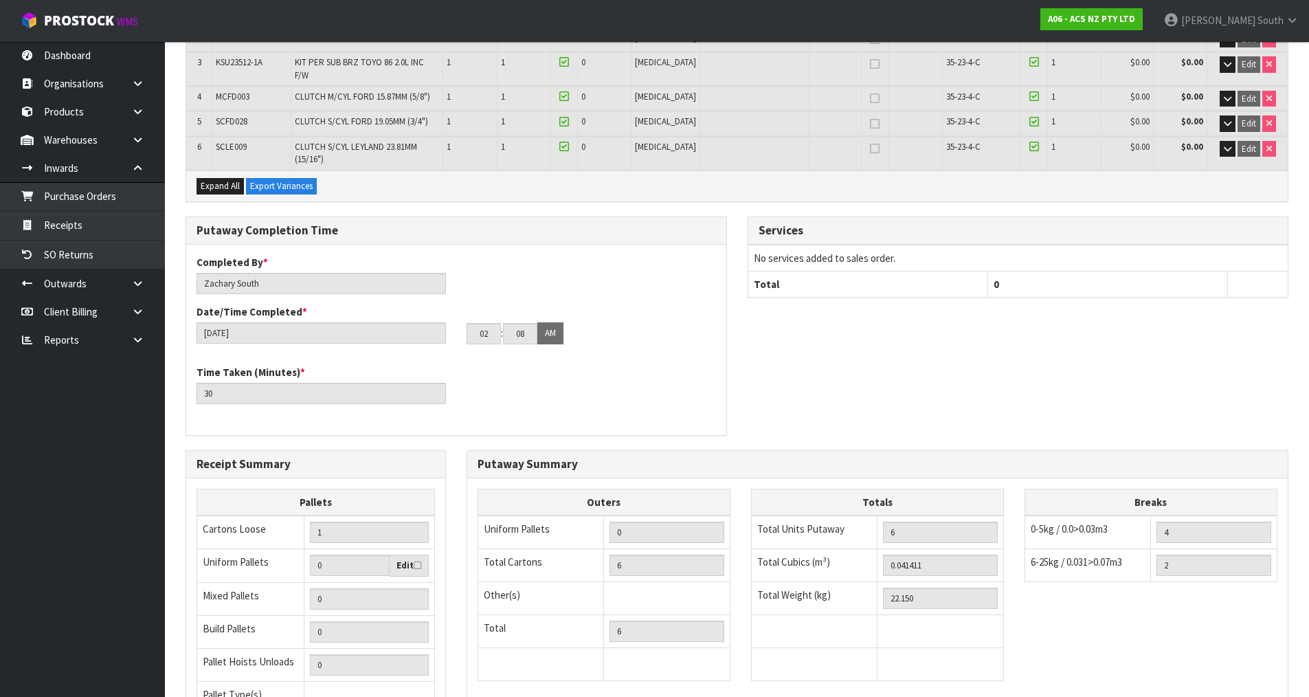
scroll to position [454, 0]
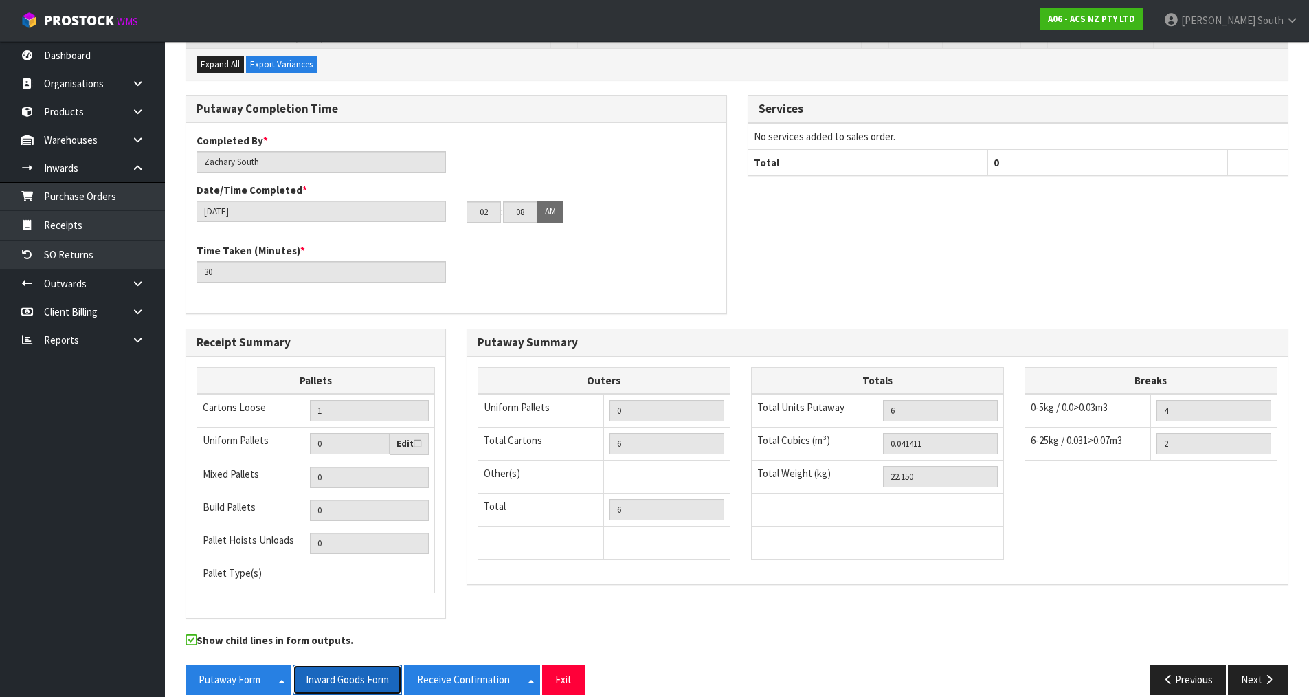
click at [365, 671] on button "Inward Goods Form" at bounding box center [347, 680] width 109 height 30
click at [771, 206] on div "Putaway Completion Time Completed By * [PERSON_NAME] Date/Time Completed * [DAT…" at bounding box center [737, 212] width 1124 height 234
click at [1036, 281] on div "Putaway Completion Time Completed By * [PERSON_NAME] Date/Time Completed * [DAT…" at bounding box center [737, 212] width 1124 height 234
click at [1014, 217] on div "Putaway Completion Time Completed By * [PERSON_NAME] Date/Time Completed * [DAT…" at bounding box center [737, 212] width 1124 height 234
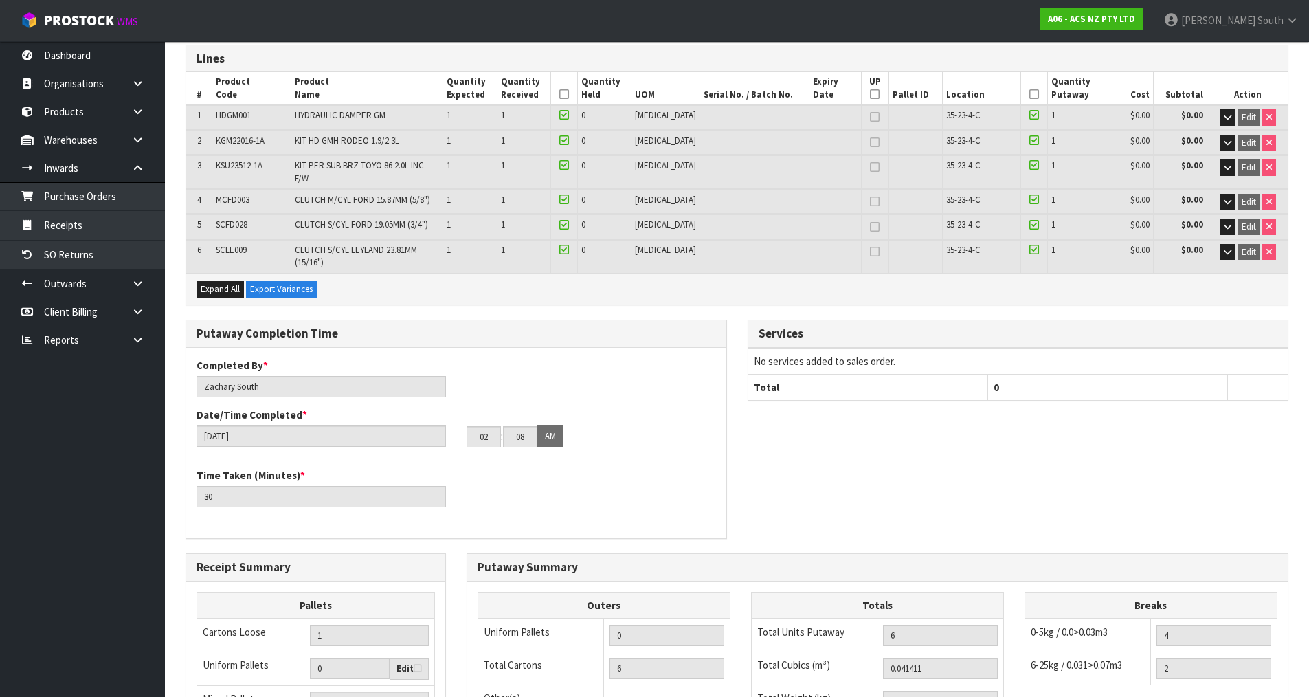
scroll to position [0, 0]
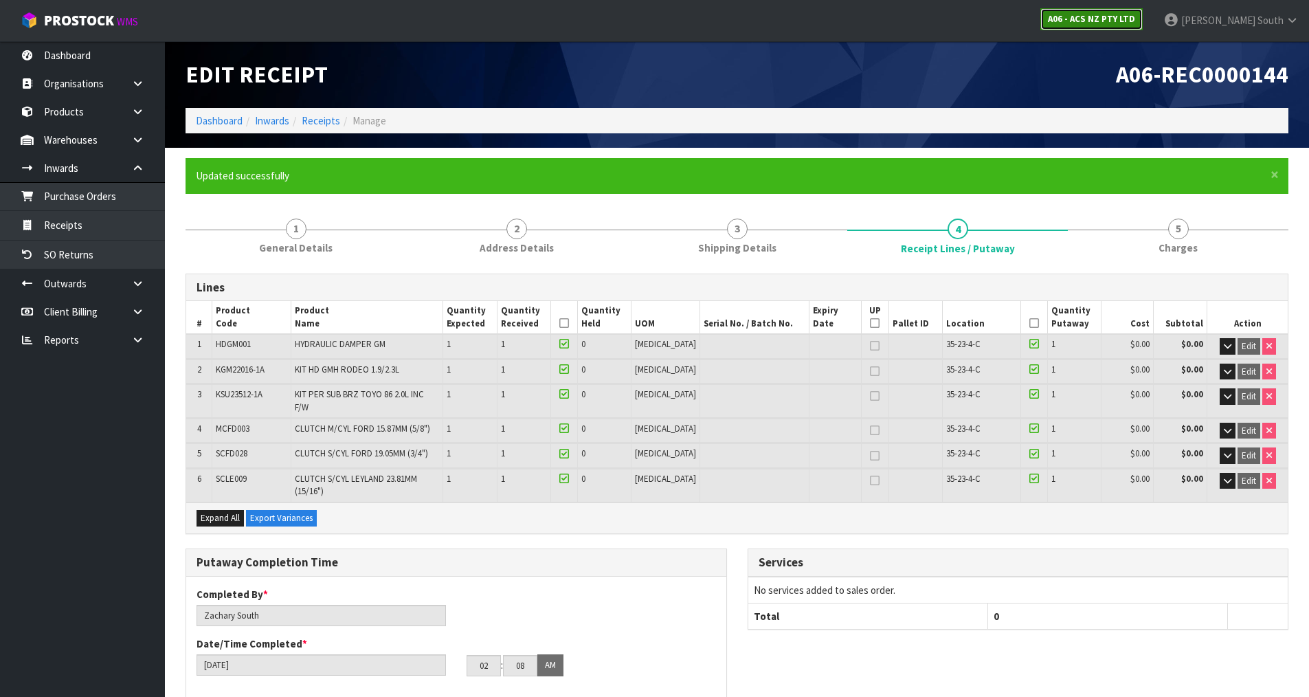
click at [1110, 14] on strong "A06 - ACS NZ PTY LTD" at bounding box center [1091, 19] width 87 height 12
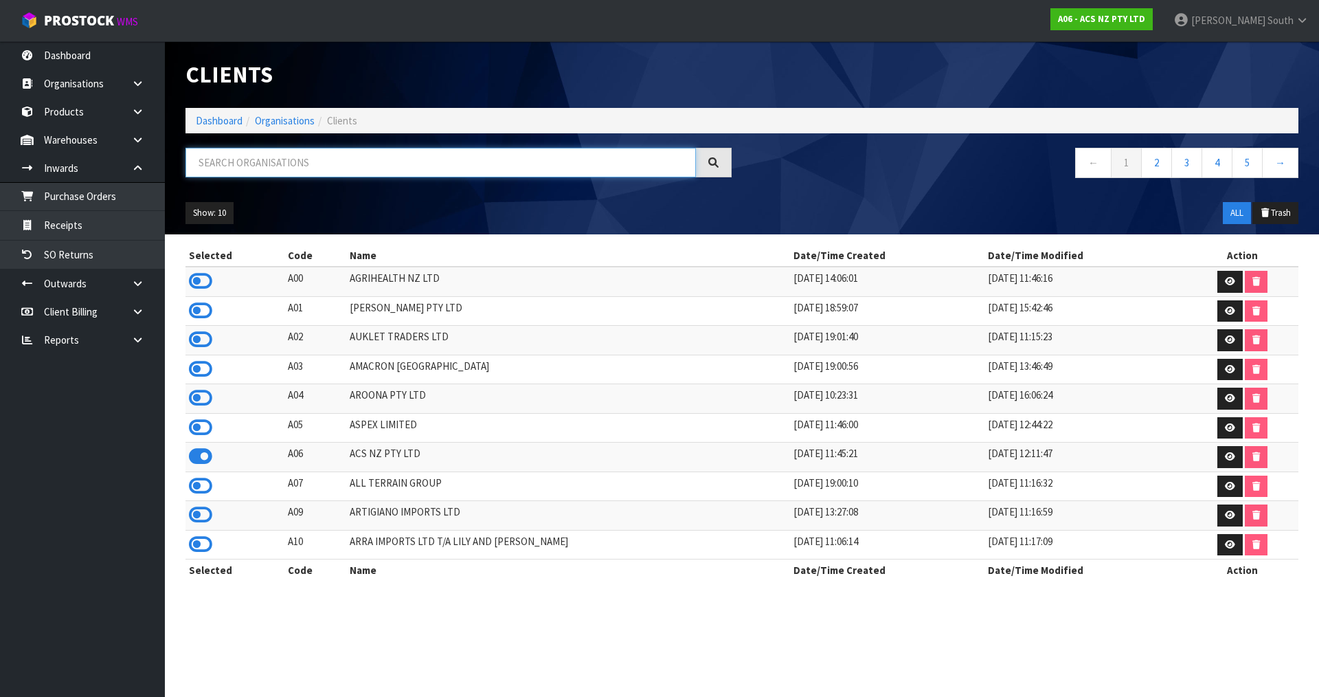
click at [346, 165] on input "text" at bounding box center [441, 163] width 511 height 30
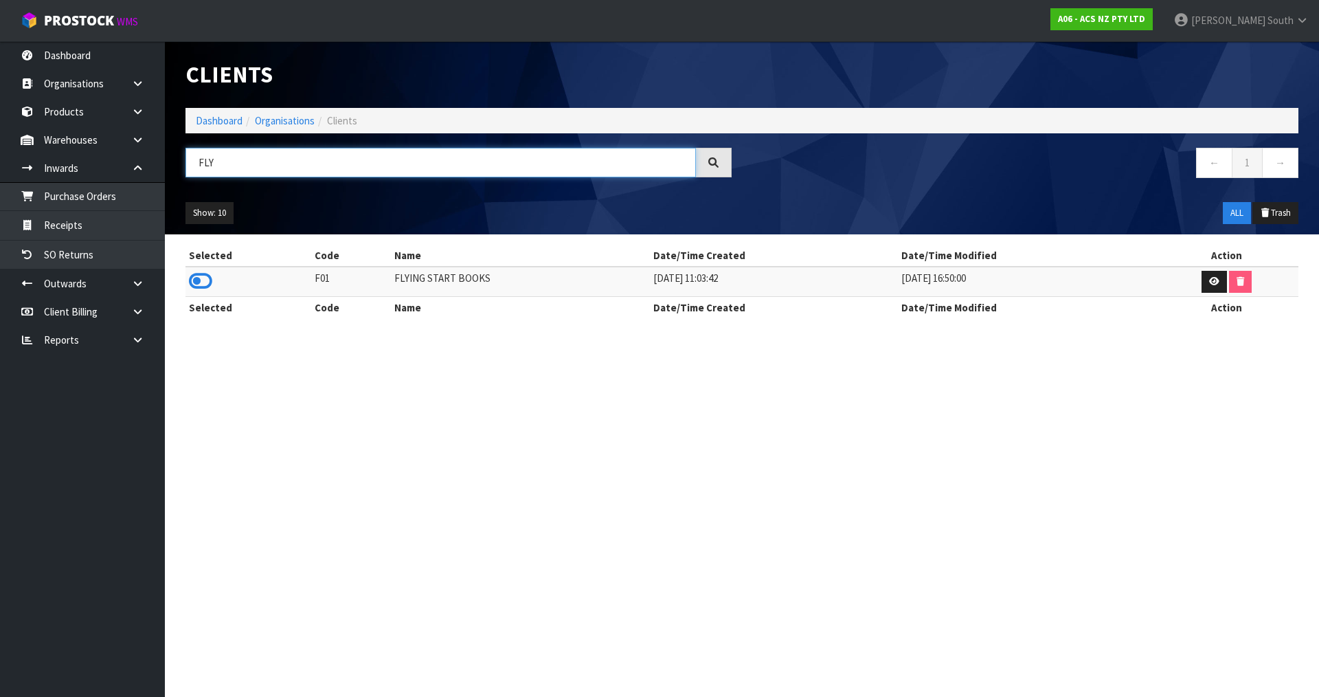
type input "FLY"
click at [199, 294] on td at bounding box center [249, 282] width 126 height 30
click at [201, 280] on icon at bounding box center [200, 281] width 23 height 21
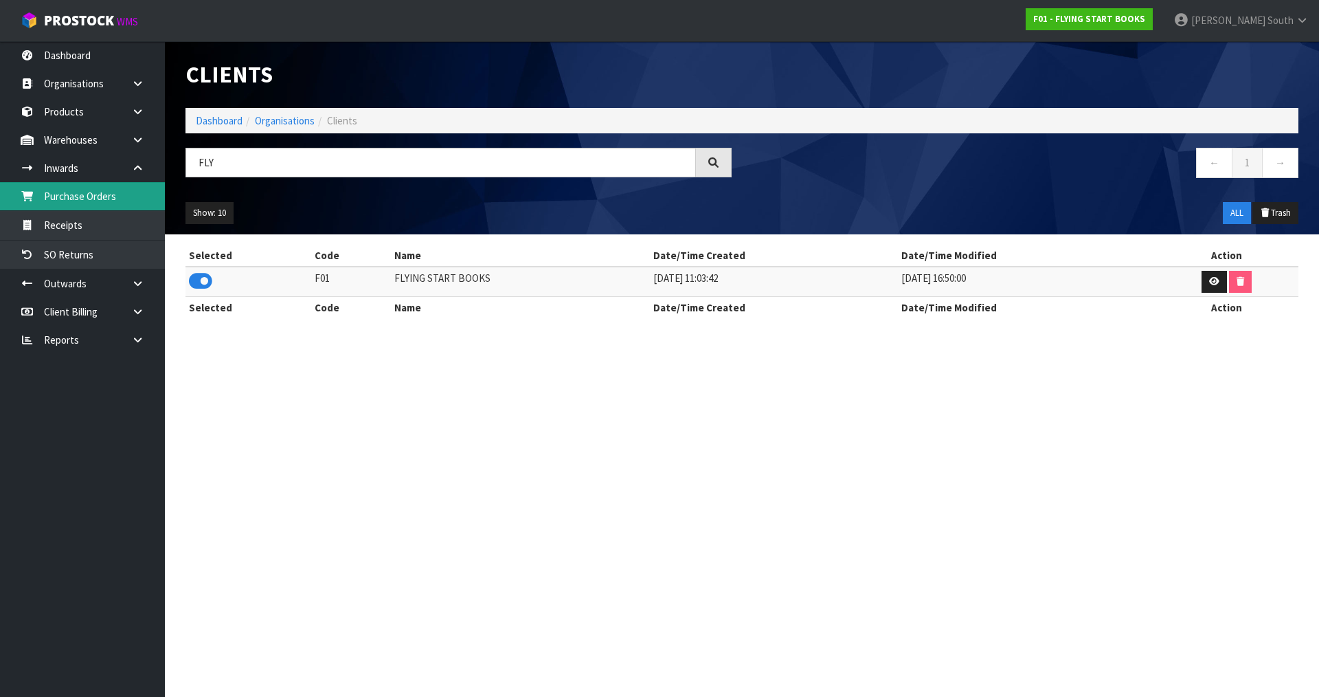
click at [58, 193] on link "Purchase Orders" at bounding box center [82, 196] width 165 height 28
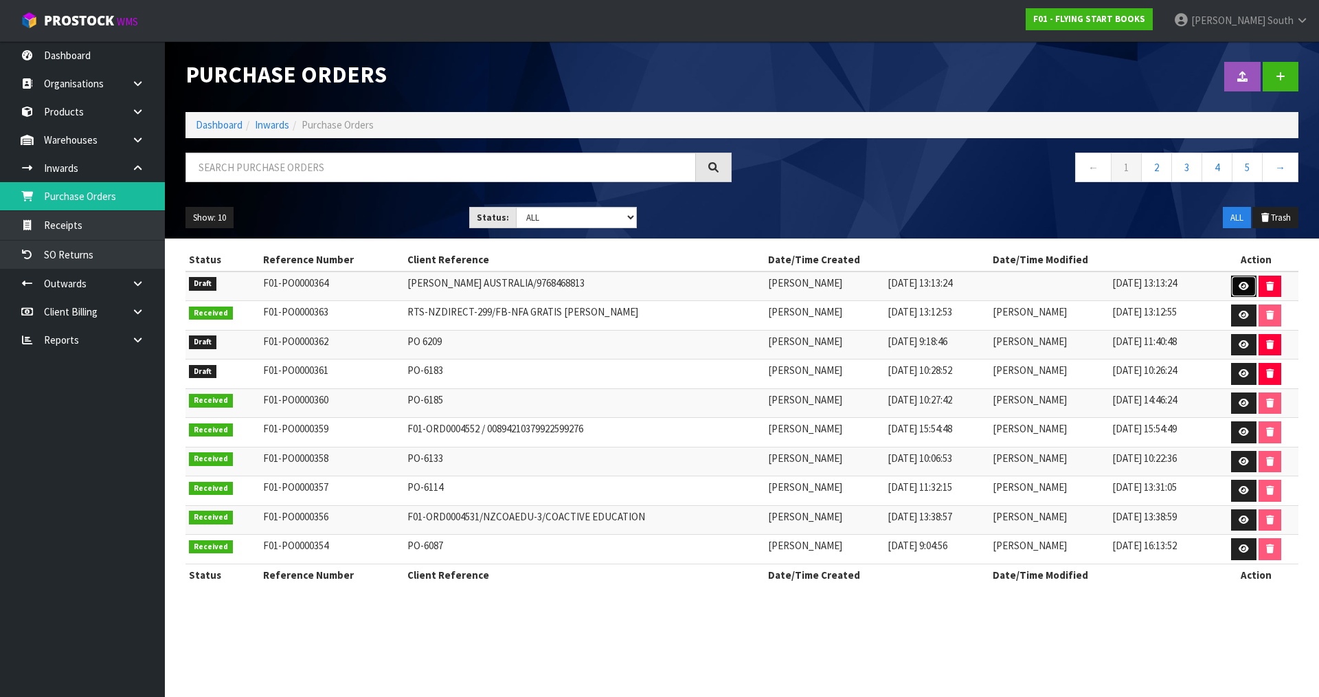
click at [1247, 283] on icon at bounding box center [1244, 286] width 10 height 9
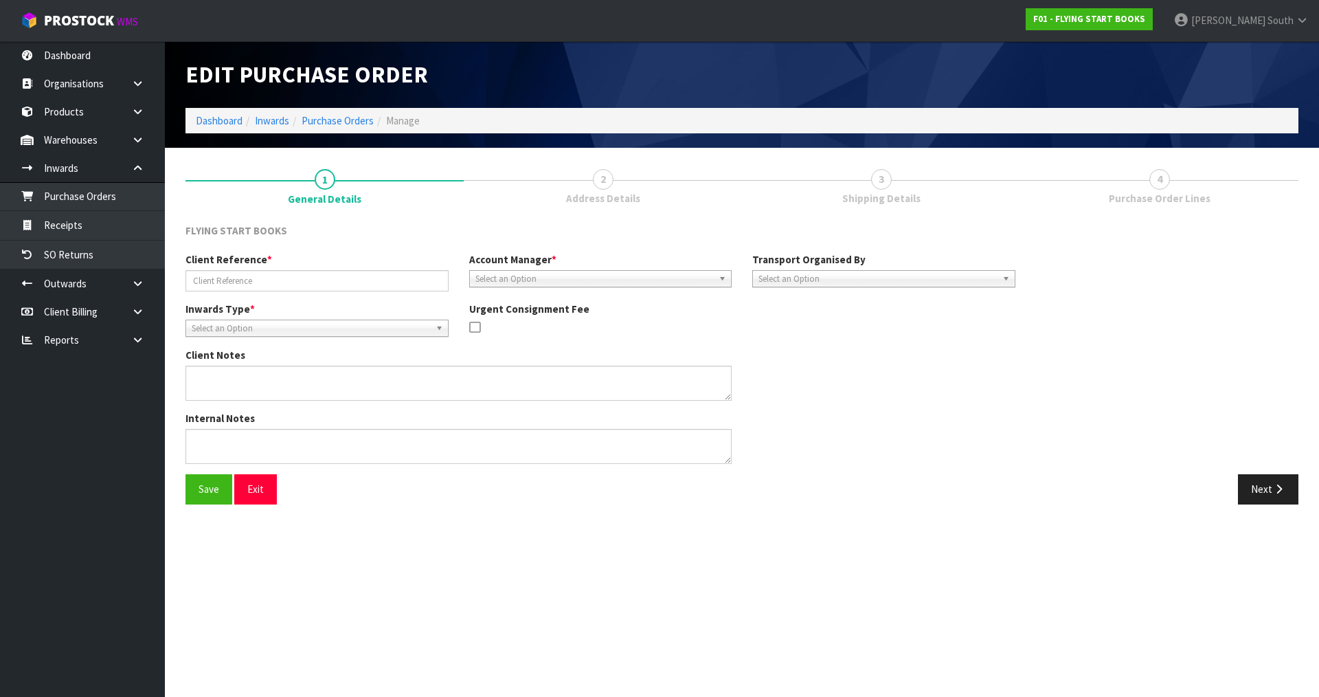
type input "[PERSON_NAME] AUSTRALIA/9768468813"
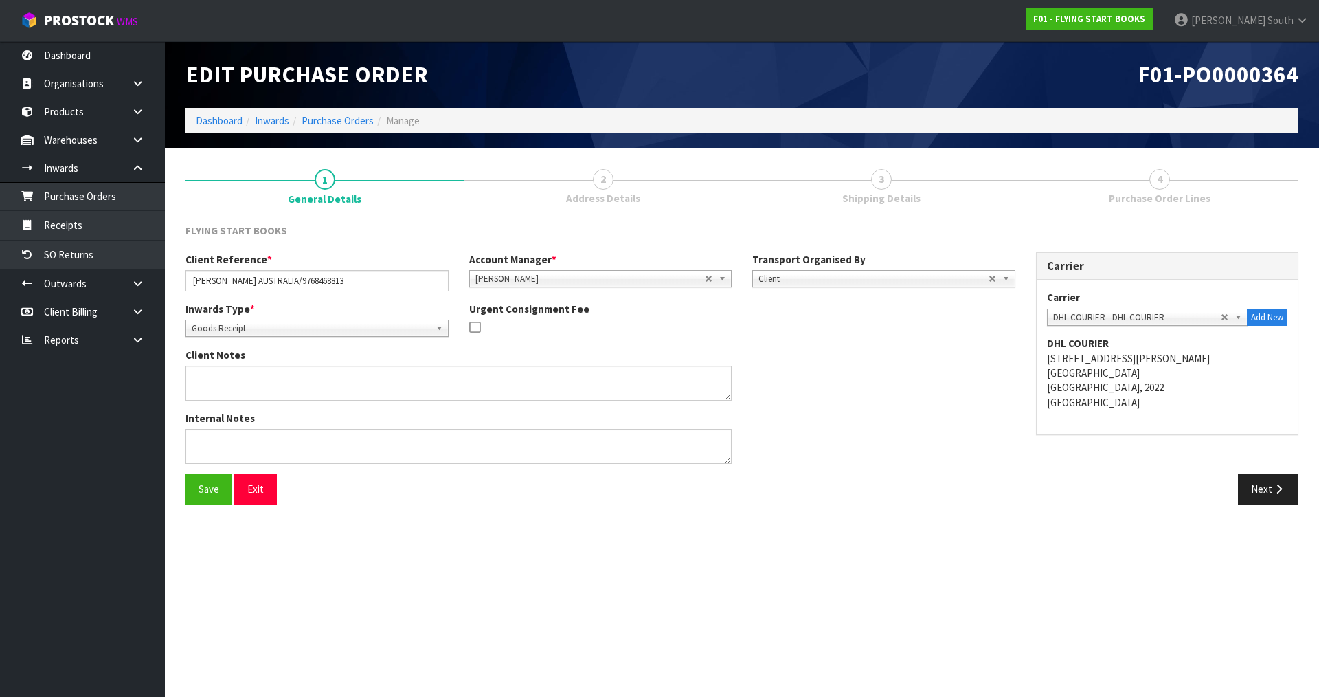
click at [1255, 507] on div "Save Exit Next" at bounding box center [742, 494] width 1134 height 40
click at [1260, 490] on button "Next" at bounding box center [1268, 489] width 60 height 30
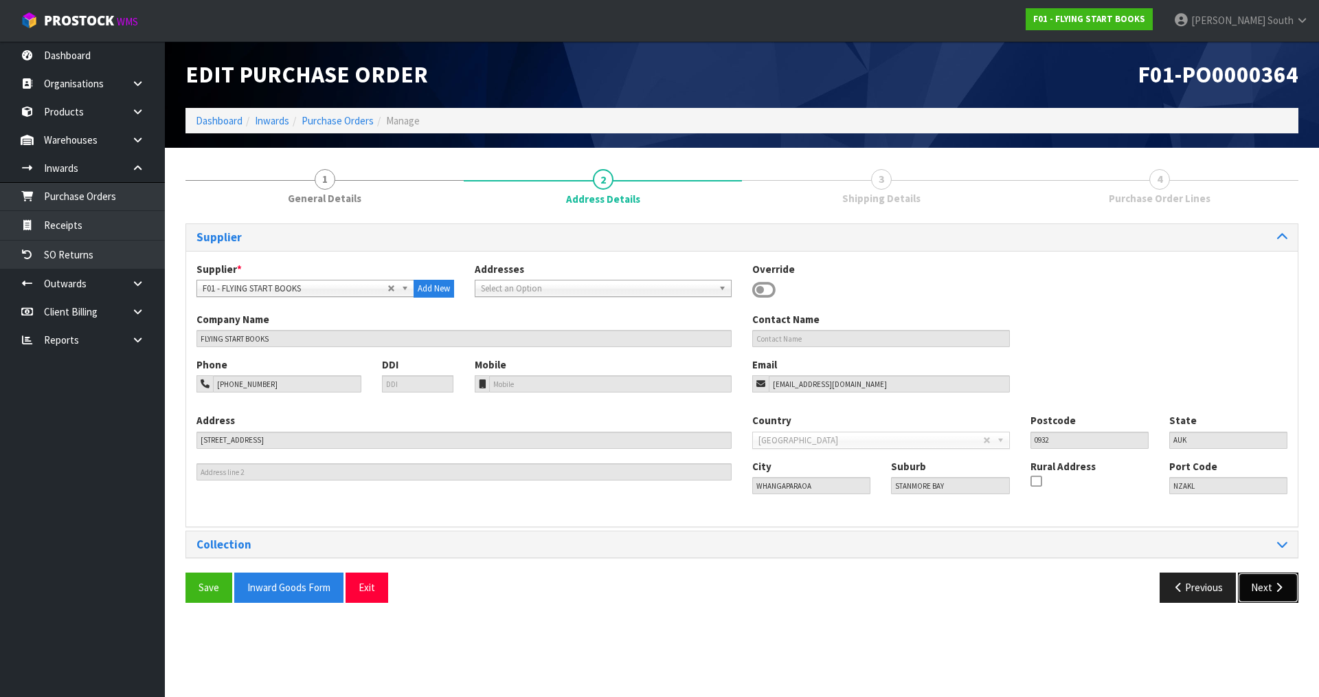
click at [1264, 587] on button "Next" at bounding box center [1268, 587] width 60 height 30
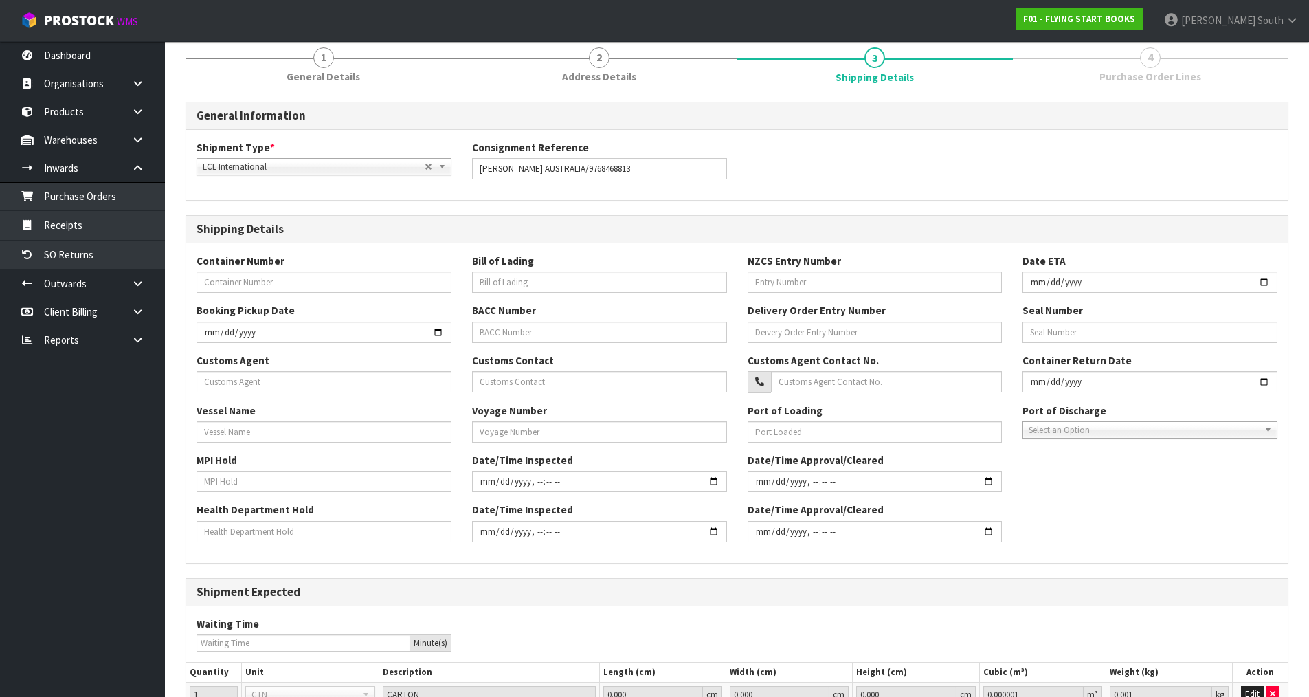
scroll to position [248, 0]
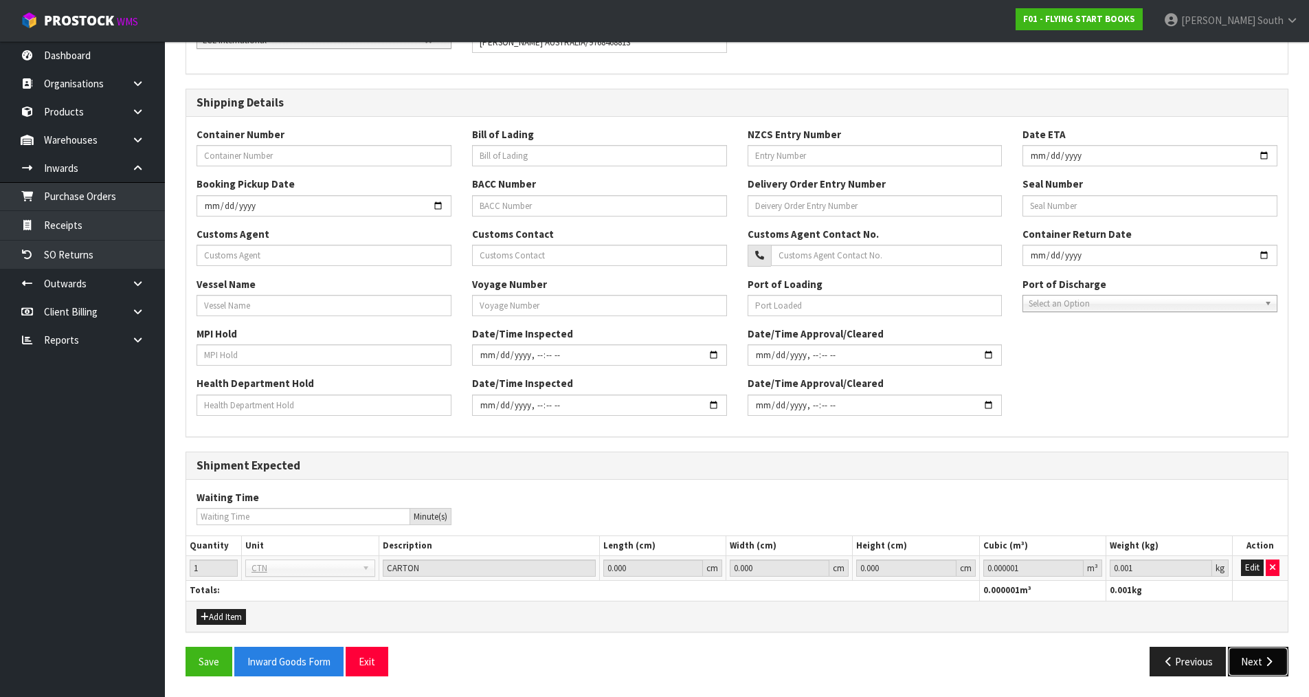
click at [1260, 660] on button "Next" at bounding box center [1258, 662] width 60 height 30
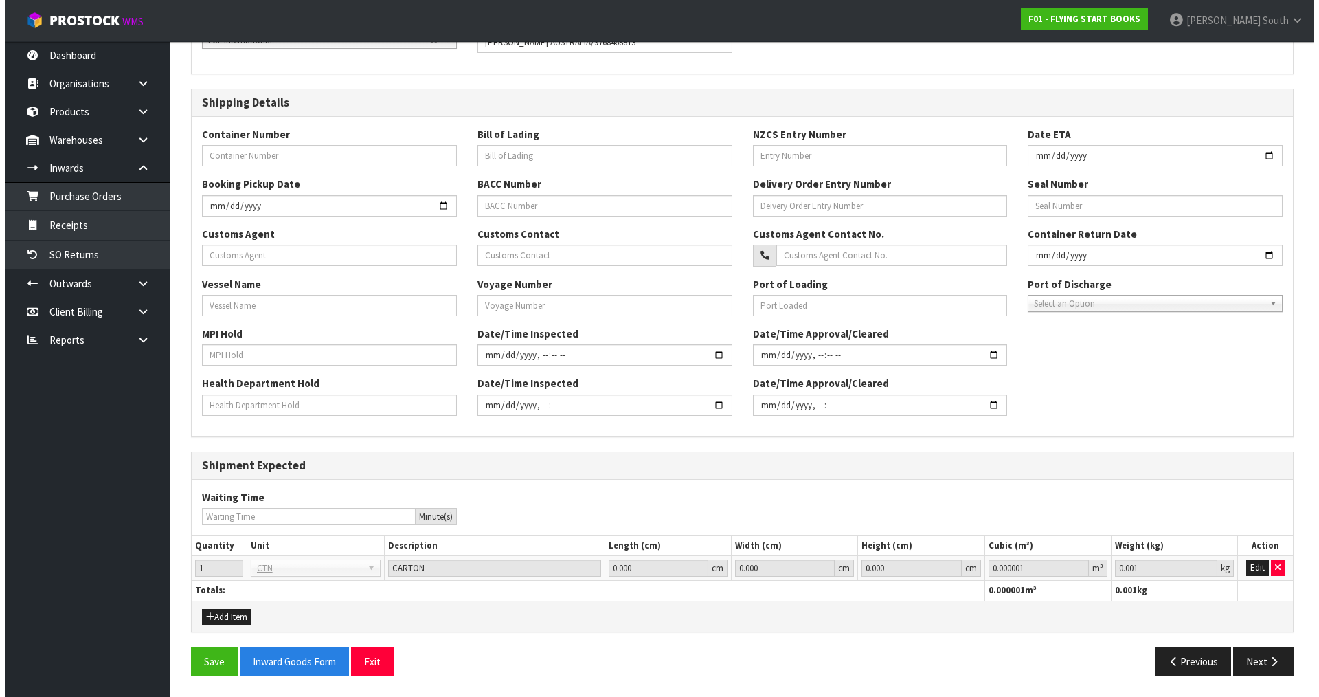
scroll to position [0, 0]
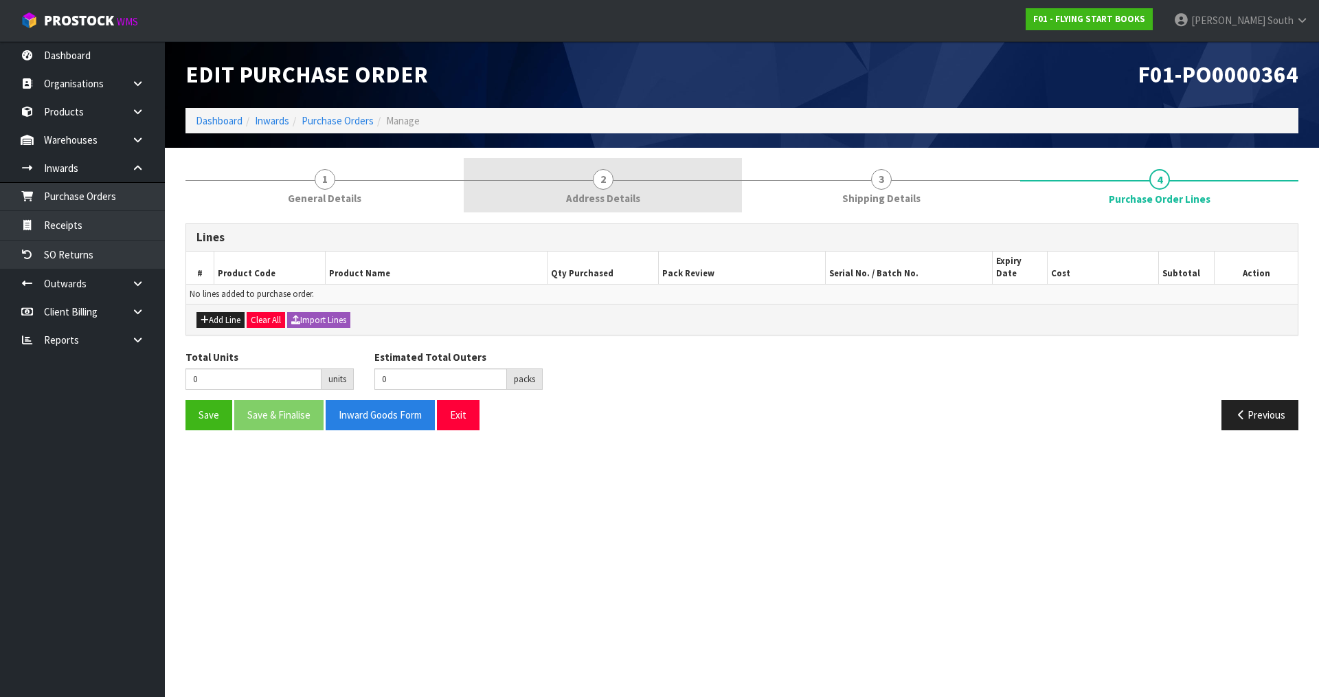
click at [572, 197] on span "Address Details" at bounding box center [603, 198] width 74 height 14
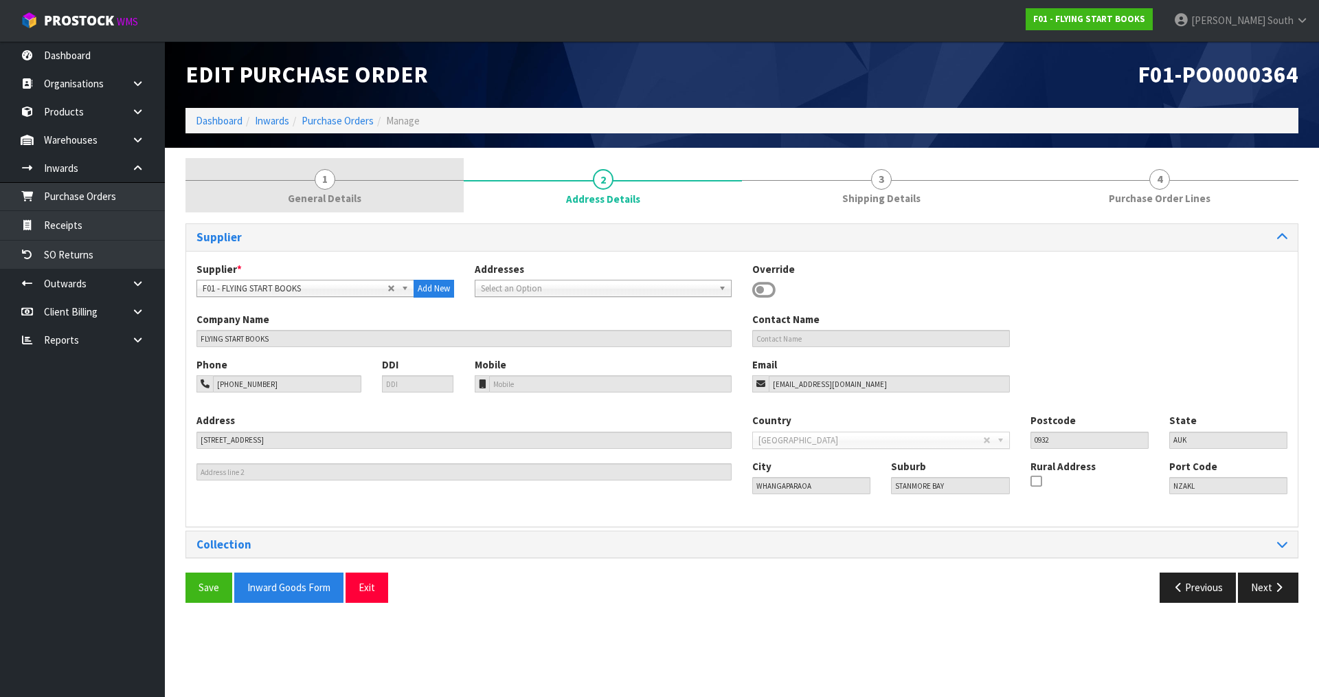
click at [294, 202] on span "General Details" at bounding box center [325, 198] width 74 height 14
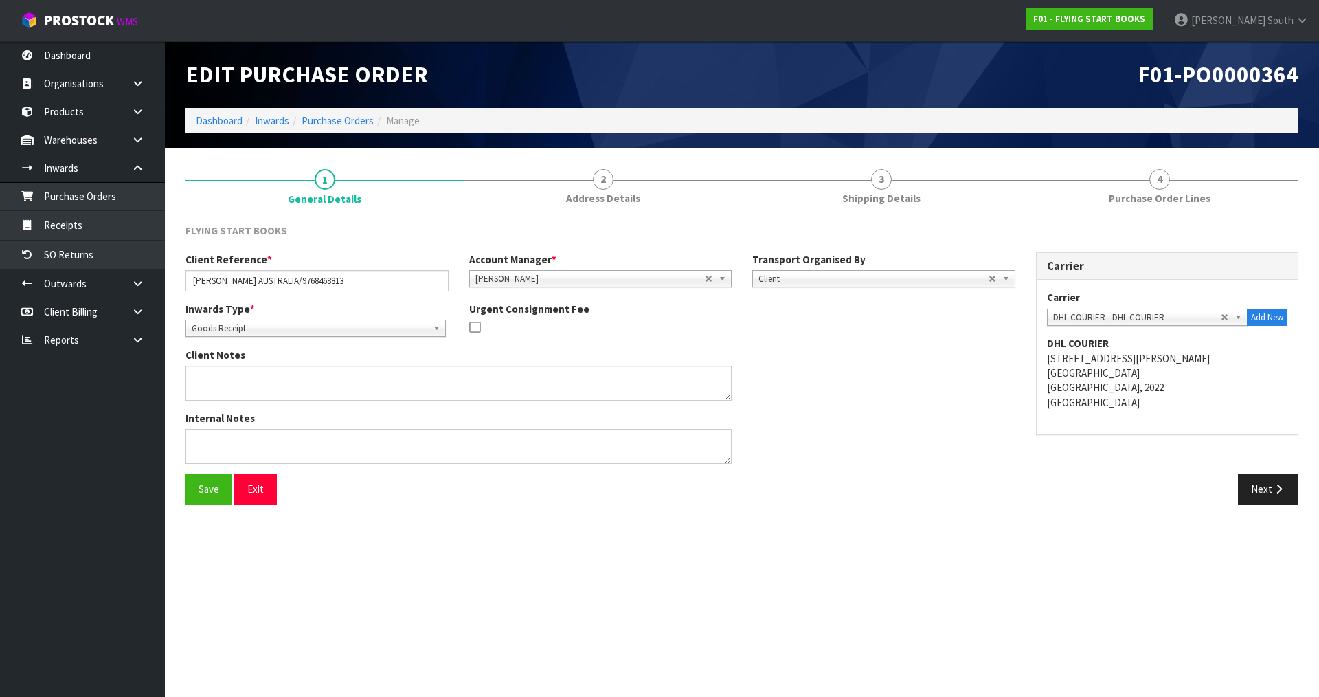
click at [824, 341] on div "Inwards Type * Goods Receipt Goods Returned Goods Receipt Urgent Consignment Fee" at bounding box center [600, 325] width 851 height 46
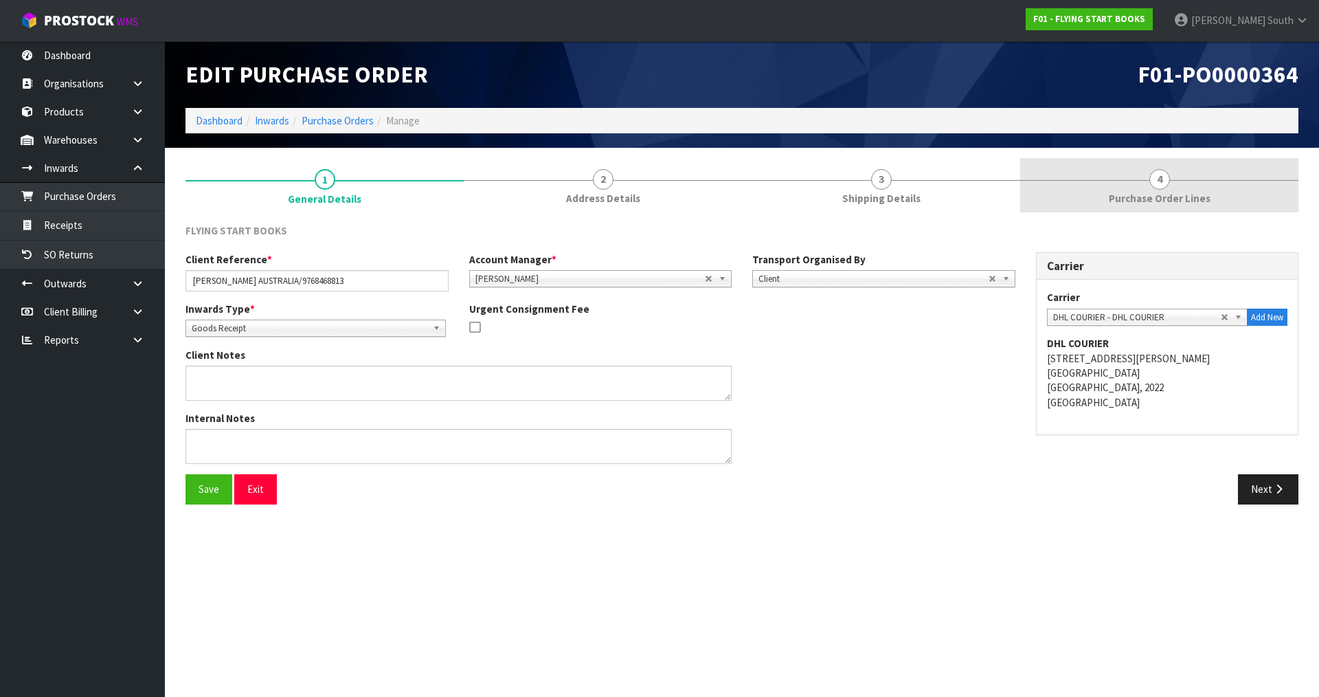
click at [1091, 193] on link "4 Purchase Order Lines" at bounding box center [1159, 185] width 278 height 54
